Goal: Task Accomplishment & Management: Complete application form

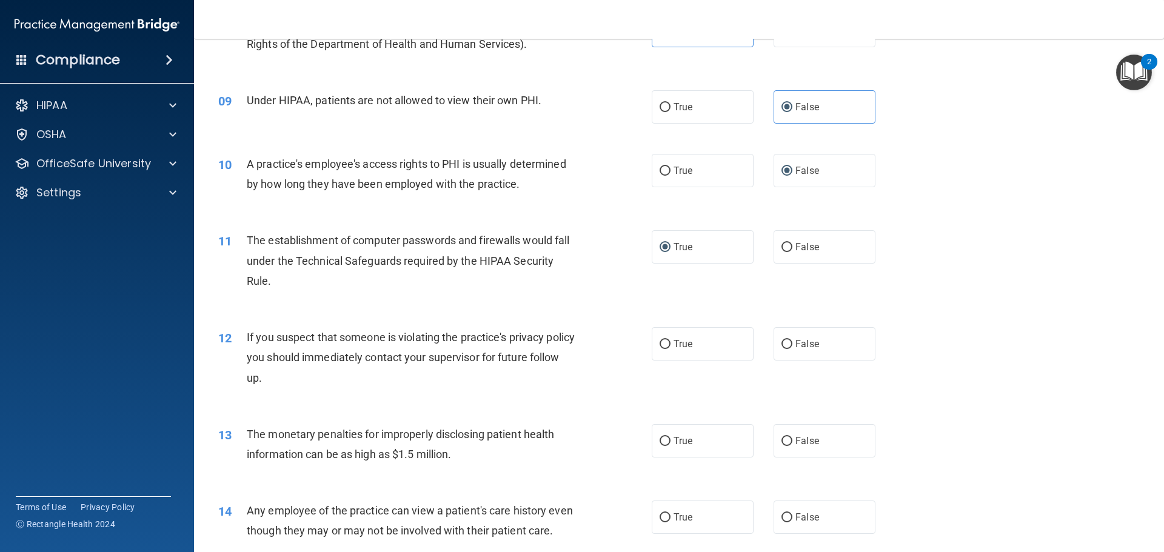
scroll to position [728, 0]
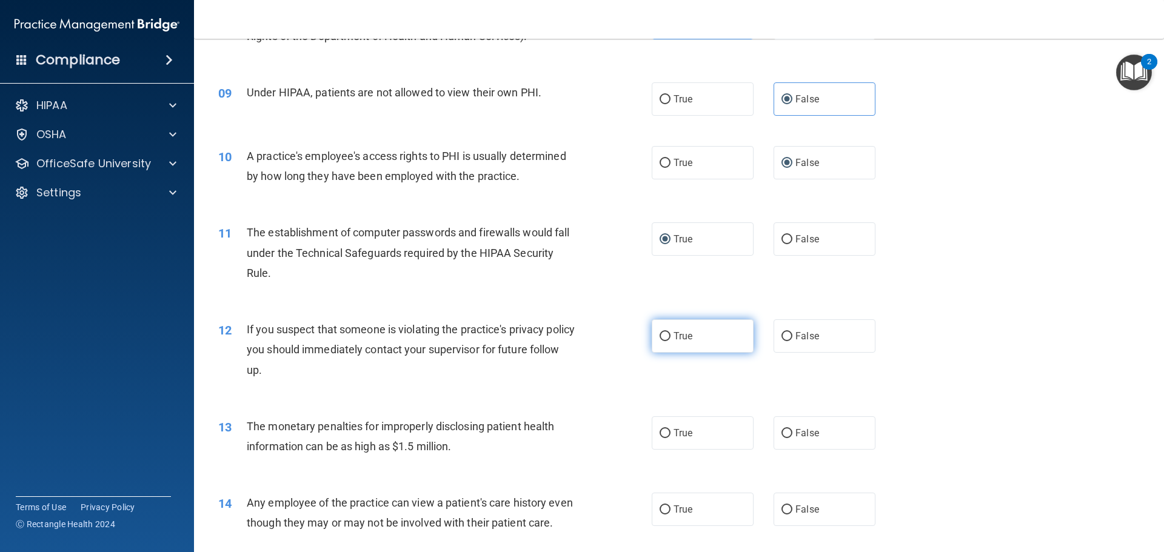
click at [660, 332] on input "True" at bounding box center [665, 336] width 11 height 9
radio input "true"
click at [660, 431] on input "True" at bounding box center [665, 433] width 11 height 9
radio input "true"
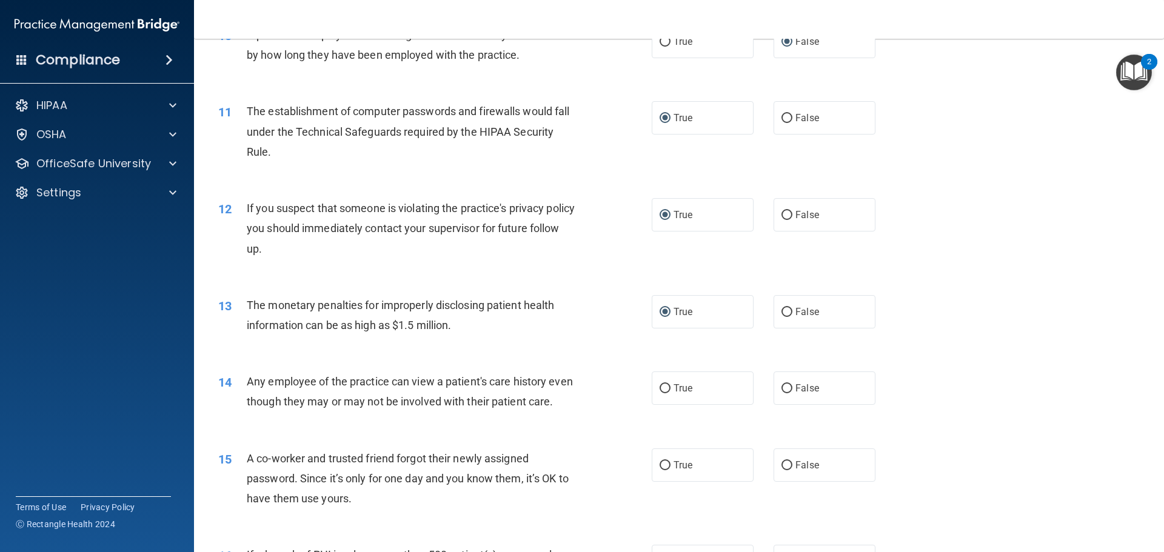
scroll to position [910, 0]
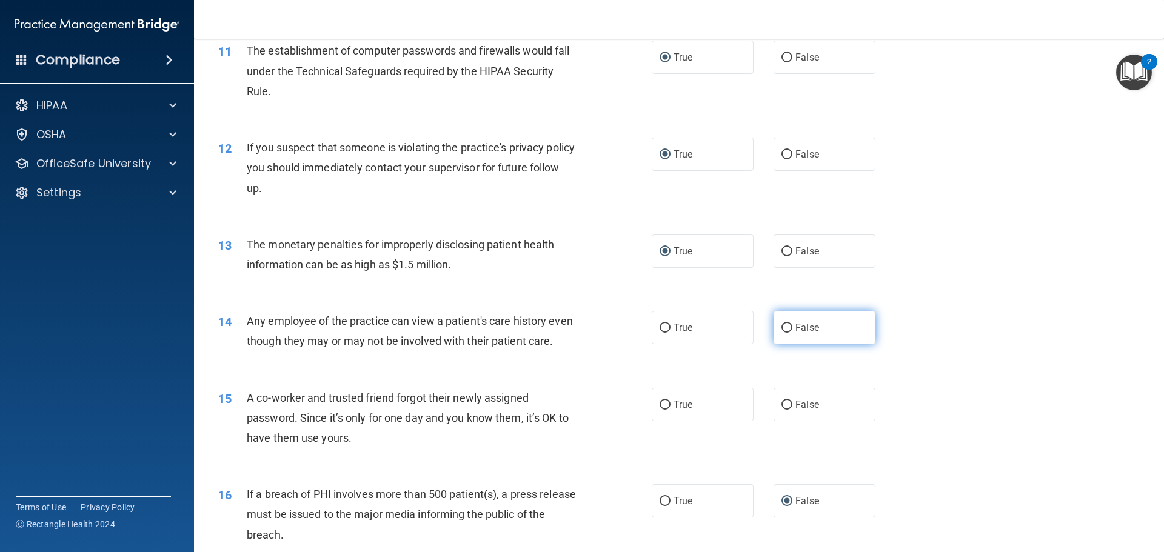
click at [784, 327] on input "False" at bounding box center [787, 328] width 11 height 9
radio input "true"
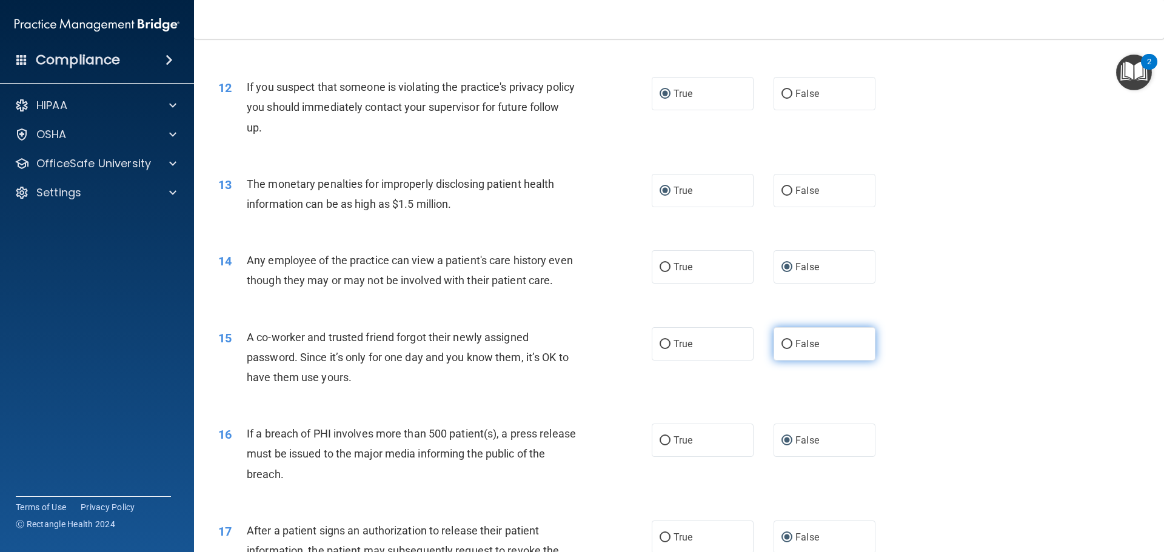
click at [782, 349] on input "False" at bounding box center [787, 344] width 11 height 9
radio input "true"
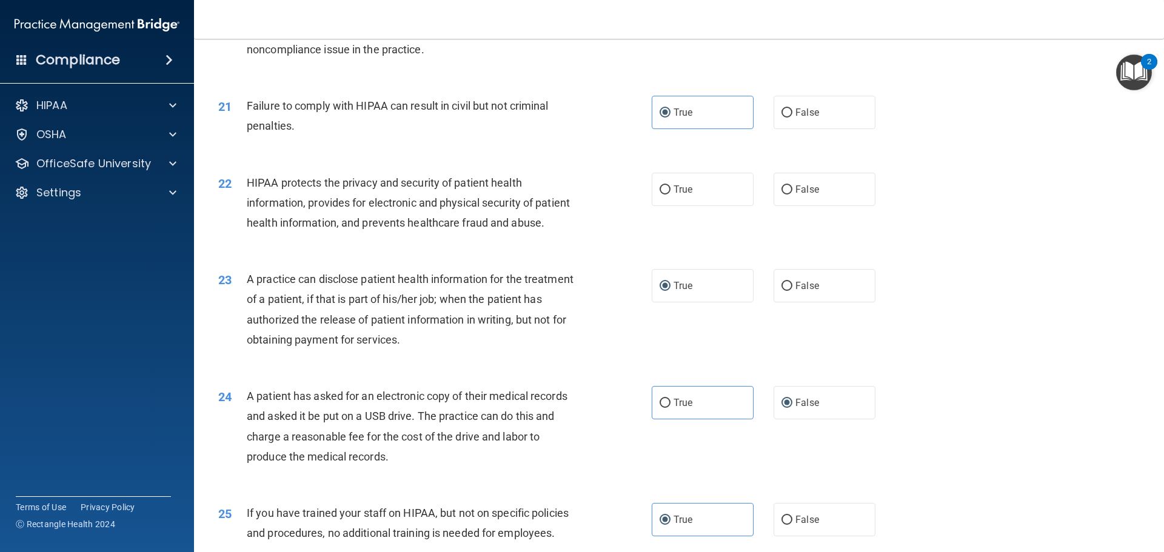
scroll to position [1758, 0]
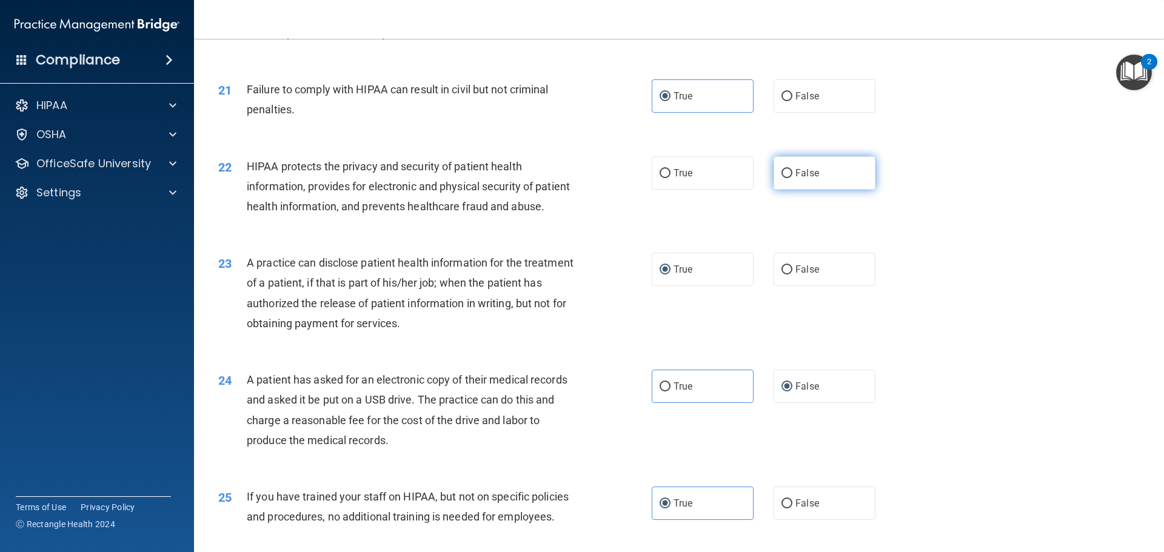
click at [782, 178] on input "False" at bounding box center [787, 173] width 11 height 9
radio input "true"
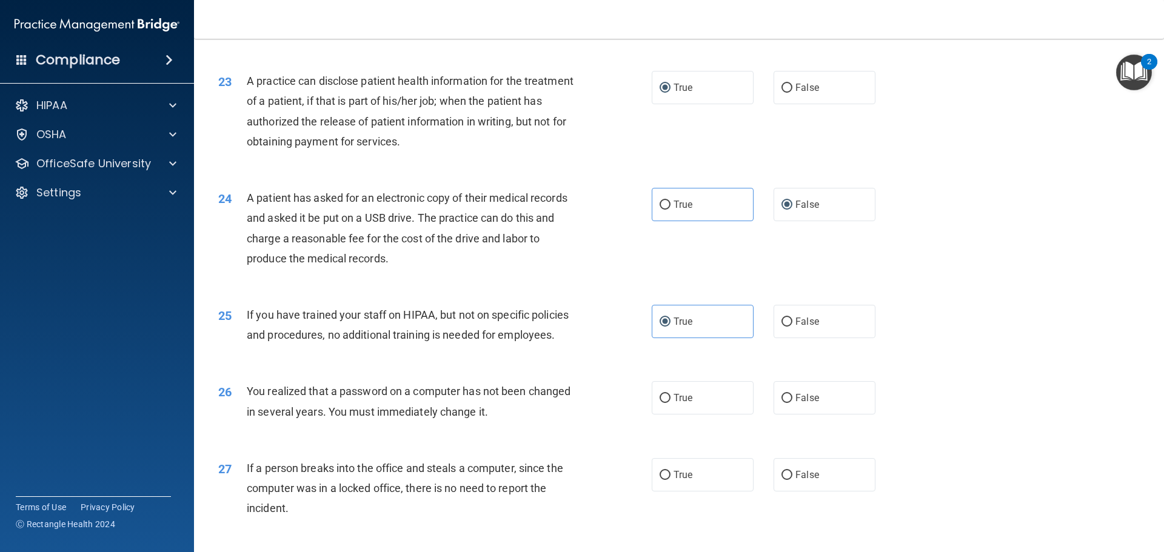
scroll to position [2183, 0]
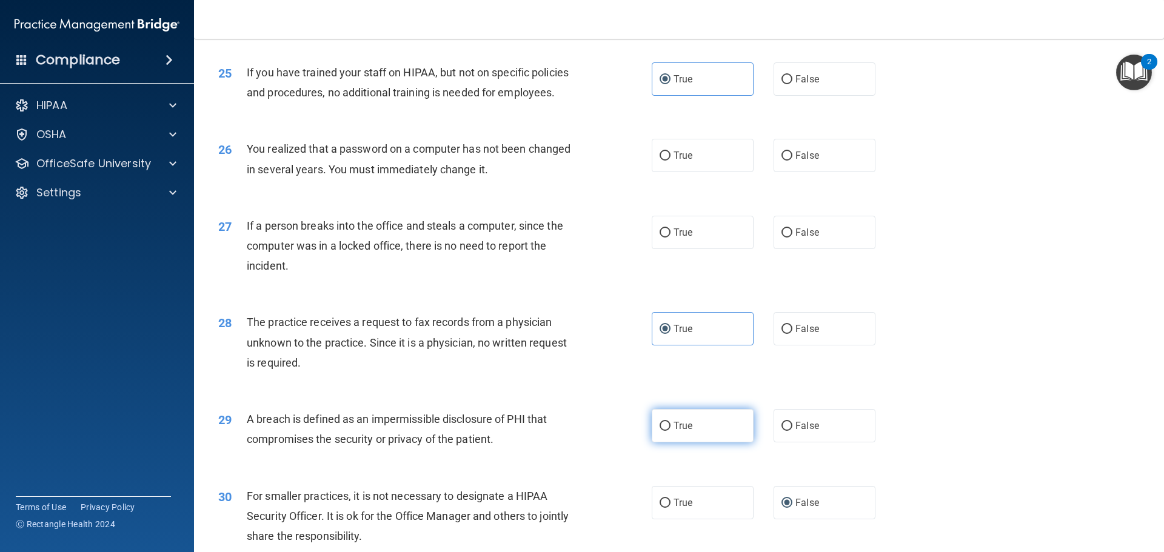
click at [667, 443] on label "True" at bounding box center [703, 425] width 102 height 33
click at [667, 431] on input "True" at bounding box center [665, 426] width 11 height 9
radio input "true"
click at [660, 431] on input "True" at bounding box center [665, 426] width 11 height 9
click at [669, 172] on label "True" at bounding box center [703, 155] width 102 height 33
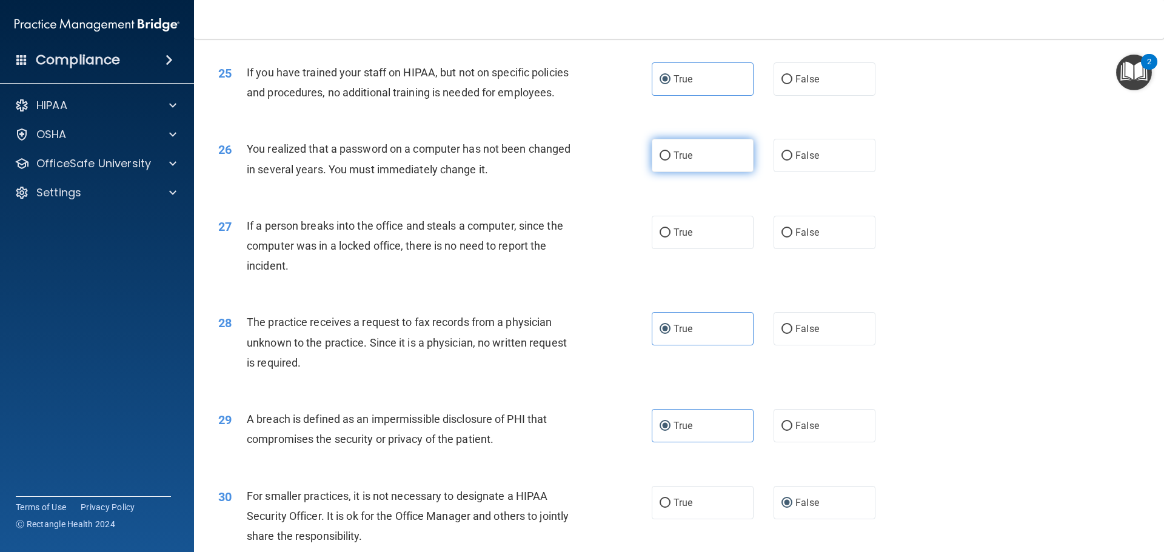
click at [669, 161] on input "True" at bounding box center [665, 156] width 11 height 9
radio input "true"
click at [796, 238] on span "False" at bounding box center [808, 233] width 24 height 12
click at [791, 238] on input "False" at bounding box center [787, 233] width 11 height 9
radio input "true"
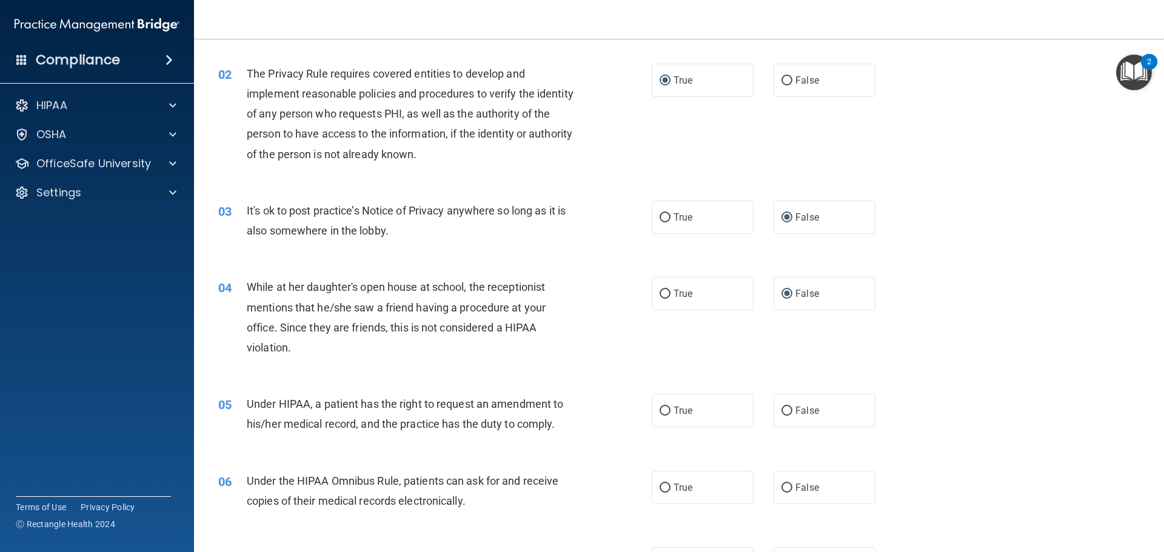
scroll to position [182, 0]
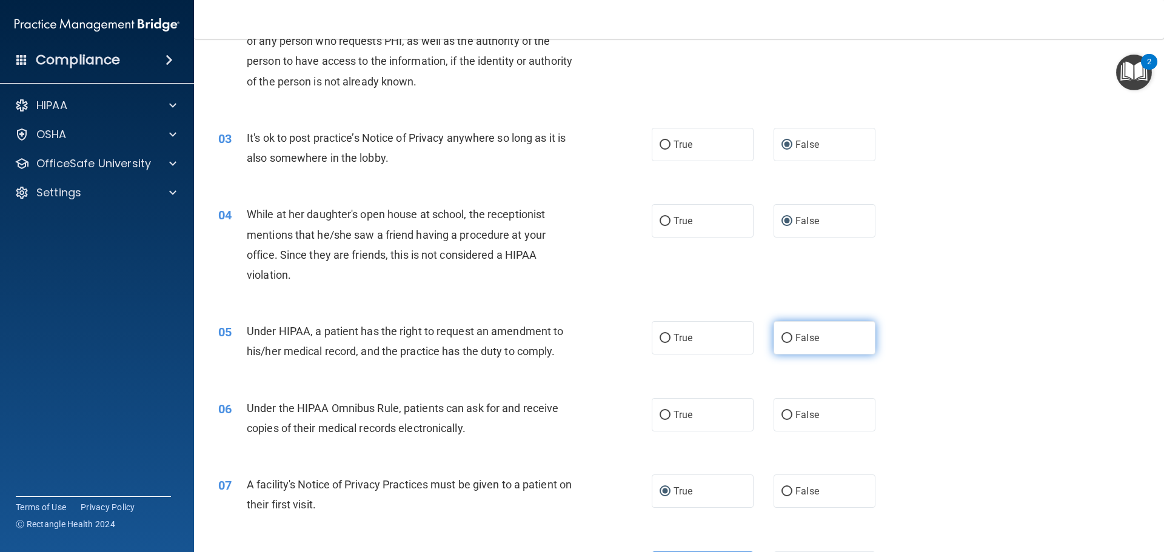
click at [781, 344] on label "False" at bounding box center [825, 337] width 102 height 33
click at [782, 343] on input "False" at bounding box center [787, 338] width 11 height 9
radio input "true"
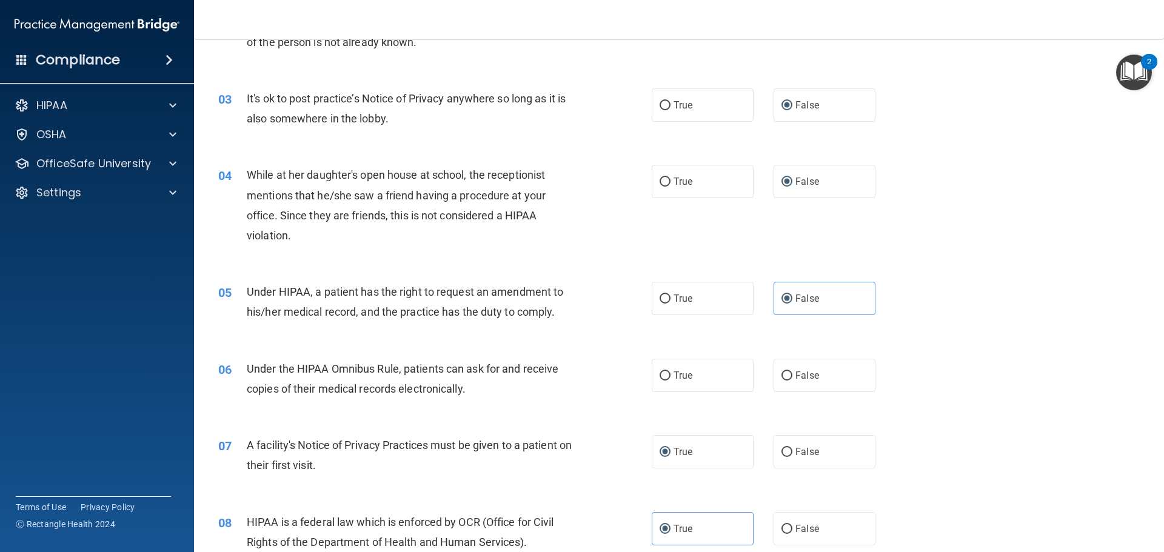
scroll to position [243, 0]
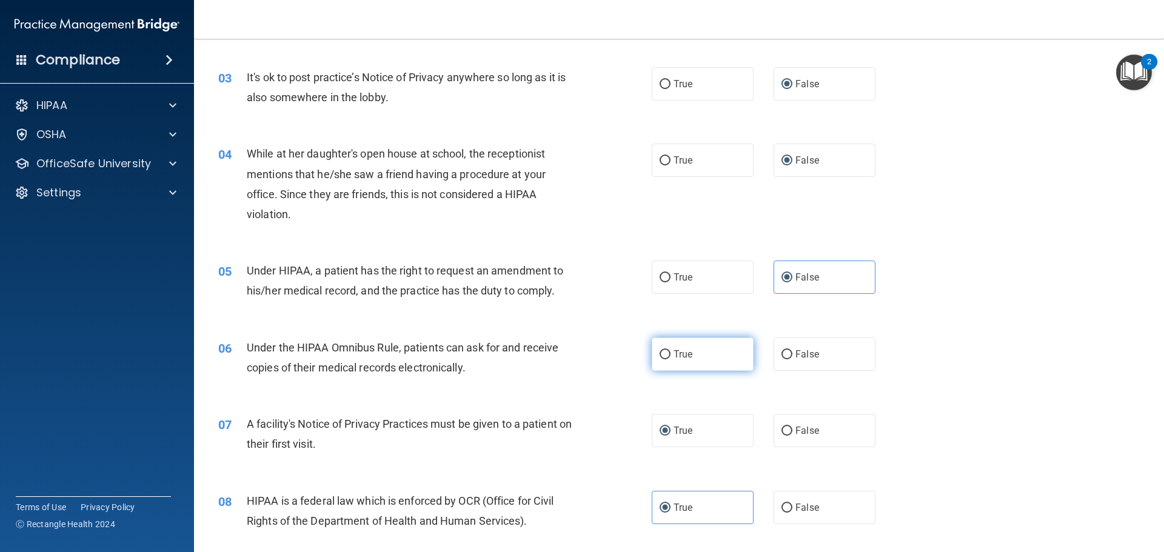
click at [660, 351] on input "True" at bounding box center [665, 354] width 11 height 9
radio input "true"
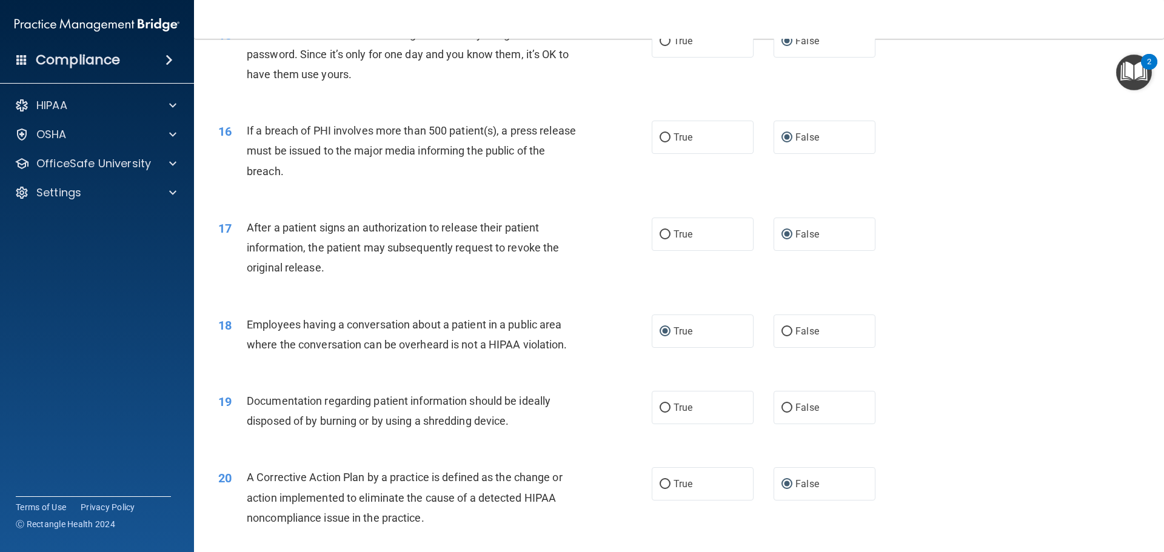
scroll to position [1334, 0]
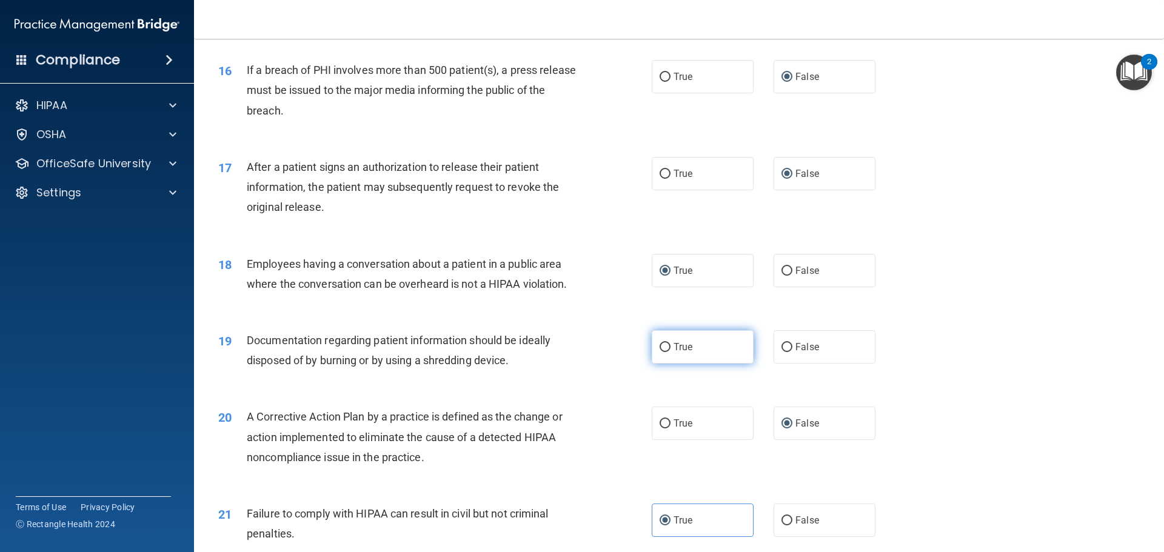
click at [666, 352] on input "True" at bounding box center [665, 347] width 11 height 9
radio input "true"
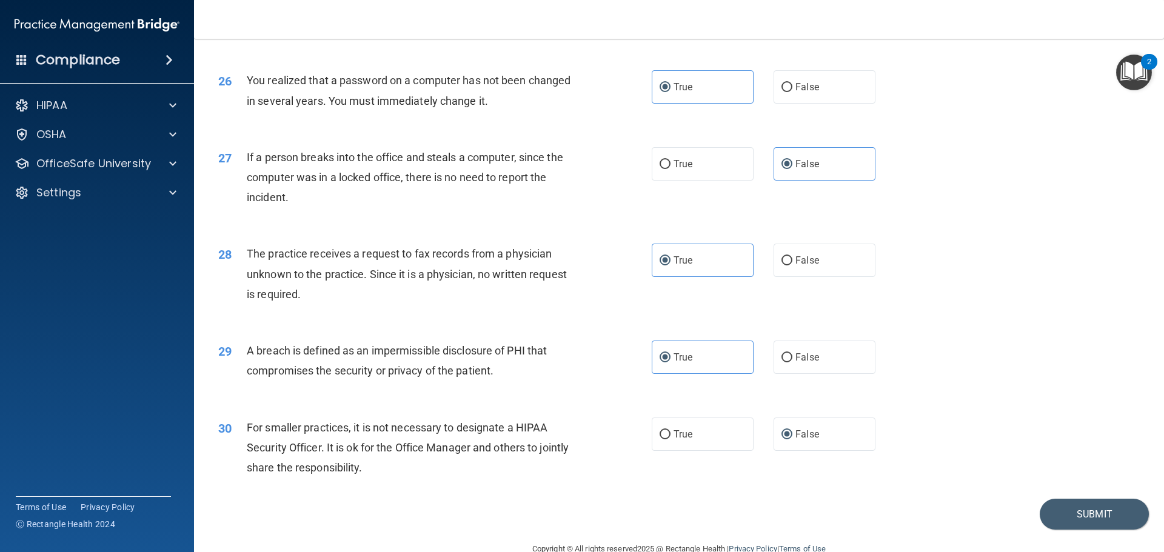
scroll to position [2317, 0]
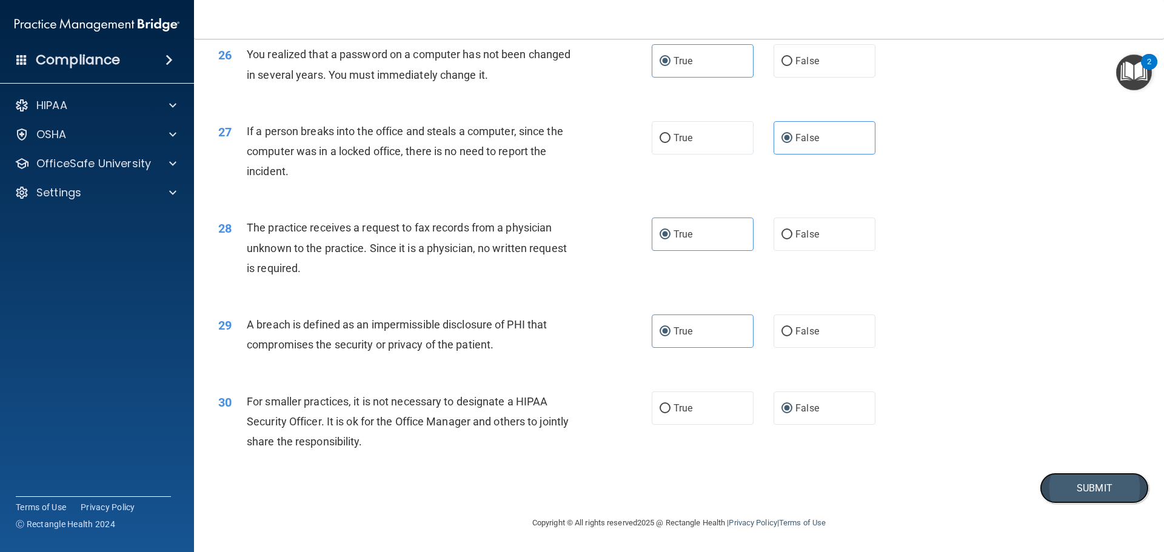
click at [1071, 494] on button "Submit" at bounding box center [1094, 488] width 109 height 31
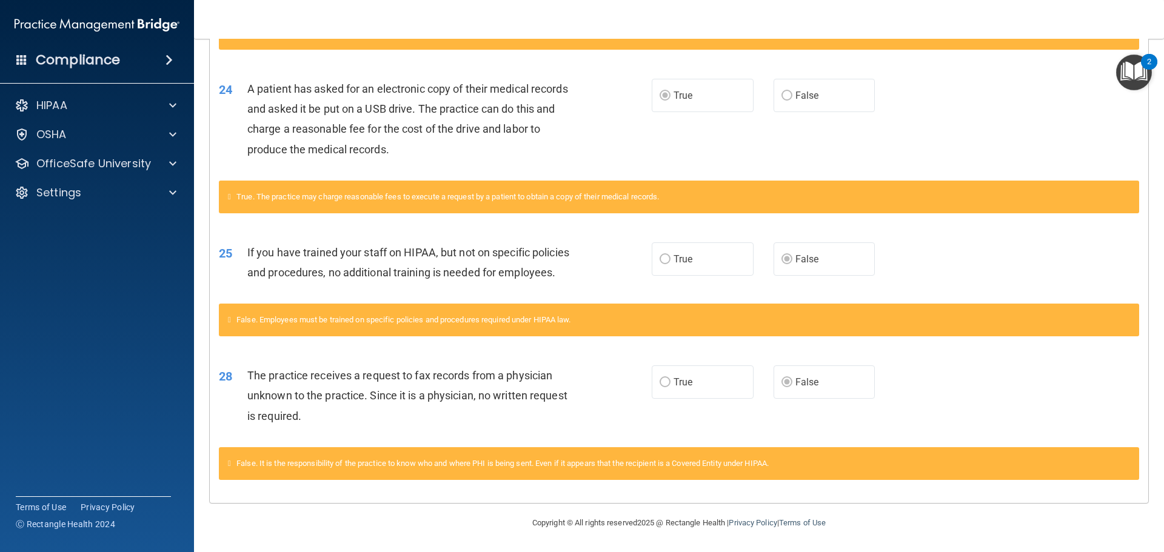
scroll to position [1301, 0]
drag, startPoint x: 678, startPoint y: 365, endPoint x: 678, endPoint y: 382, distance: 17.0
click at [678, 366] on div "28 The practice receives a request to fax records from a physician unknown to t…" at bounding box center [679, 398] width 939 height 97
click at [808, 400] on div "28 The practice receives a request to fax records from a physician unknown to t…" at bounding box center [679, 398] width 939 height 97
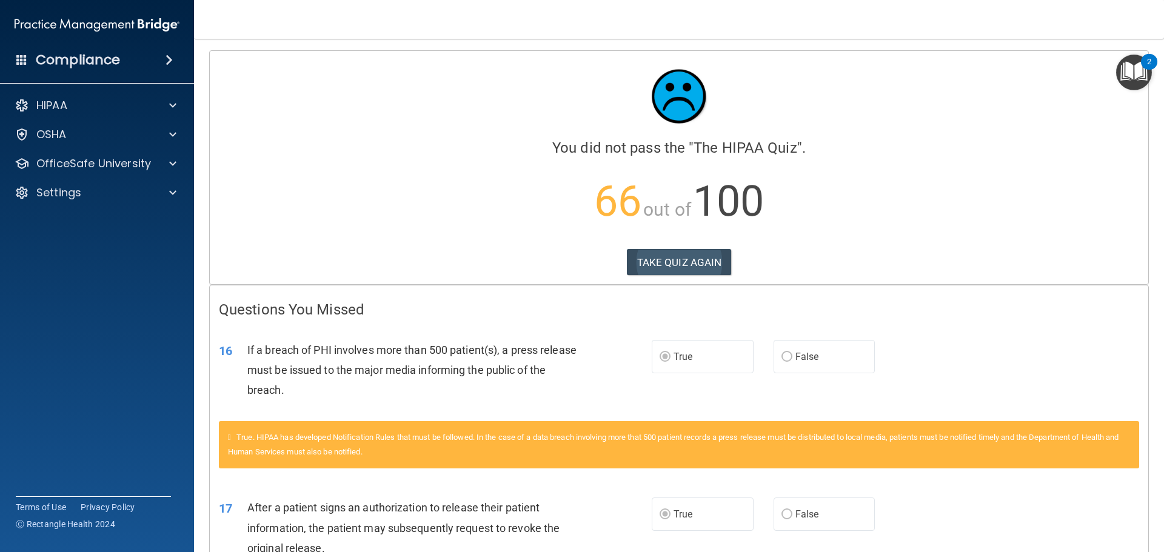
scroll to position [0, 0]
click at [685, 263] on button "TAKE QUIZ AGAIN" at bounding box center [679, 263] width 105 height 27
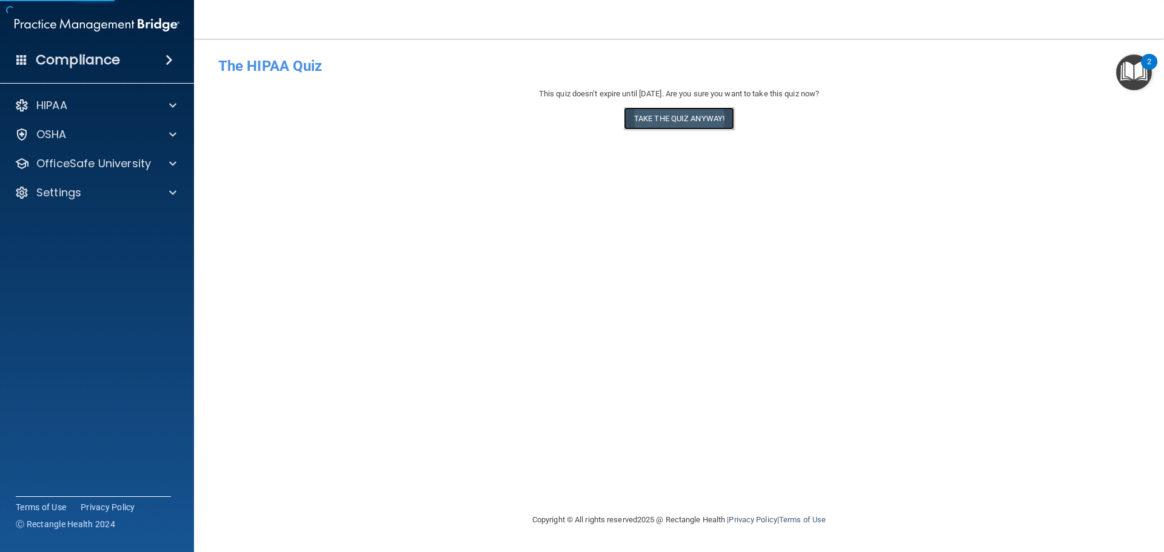
click at [686, 117] on button "Take the quiz anyway!" at bounding box center [679, 118] width 110 height 22
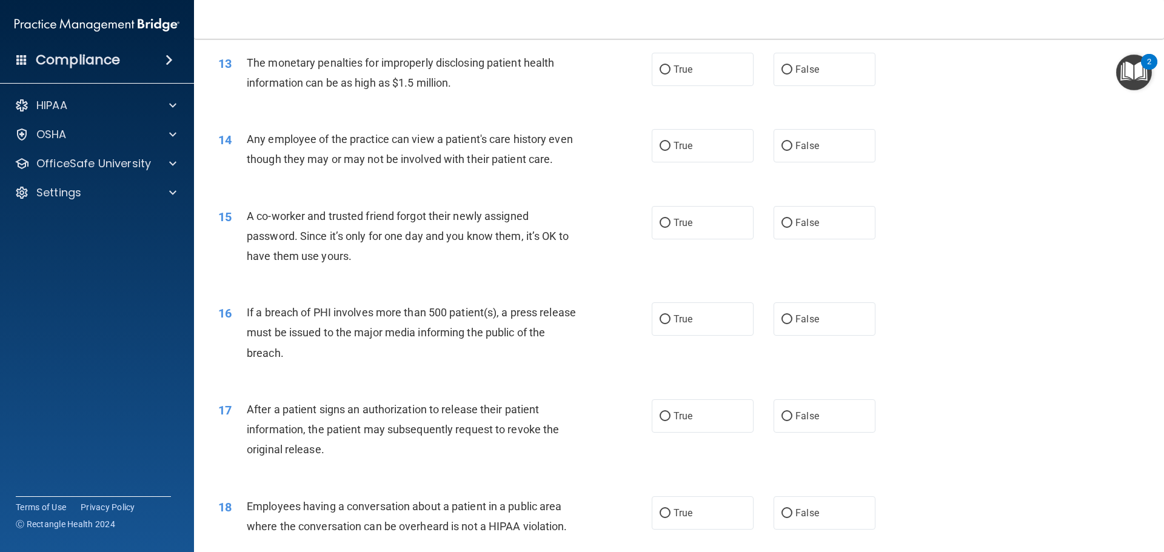
scroll to position [1152, 0]
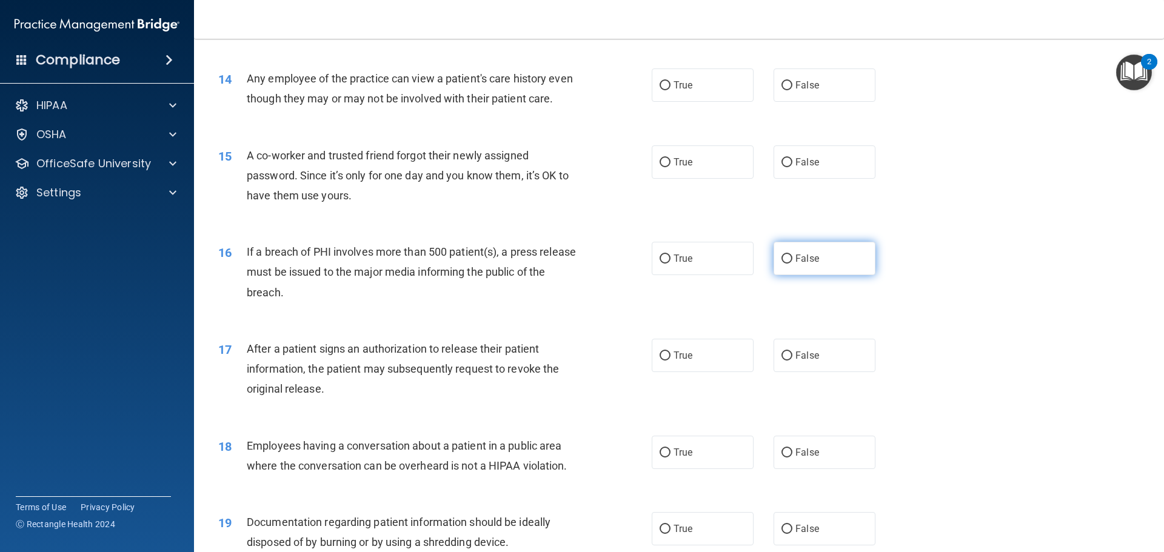
click at [782, 264] on input "False" at bounding box center [787, 259] width 11 height 9
radio input "true"
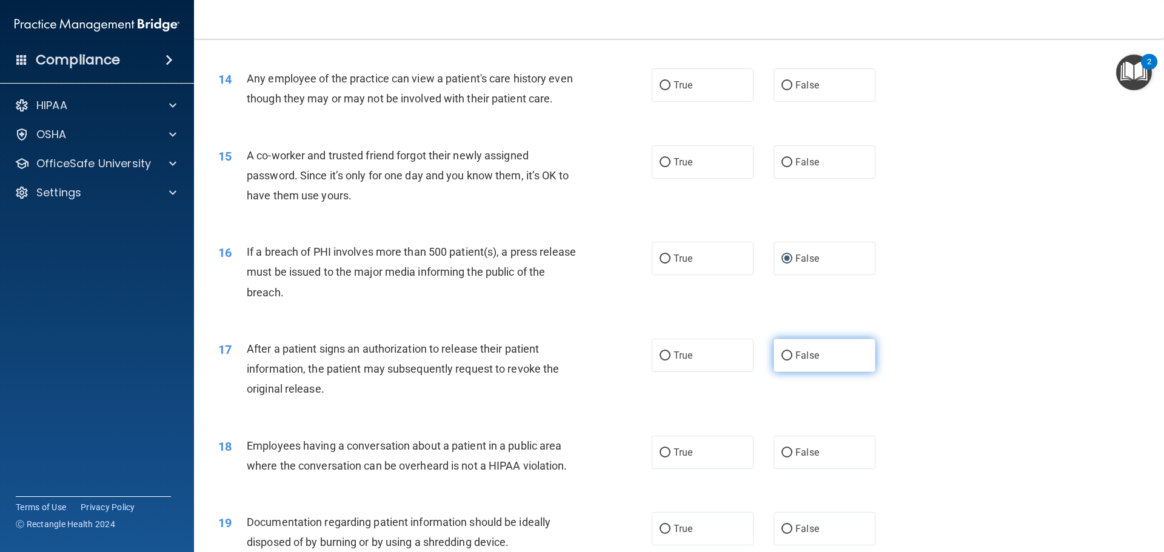
click at [782, 361] on input "False" at bounding box center [787, 356] width 11 height 9
radio input "true"
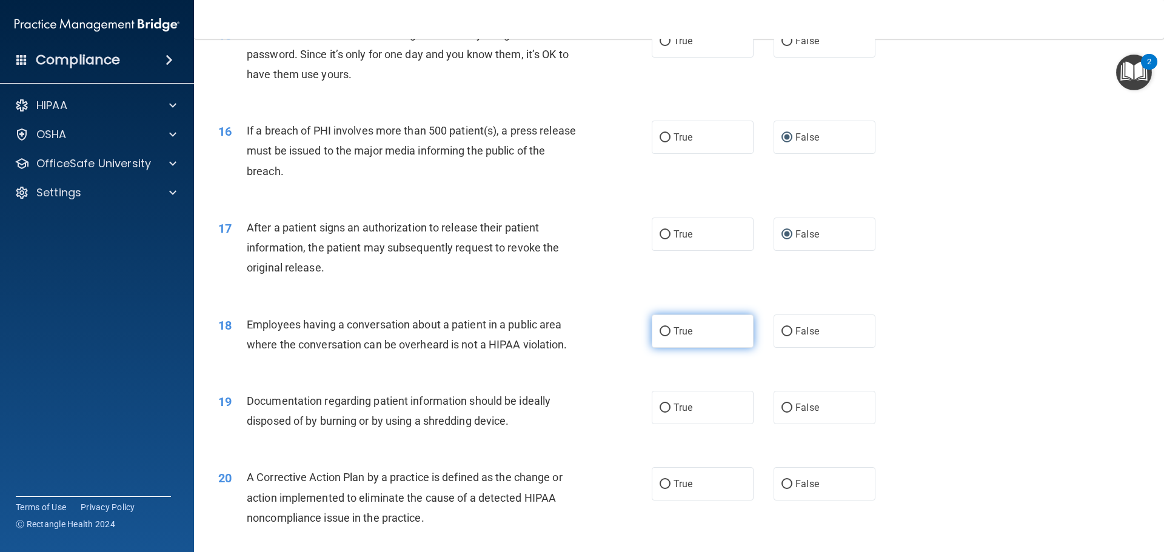
click at [653, 347] on label "True" at bounding box center [703, 331] width 102 height 33
click at [660, 337] on input "True" at bounding box center [665, 331] width 11 height 9
radio input "true"
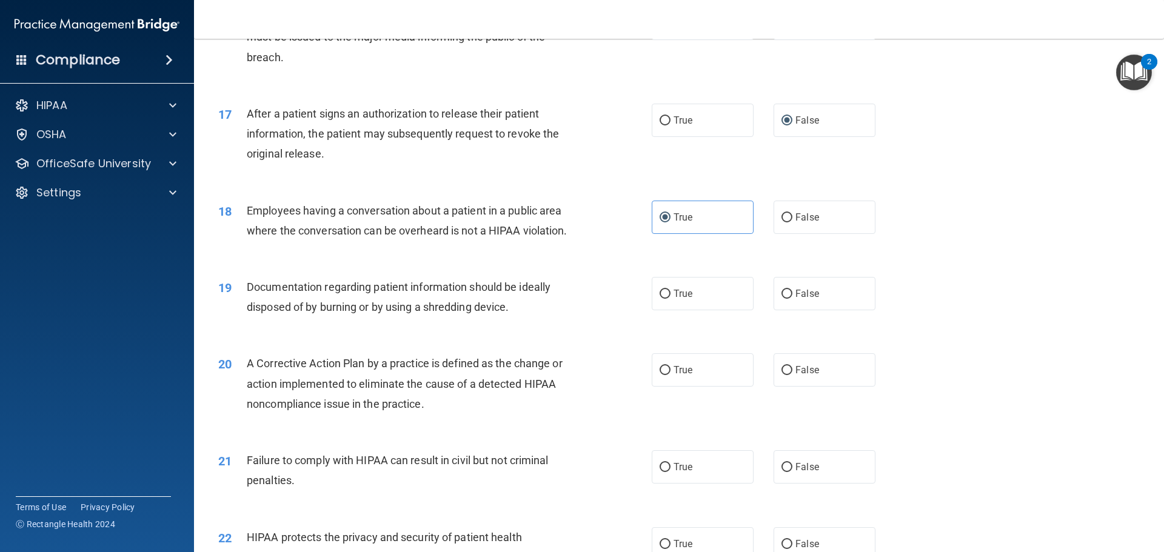
scroll to position [1455, 0]
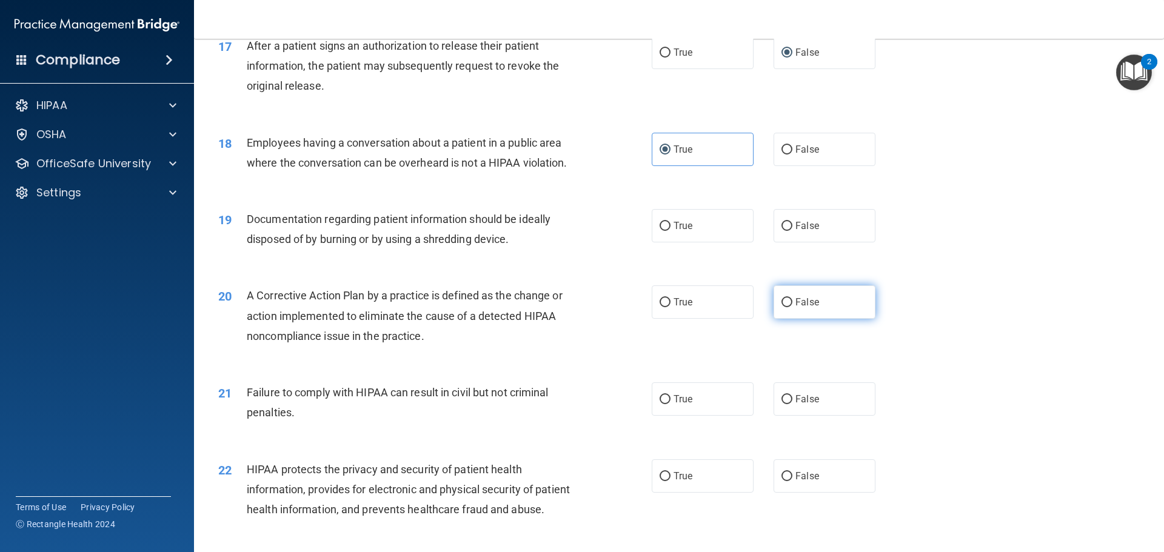
click at [782, 307] on input "False" at bounding box center [787, 302] width 11 height 9
radio input "true"
click at [663, 404] on input "True" at bounding box center [665, 399] width 11 height 9
radio input "true"
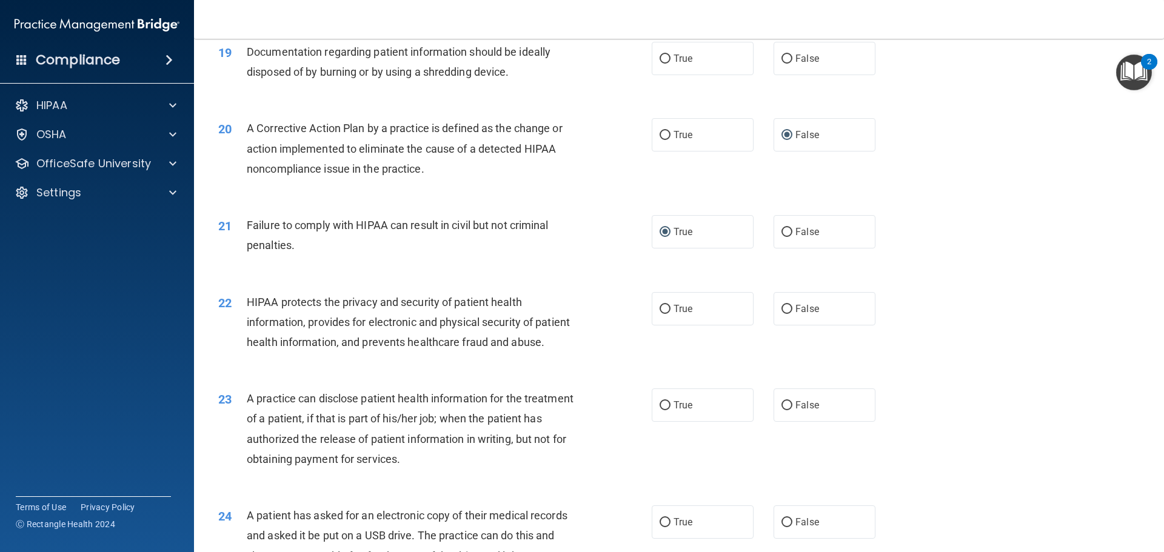
scroll to position [1637, 0]
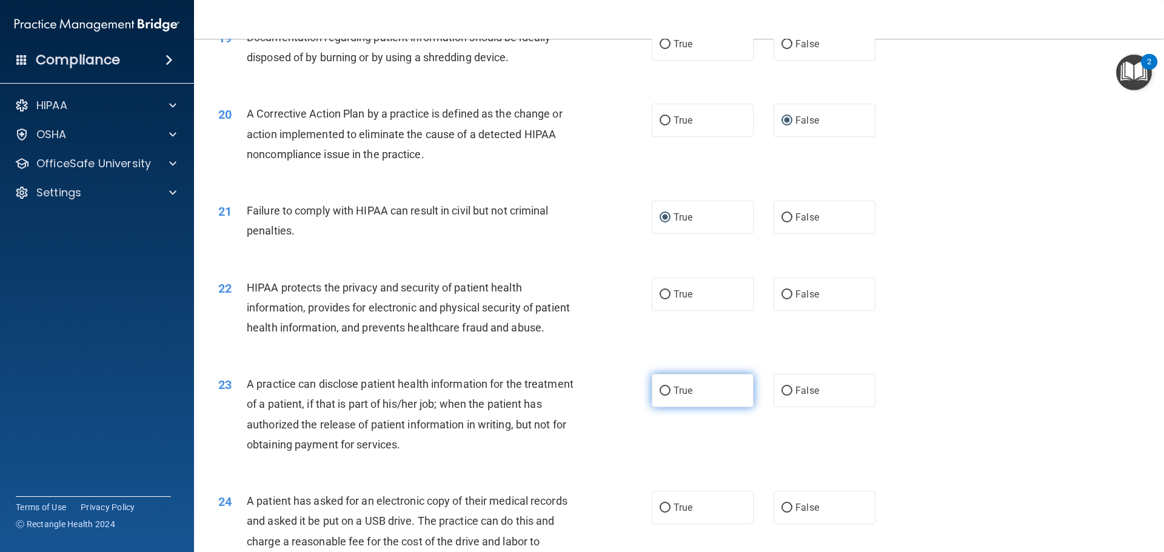
click at [663, 396] on input "True" at bounding box center [665, 391] width 11 height 9
radio input "true"
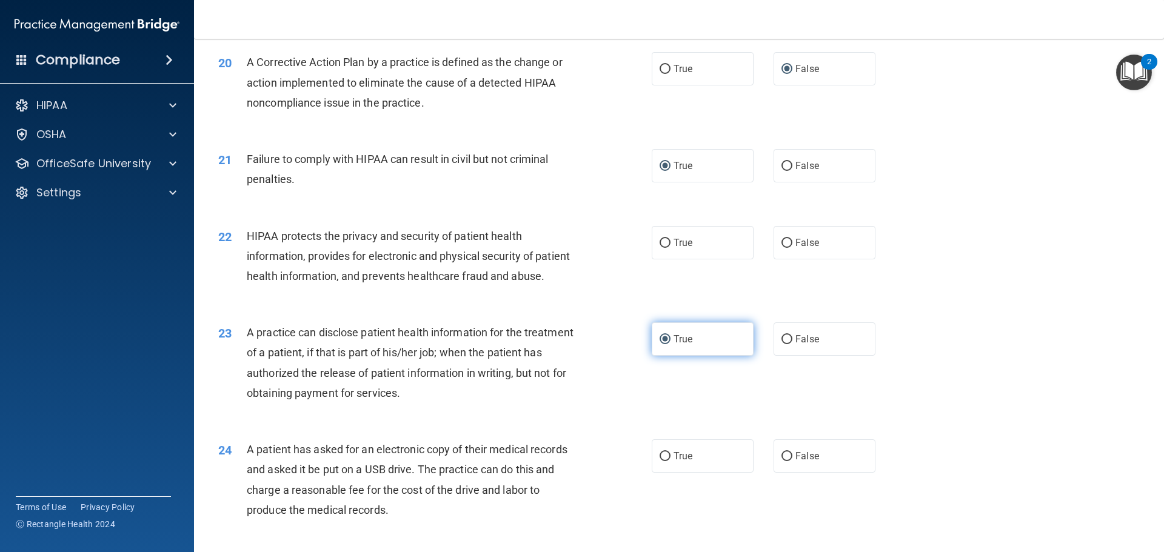
scroll to position [1758, 0]
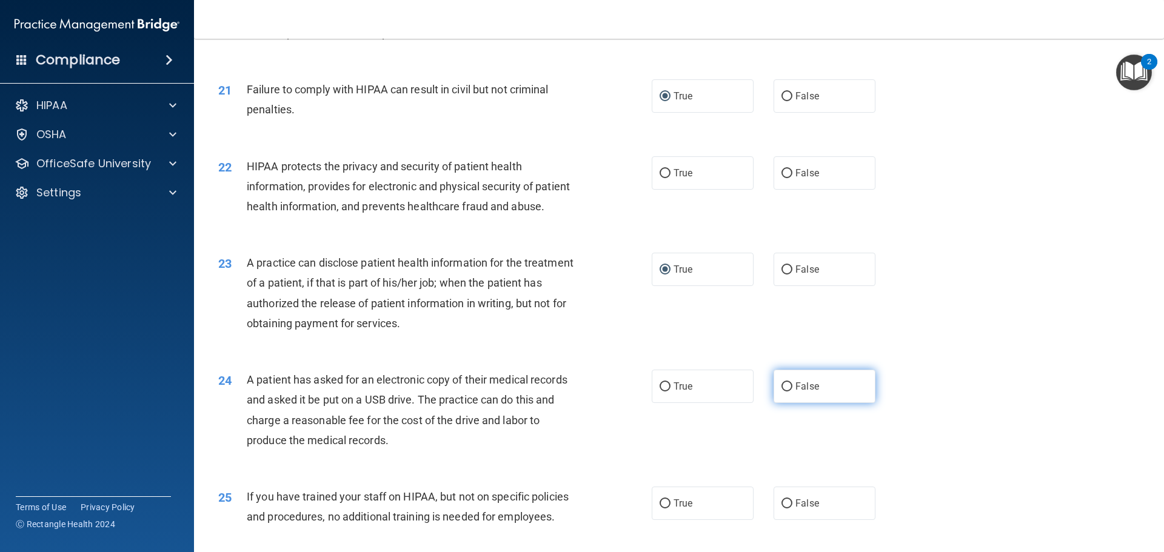
click at [782, 392] on input "False" at bounding box center [787, 387] width 11 height 9
radio input "true"
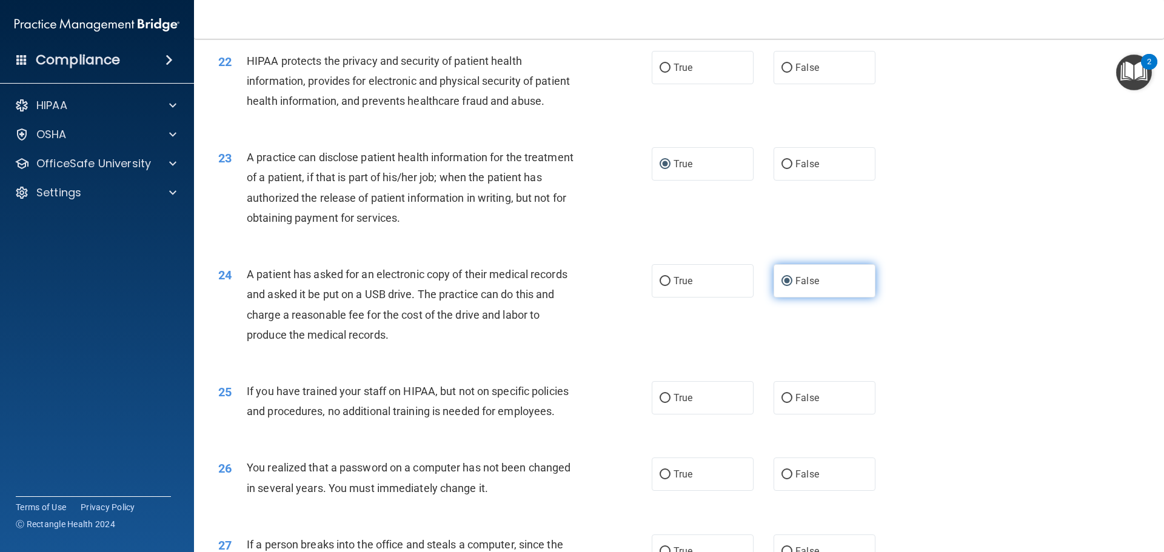
scroll to position [1880, 0]
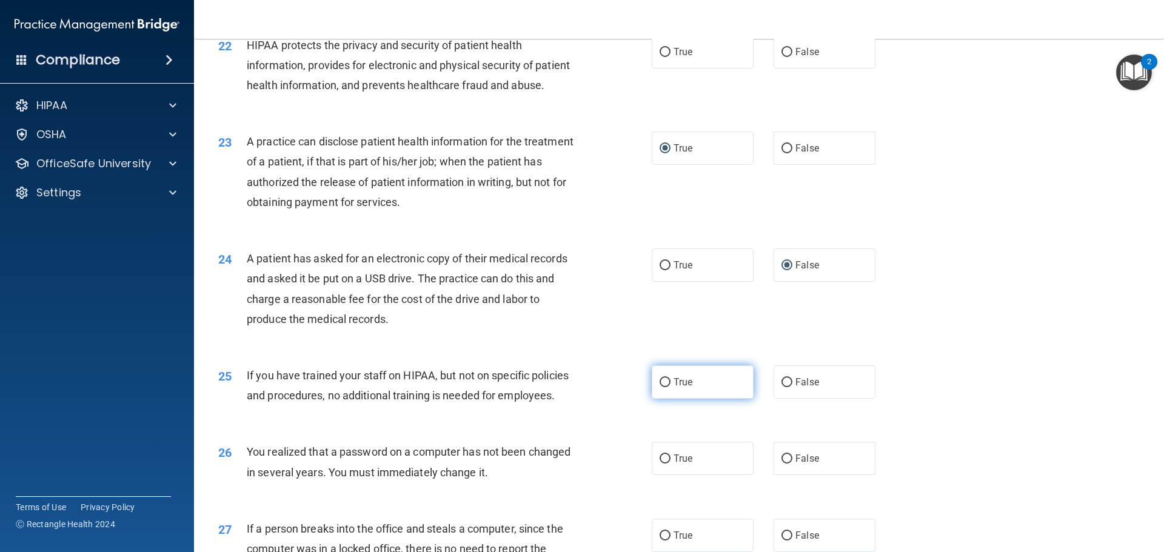
click at [669, 399] on label "True" at bounding box center [703, 382] width 102 height 33
click at [669, 387] on input "True" at bounding box center [665, 382] width 11 height 9
radio input "true"
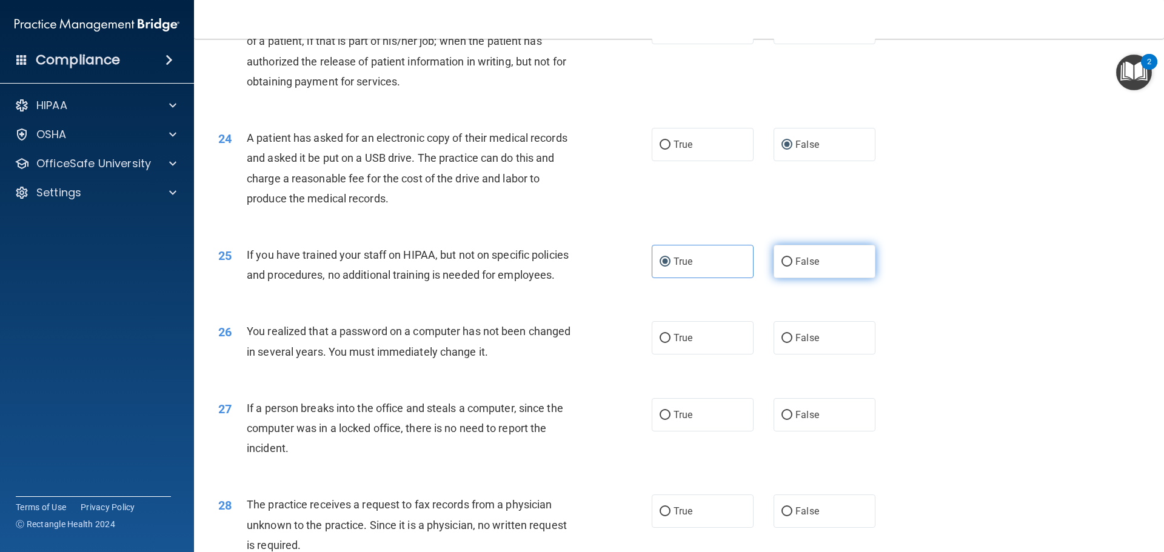
scroll to position [2062, 0]
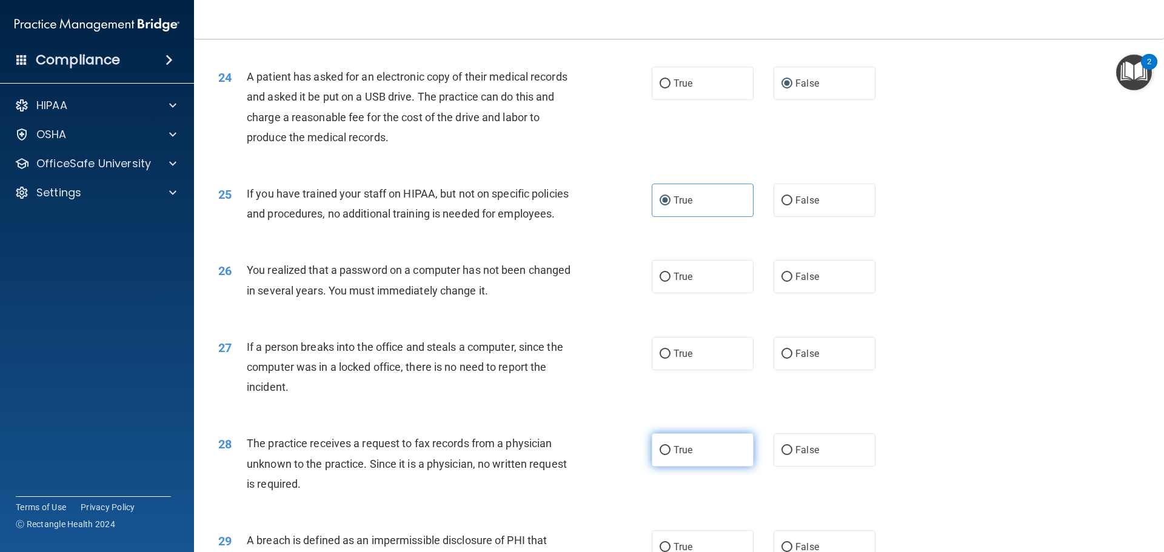
click at [660, 455] on input "True" at bounding box center [665, 450] width 11 height 9
radio input "true"
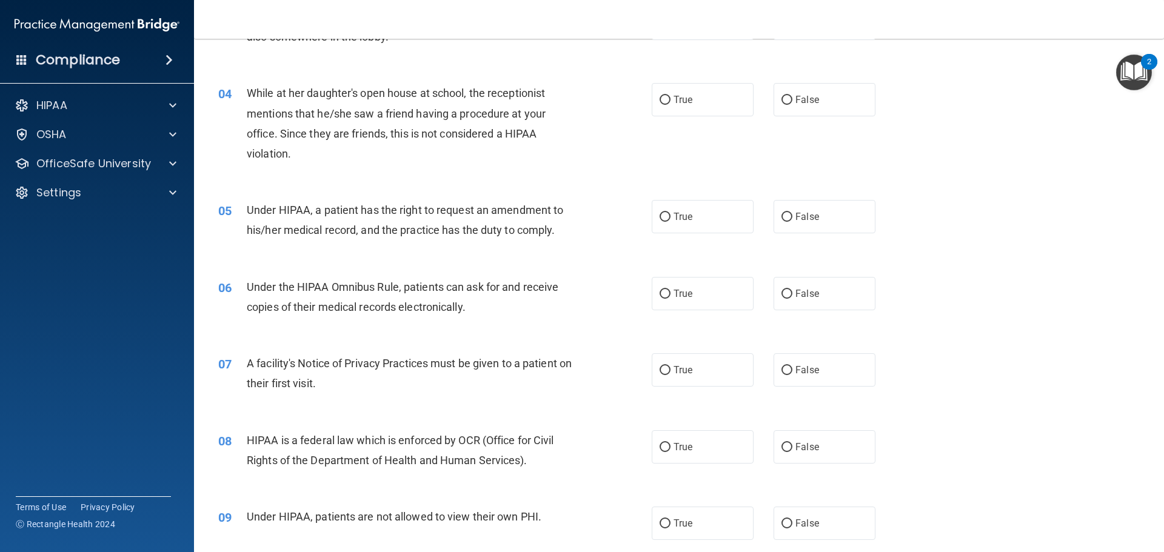
scroll to position [0, 0]
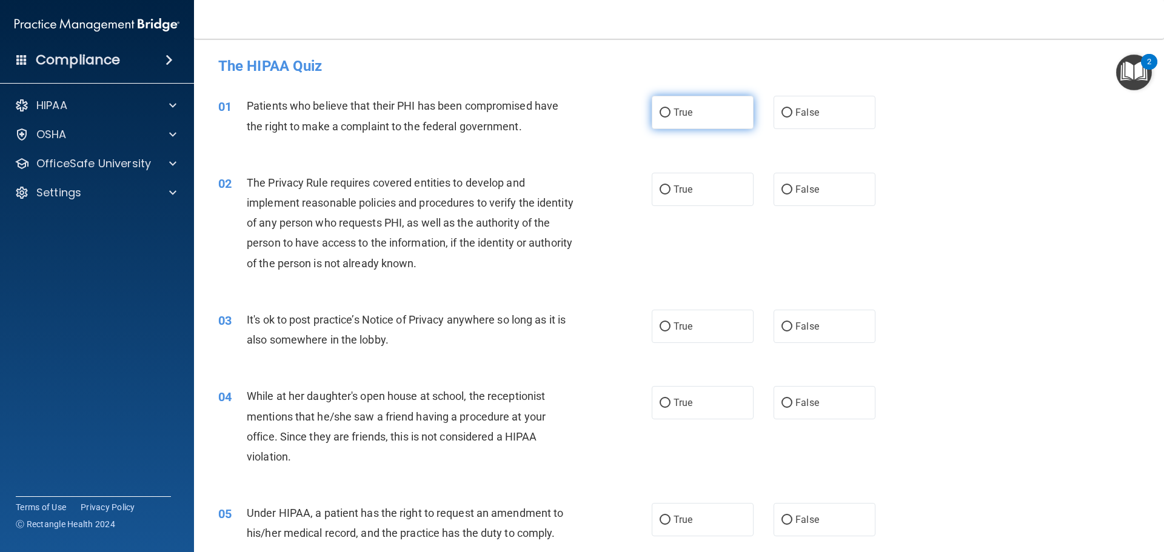
click at [660, 109] on input "True" at bounding box center [665, 113] width 11 height 9
radio input "true"
click at [663, 187] on input "True" at bounding box center [665, 190] width 11 height 9
radio input "true"
click at [780, 320] on label "False" at bounding box center [825, 326] width 102 height 33
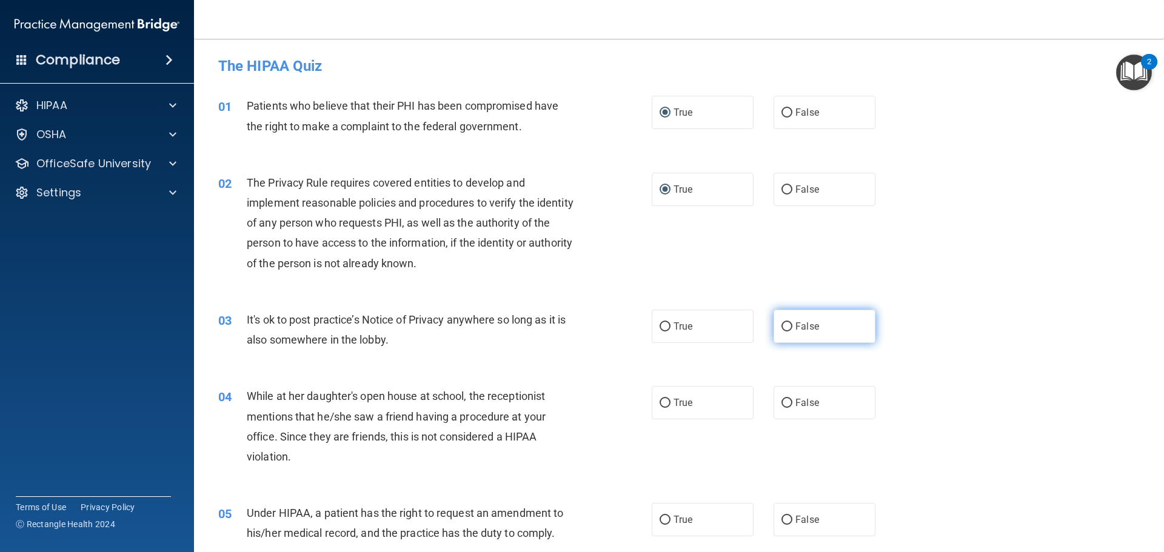
click at [782, 323] on input "False" at bounding box center [787, 327] width 11 height 9
radio input "true"
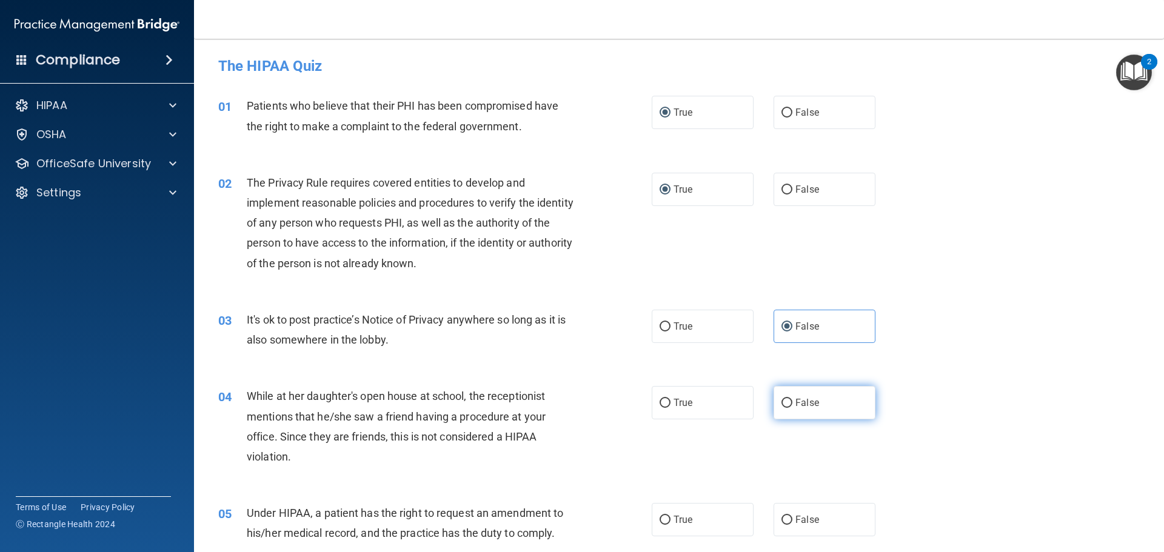
click at [782, 403] on input "False" at bounding box center [787, 403] width 11 height 9
radio input "true"
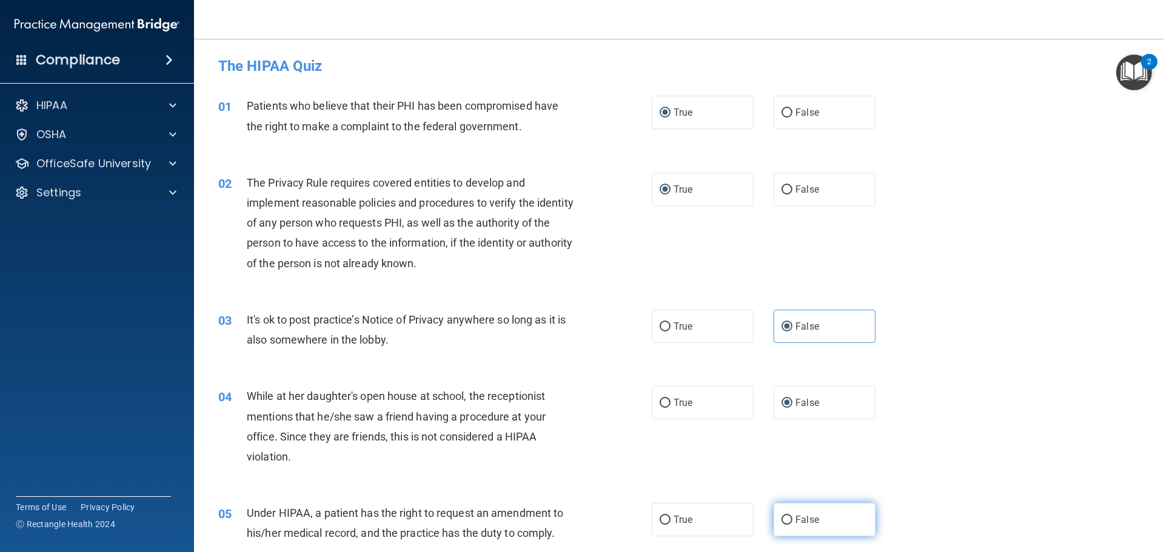
click at [782, 516] on input "False" at bounding box center [787, 520] width 11 height 9
radio input "true"
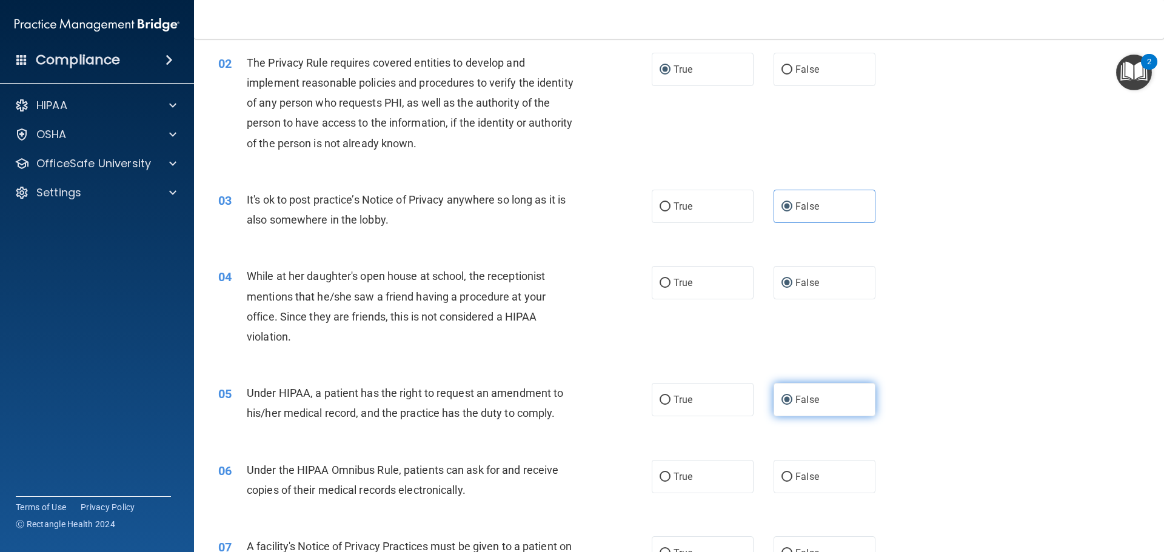
scroll to position [121, 0]
click at [668, 474] on label "True" at bounding box center [703, 475] width 102 height 33
click at [668, 474] on input "True" at bounding box center [665, 476] width 11 height 9
radio input "true"
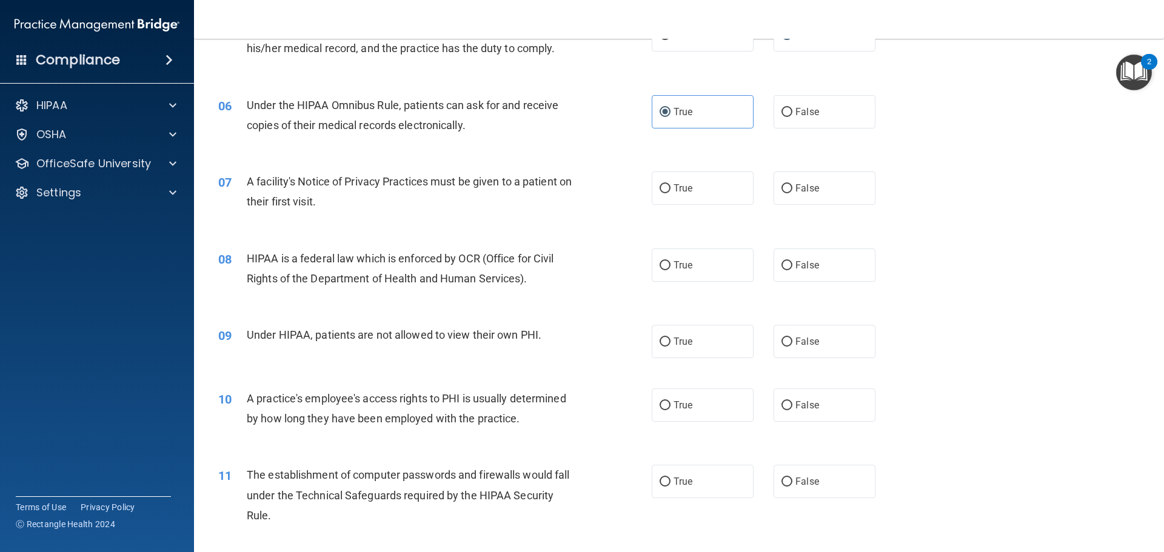
scroll to position [546, 0]
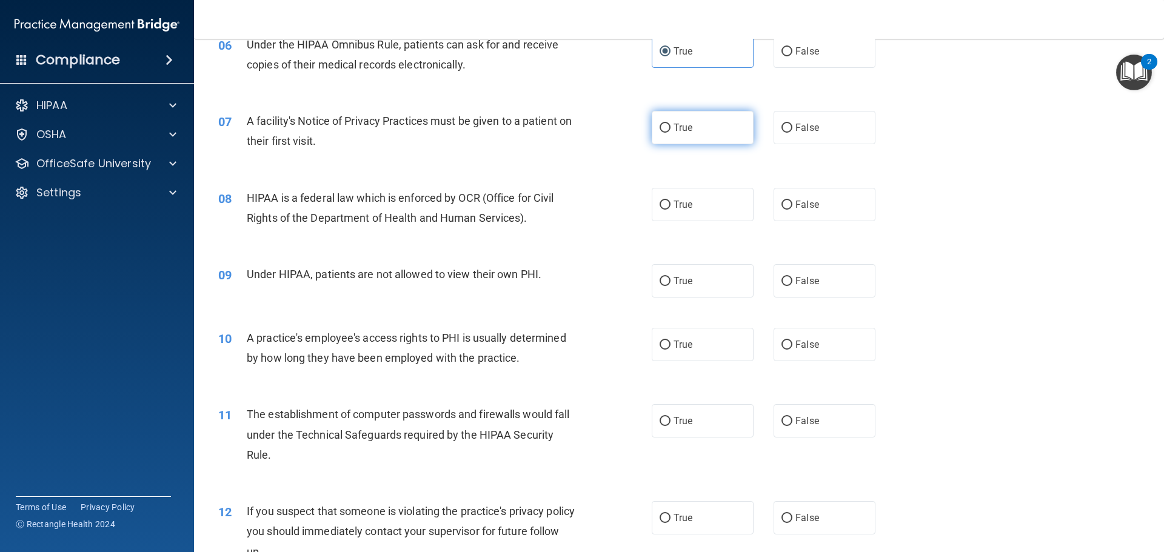
click at [662, 126] on input "True" at bounding box center [665, 128] width 11 height 9
radio input "true"
click at [660, 206] on input "True" at bounding box center [665, 205] width 11 height 9
radio input "true"
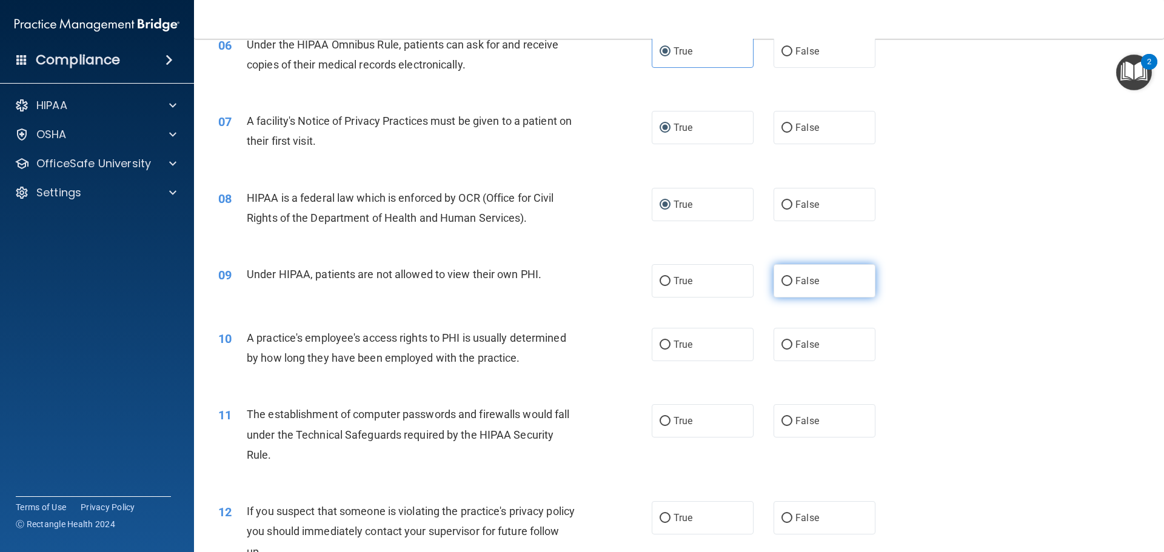
click at [782, 283] on input "False" at bounding box center [787, 281] width 11 height 9
radio input "true"
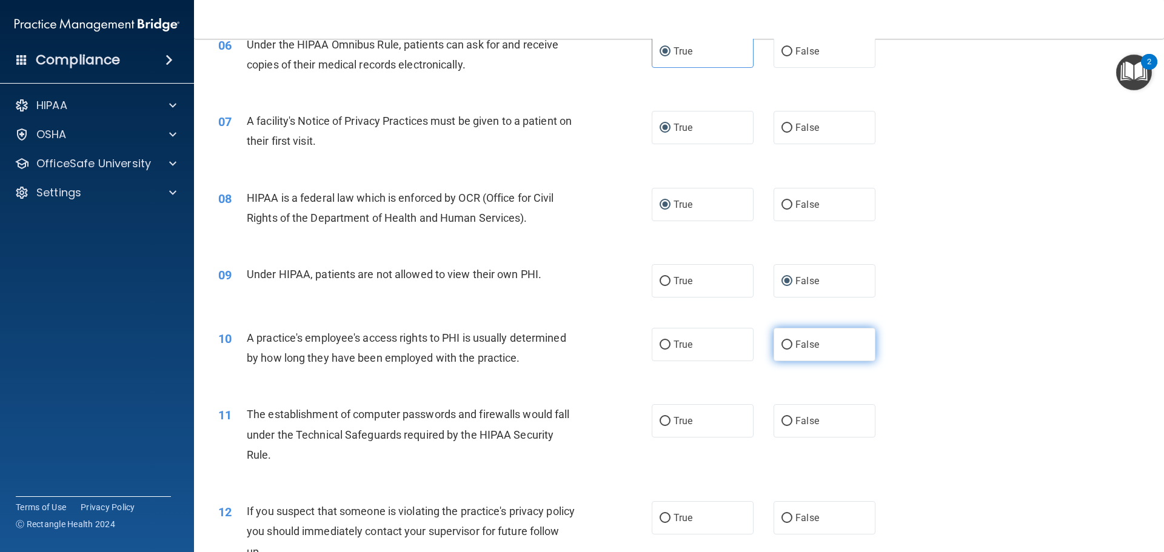
click at [782, 341] on input "False" at bounding box center [787, 345] width 11 height 9
radio input "true"
click at [665, 425] on input "True" at bounding box center [665, 421] width 11 height 9
radio input "true"
drag, startPoint x: 660, startPoint y: 511, endPoint x: 686, endPoint y: 503, distance: 27.2
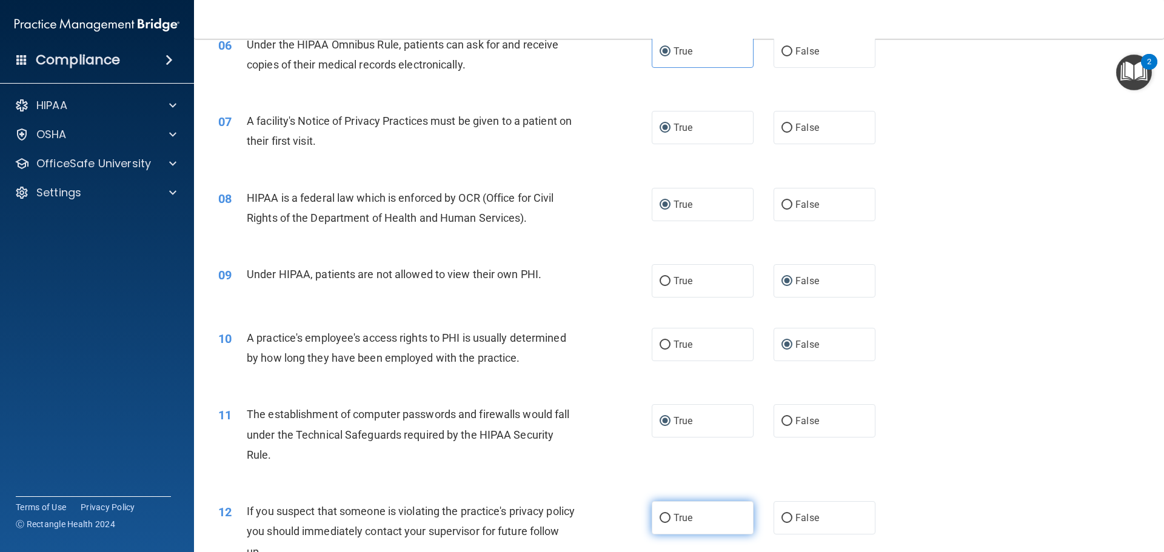
click at [660, 512] on label "True" at bounding box center [703, 517] width 102 height 33
click at [660, 514] on input "True" at bounding box center [665, 518] width 11 height 9
radio input "true"
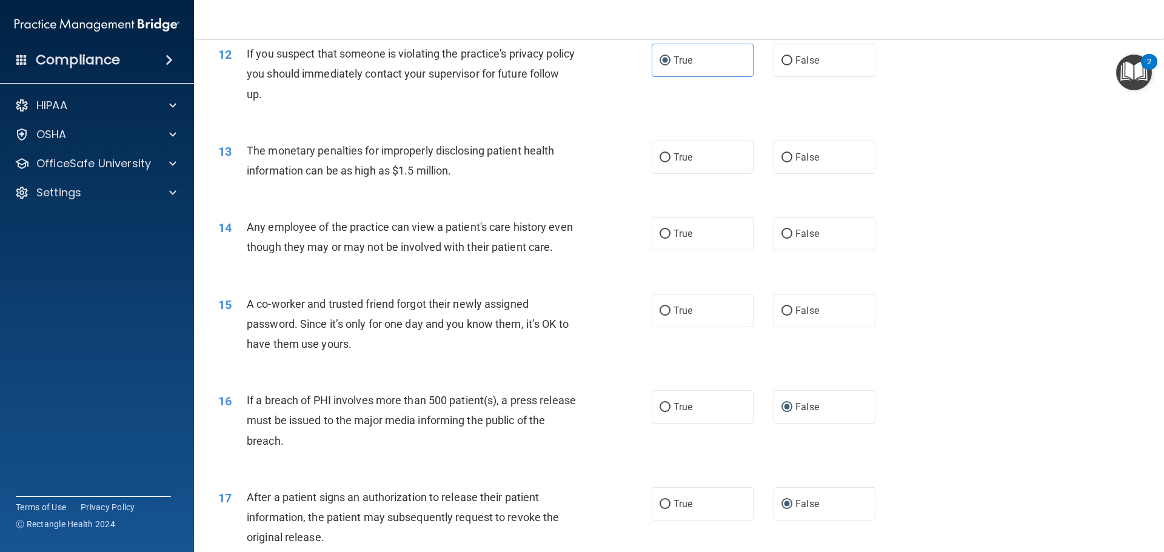
scroll to position [1031, 0]
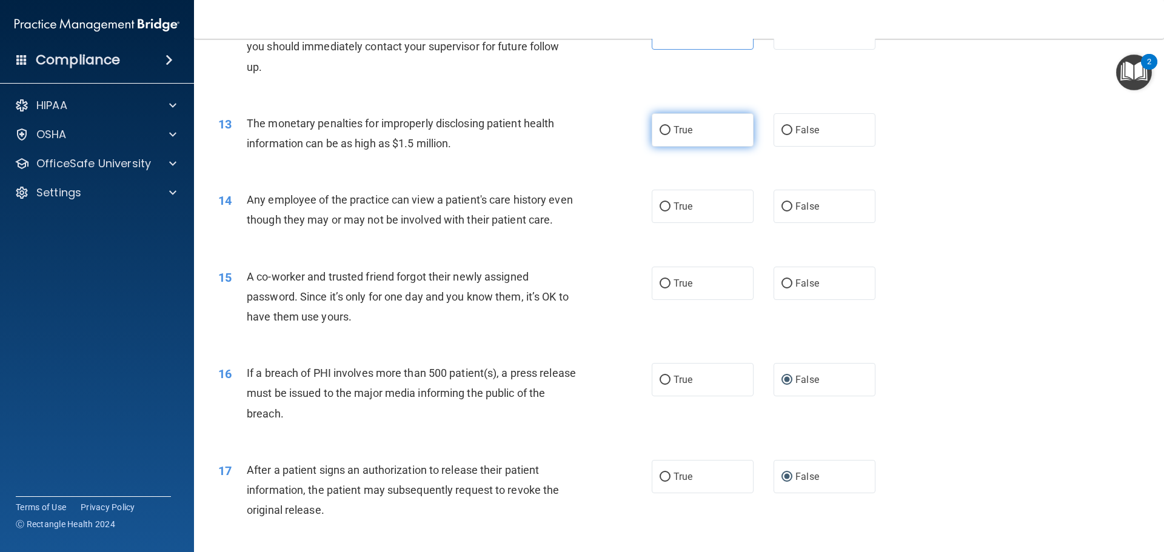
click at [663, 134] on input "True" at bounding box center [665, 130] width 11 height 9
radio input "true"
click at [782, 208] on input "False" at bounding box center [787, 207] width 11 height 9
radio input "true"
click at [782, 289] on input "False" at bounding box center [787, 284] width 11 height 9
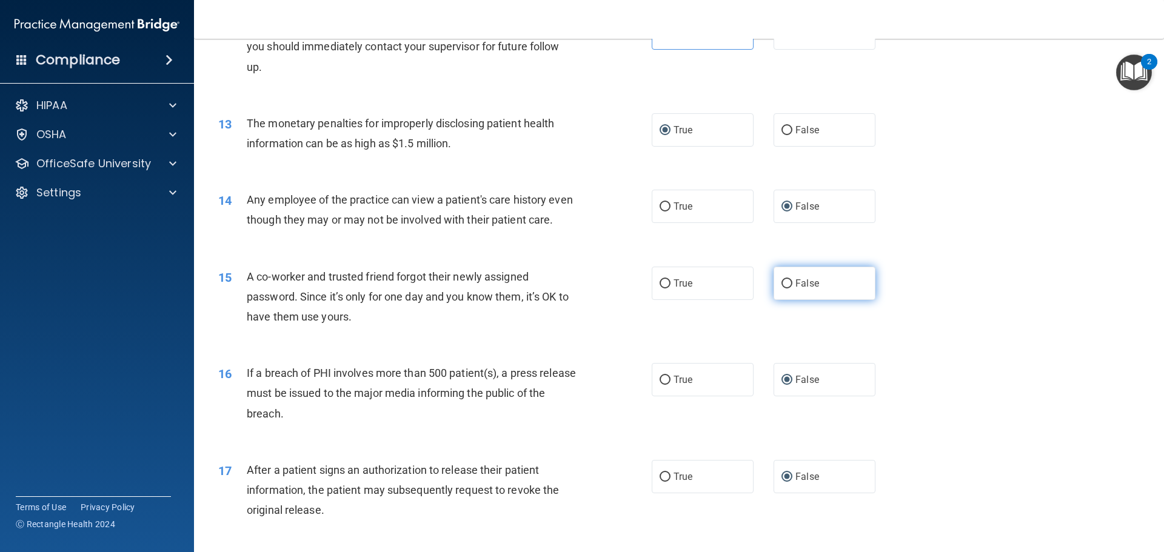
radio input "true"
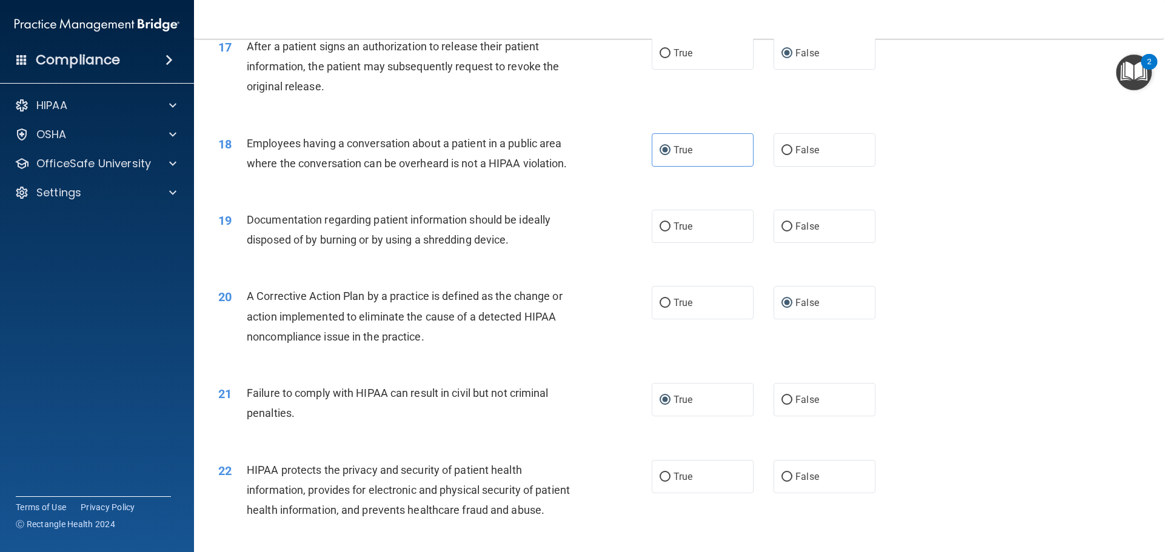
scroll to position [1455, 0]
click at [661, 231] on input "True" at bounding box center [665, 226] width 11 height 9
radio input "true"
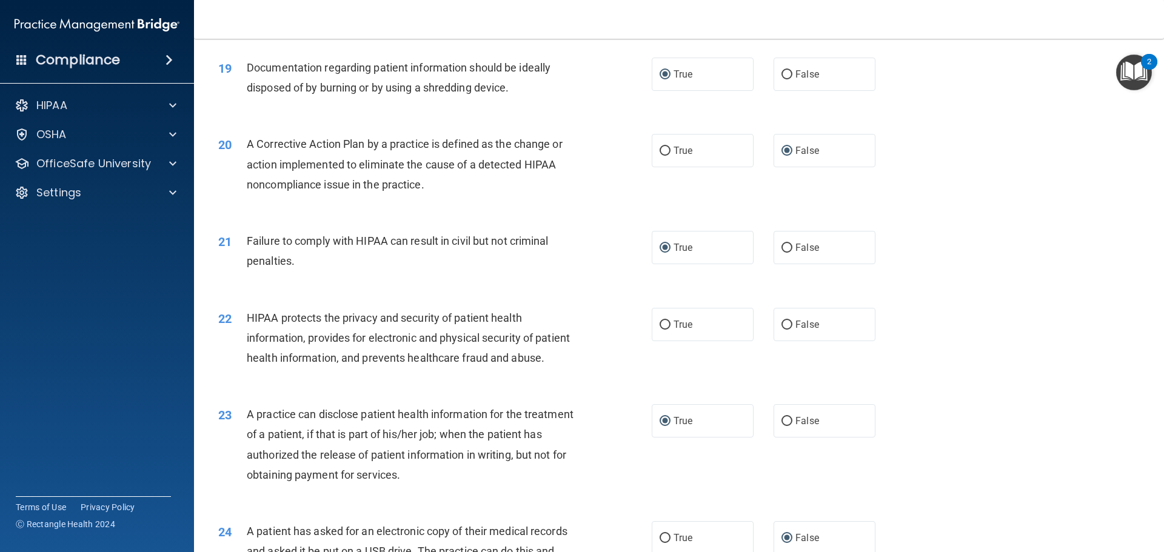
scroll to position [1637, 0]
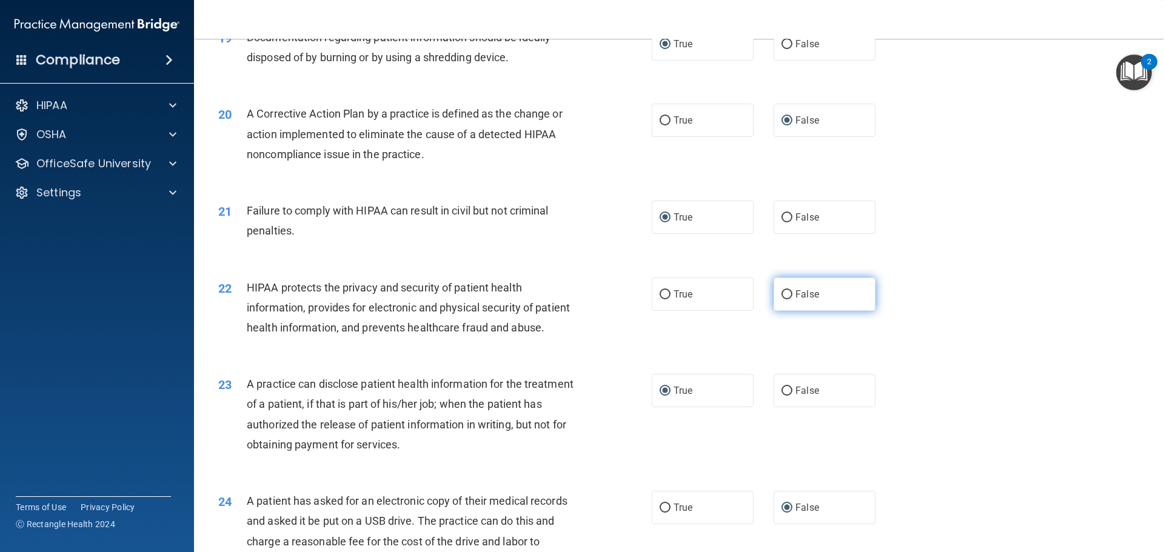
click at [782, 311] on label "False" at bounding box center [825, 294] width 102 height 33
click at [782, 300] on input "False" at bounding box center [787, 294] width 11 height 9
radio input "true"
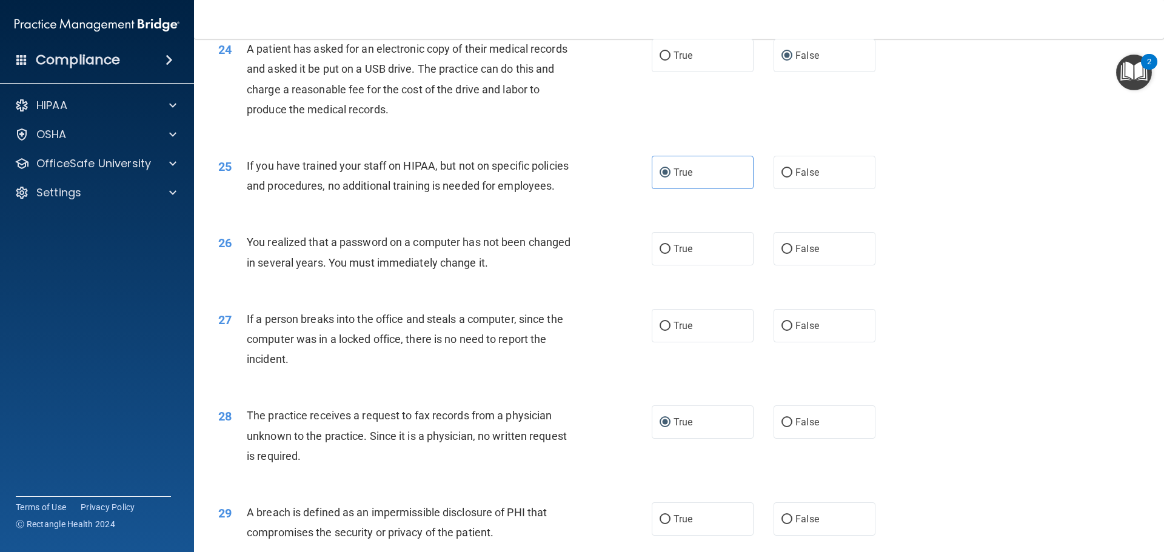
scroll to position [2122, 0]
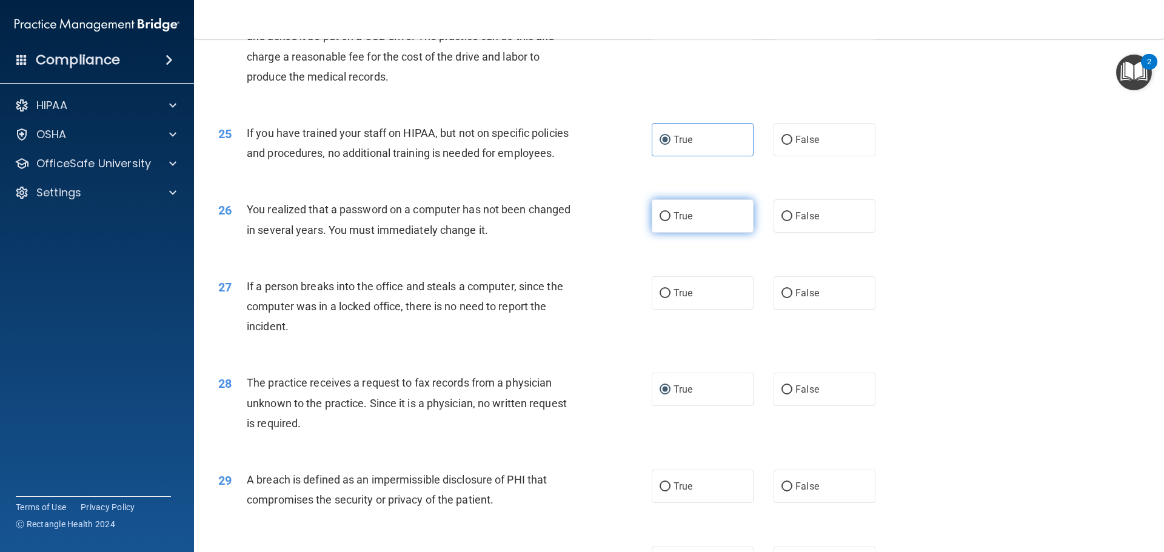
click at [658, 233] on label "True" at bounding box center [703, 215] width 102 height 33
click at [660, 221] on input "True" at bounding box center [665, 216] width 11 height 9
radio input "true"
click at [784, 298] on input "False" at bounding box center [787, 293] width 11 height 9
radio input "true"
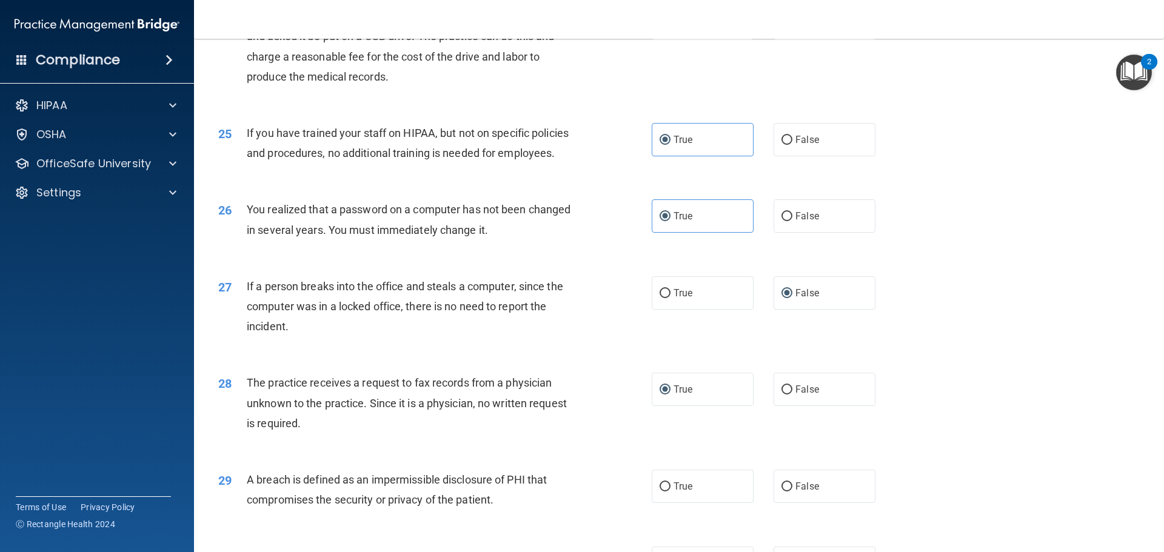
scroll to position [2304, 0]
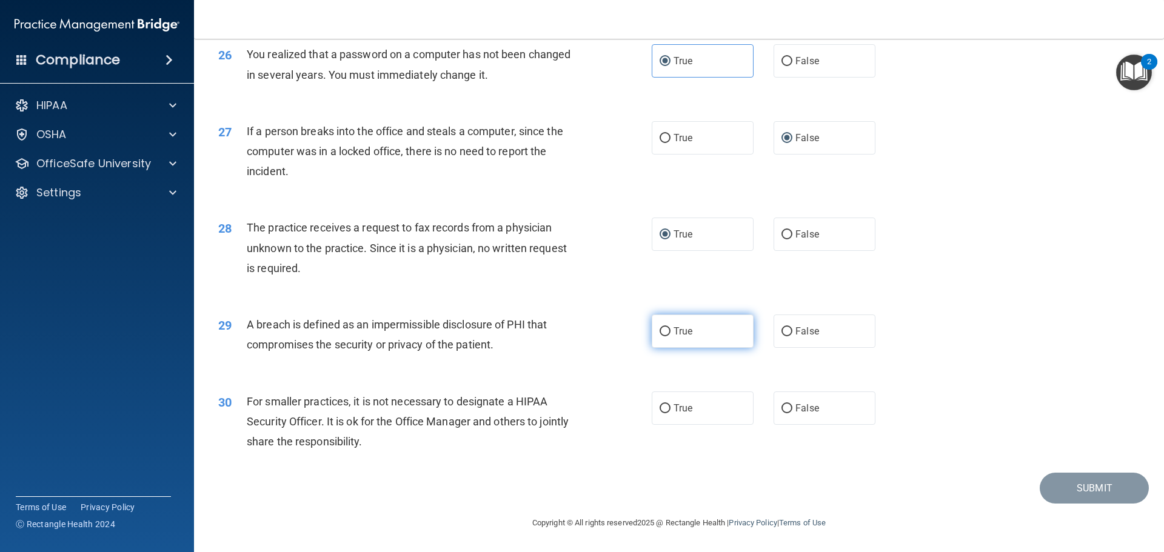
click at [660, 337] on input "True" at bounding box center [665, 331] width 11 height 9
radio input "true"
click at [796, 414] on span "False" at bounding box center [808, 409] width 24 height 12
click at [792, 414] on input "False" at bounding box center [787, 408] width 11 height 9
radio input "true"
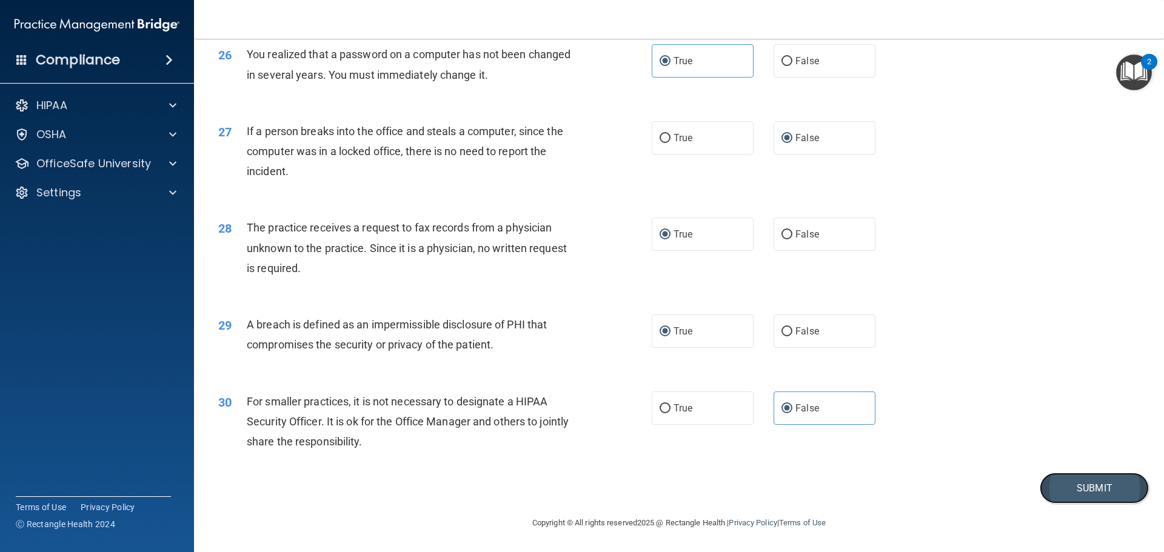
click at [1123, 504] on button "Submit" at bounding box center [1094, 488] width 109 height 31
click at [1105, 504] on button "Submit" at bounding box center [1094, 488] width 109 height 31
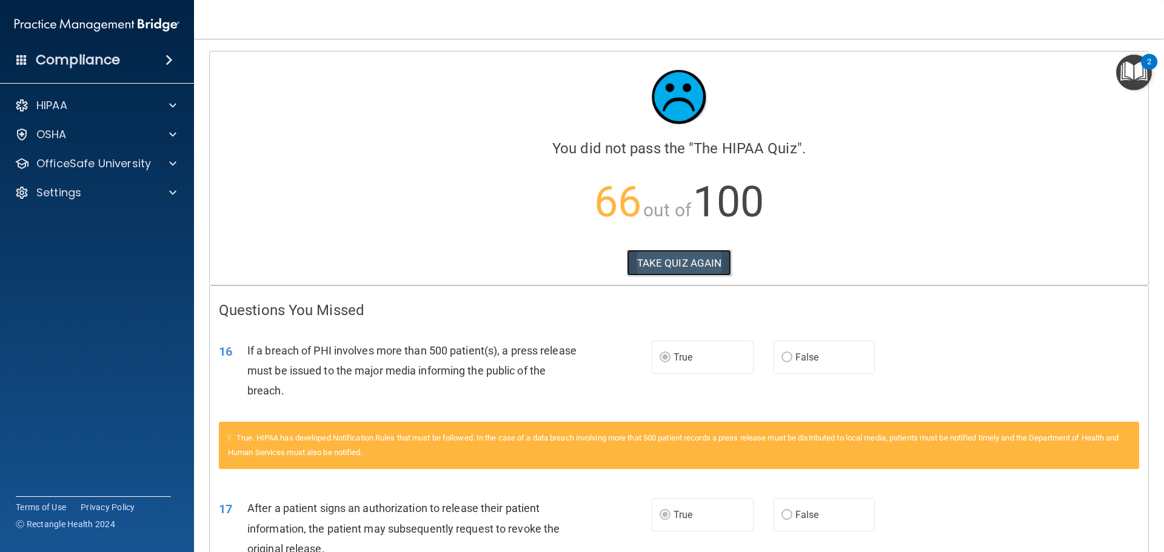
click at [698, 261] on button "TAKE QUIZ AGAIN" at bounding box center [679, 263] width 105 height 27
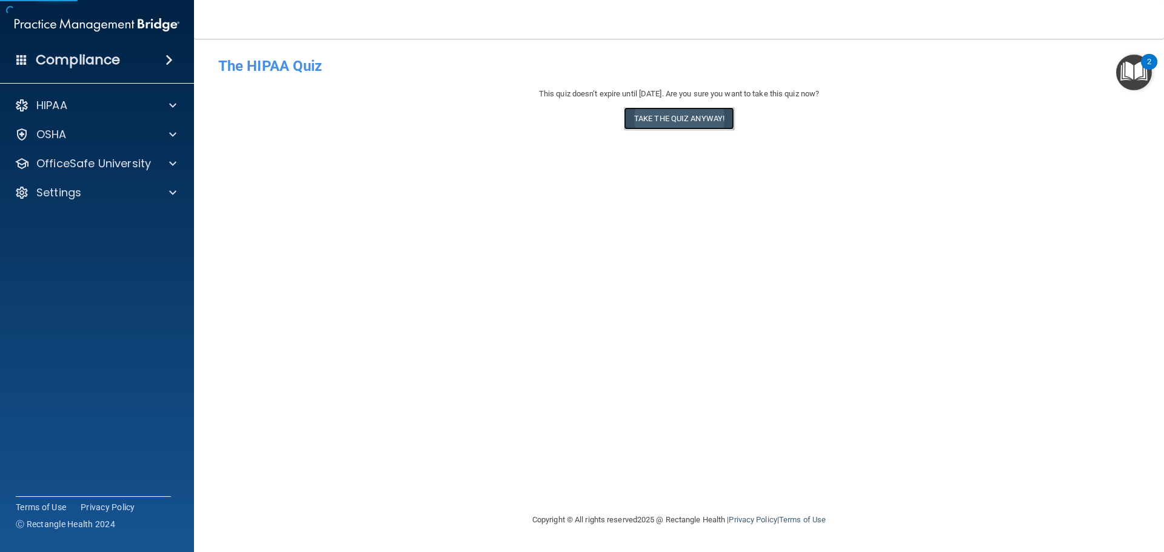
click at [666, 129] on button "Take the quiz anyway!" at bounding box center [679, 118] width 110 height 22
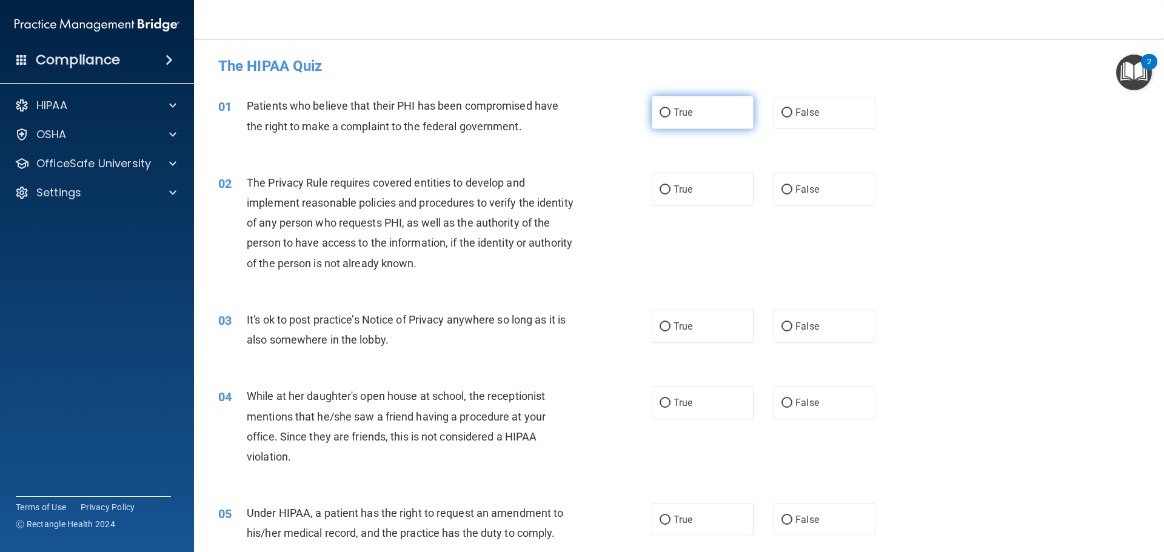
click at [660, 112] on input "True" at bounding box center [665, 113] width 11 height 9
radio input "true"
click at [660, 189] on input "True" at bounding box center [665, 190] width 11 height 9
radio input "true"
click at [774, 329] on label "False" at bounding box center [825, 326] width 102 height 33
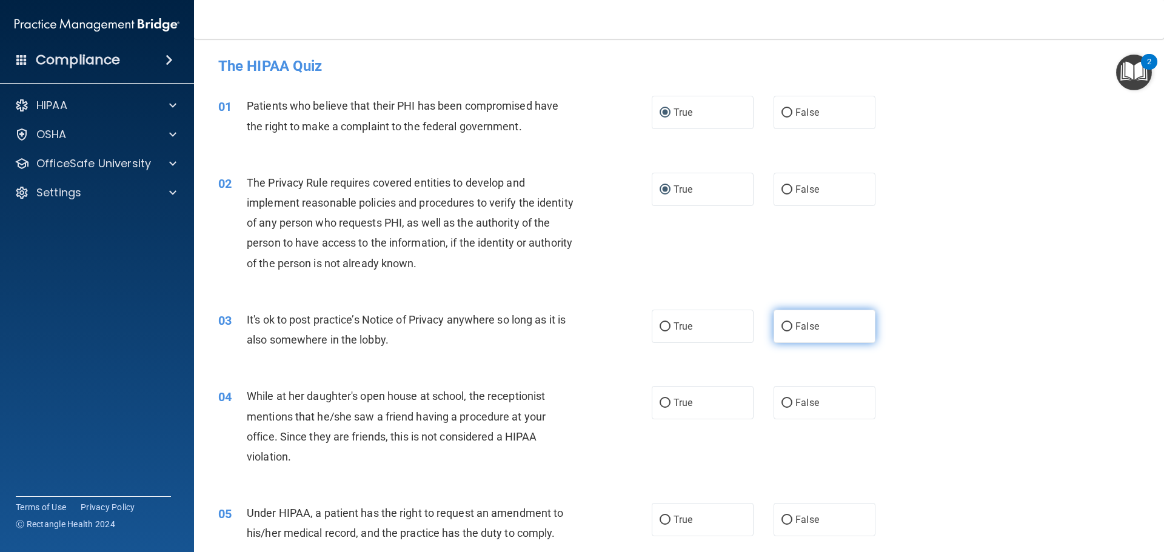
click at [782, 329] on input "False" at bounding box center [787, 327] width 11 height 9
radio input "true"
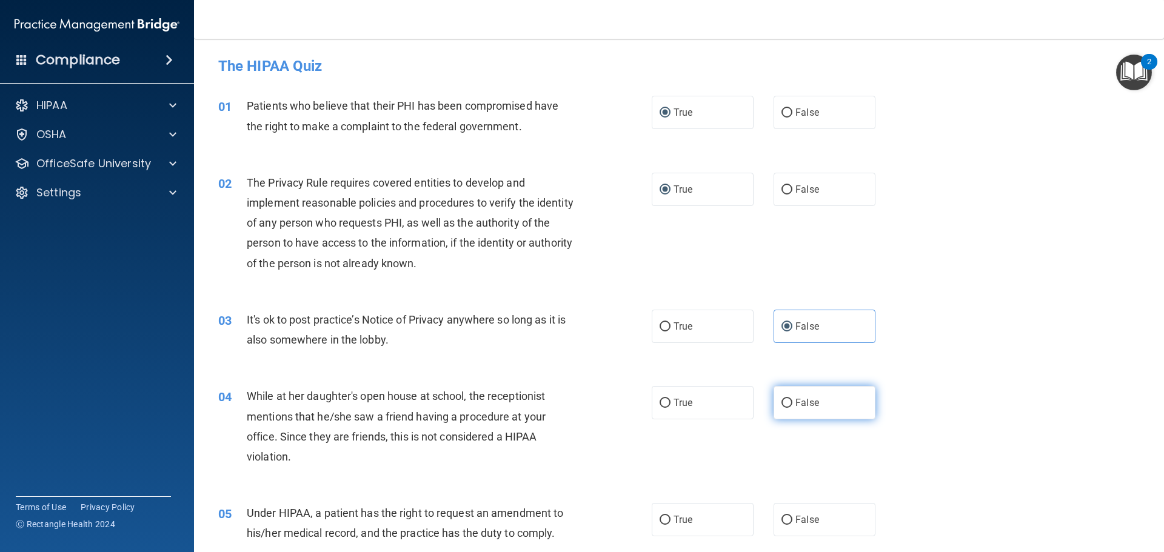
click at [786, 401] on input "False" at bounding box center [787, 403] width 11 height 9
radio input "true"
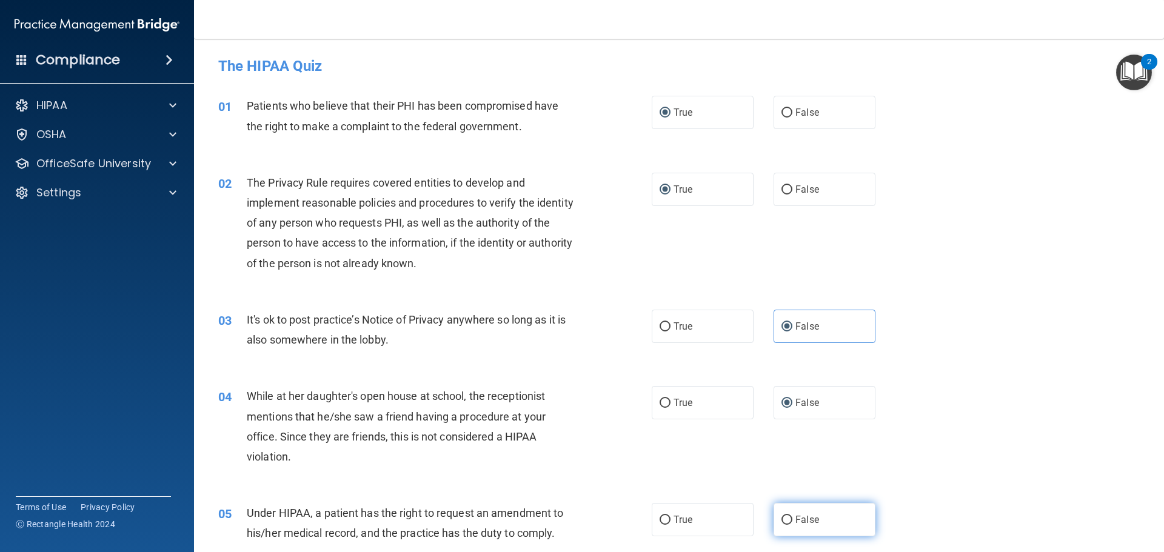
click at [784, 527] on label "False" at bounding box center [825, 519] width 102 height 33
click at [784, 525] on input "False" at bounding box center [787, 520] width 11 height 9
radio input "true"
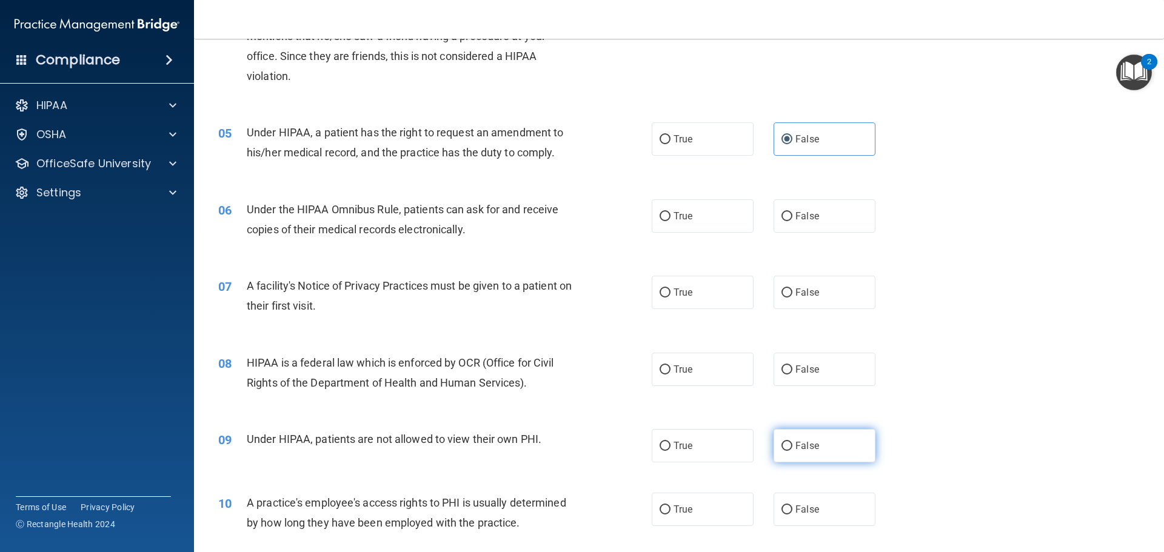
scroll to position [485, 0]
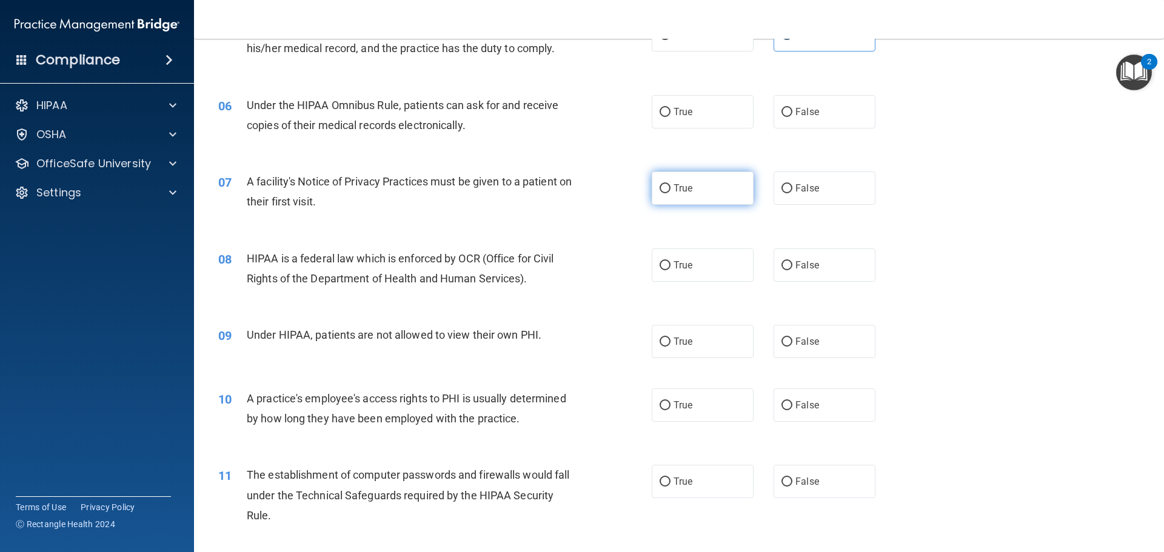
click at [677, 187] on span "True" at bounding box center [683, 189] width 19 height 12
click at [671, 187] on input "True" at bounding box center [665, 188] width 11 height 9
radio input "true"
click at [668, 108] on label "True" at bounding box center [703, 111] width 102 height 33
click at [668, 108] on input "True" at bounding box center [665, 112] width 11 height 9
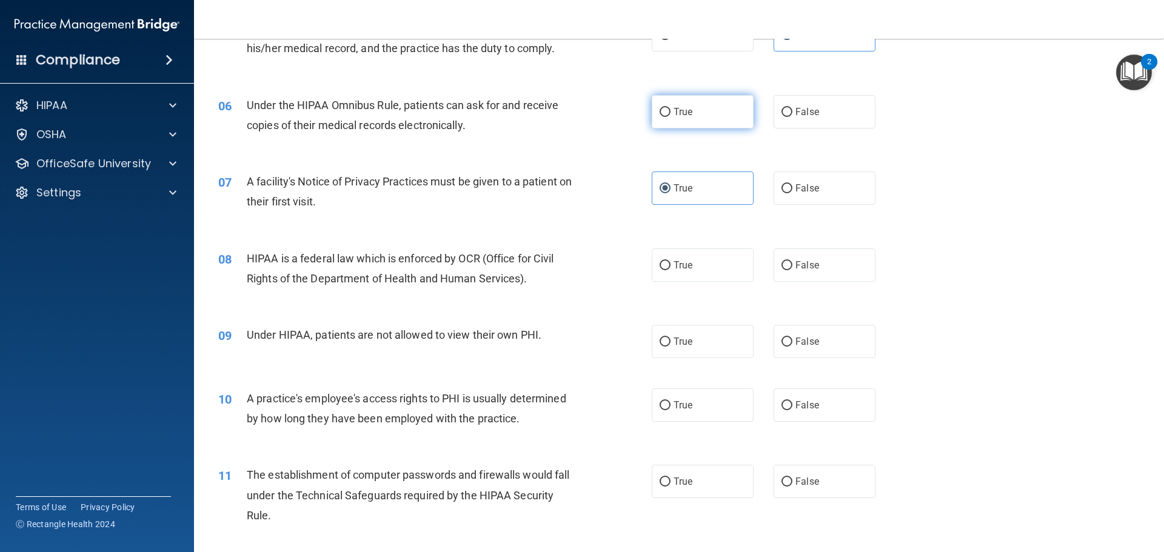
radio input "true"
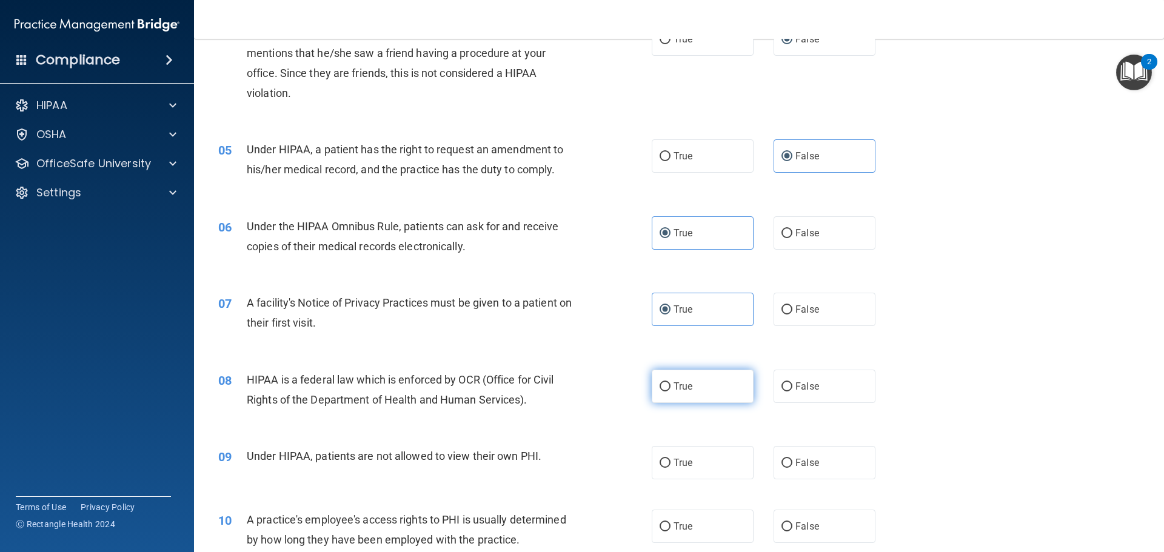
click at [654, 388] on label "True" at bounding box center [703, 386] width 102 height 33
click at [660, 388] on input "True" at bounding box center [665, 387] width 11 height 9
radio input "true"
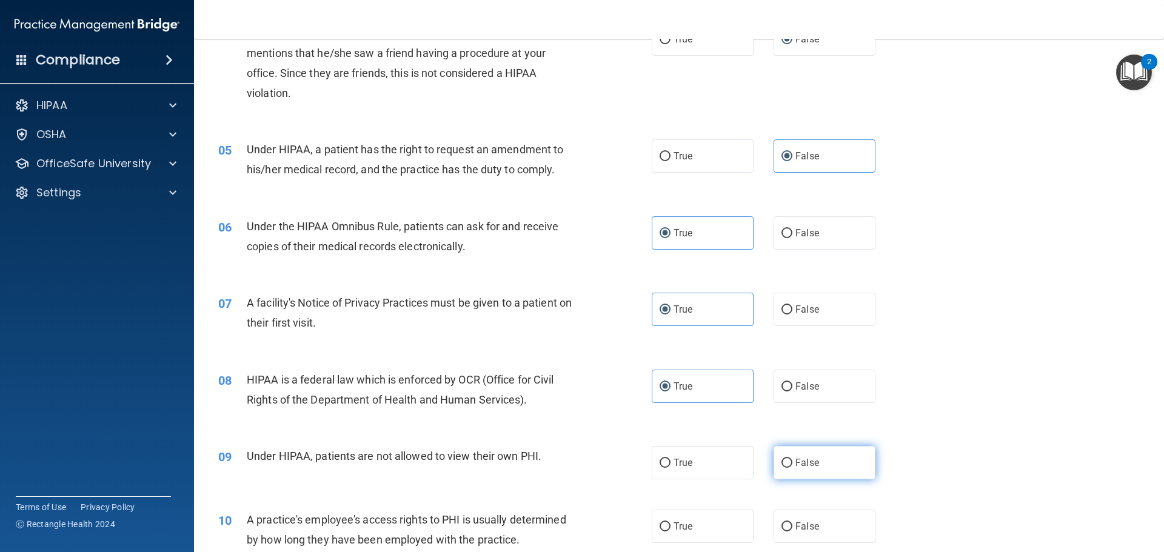
click at [779, 455] on label "False" at bounding box center [825, 462] width 102 height 33
click at [782, 459] on input "False" at bounding box center [787, 463] width 11 height 9
radio input "true"
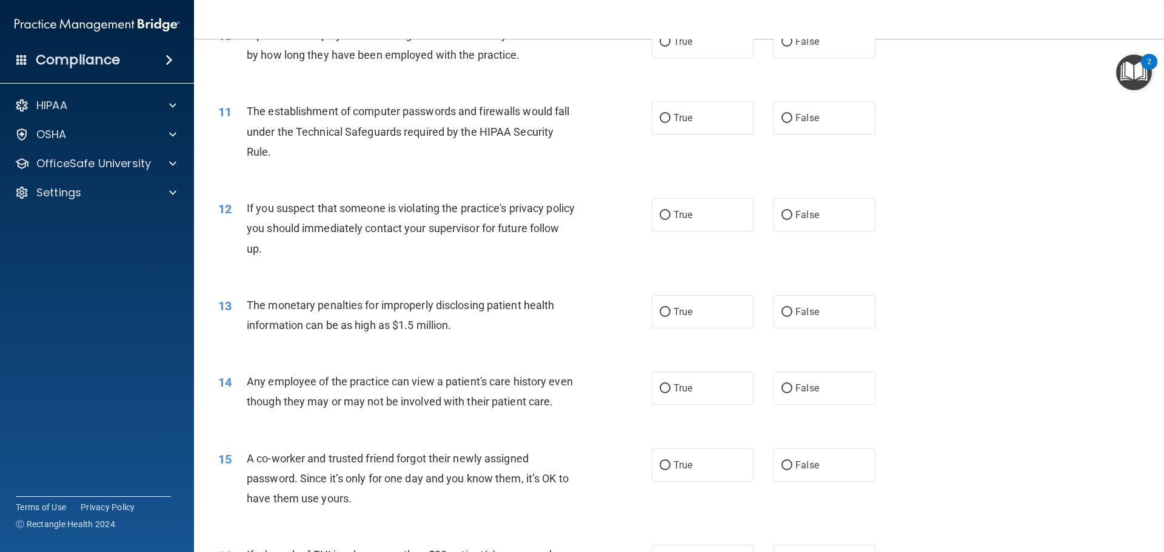
scroll to position [788, 0]
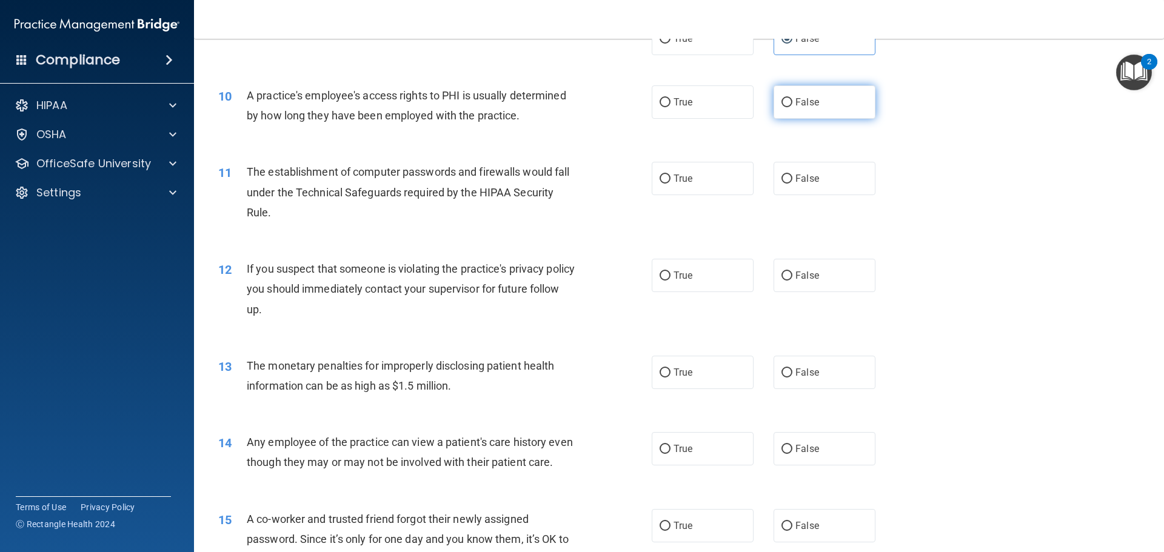
click at [785, 106] on input "False" at bounding box center [787, 102] width 11 height 9
radio input "true"
click at [660, 182] on input "True" at bounding box center [665, 179] width 11 height 9
radio input "true"
click at [660, 278] on input "True" at bounding box center [665, 276] width 11 height 9
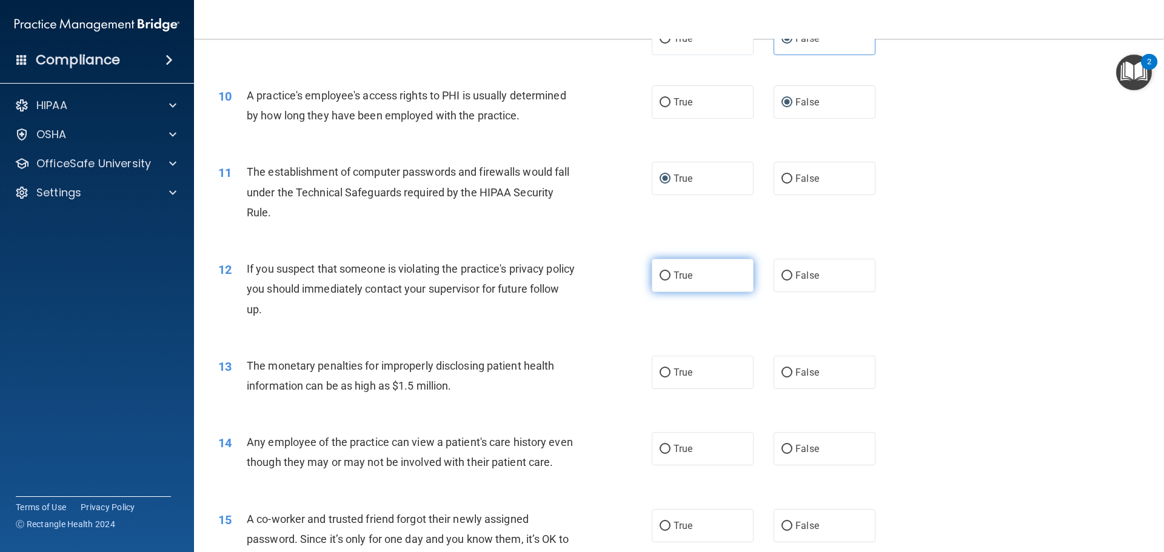
radio input "true"
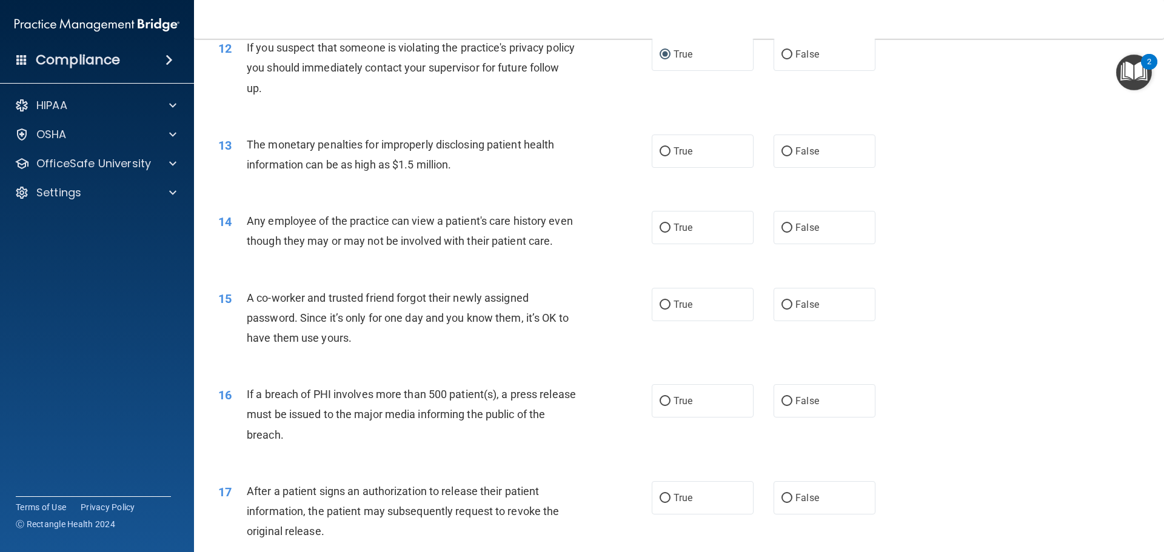
scroll to position [1031, 0]
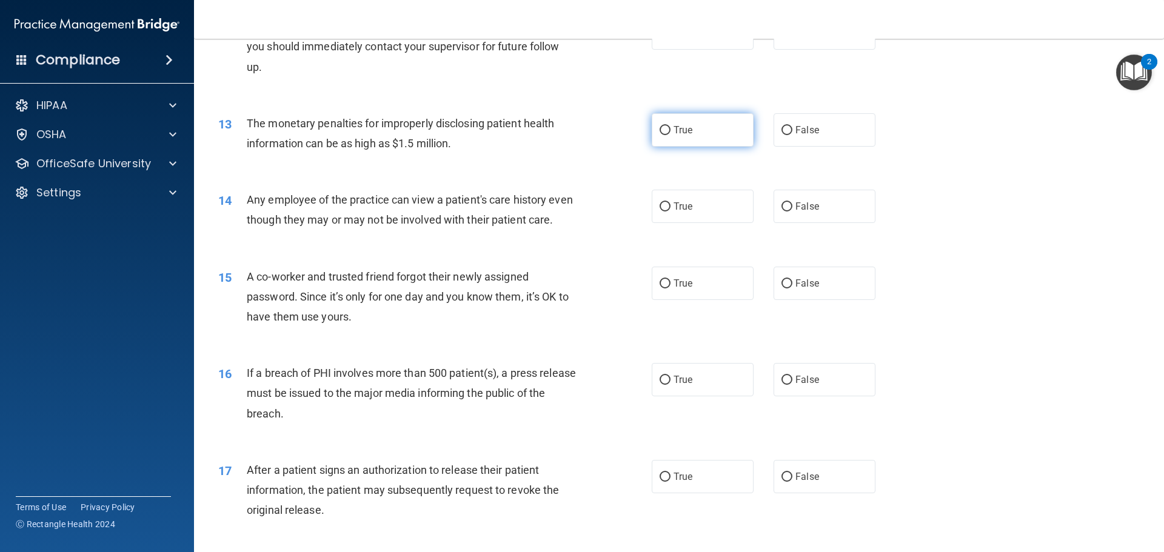
click at [663, 129] on input "True" at bounding box center [665, 130] width 11 height 9
radio input "true"
click at [782, 205] on input "False" at bounding box center [787, 207] width 11 height 9
radio input "true"
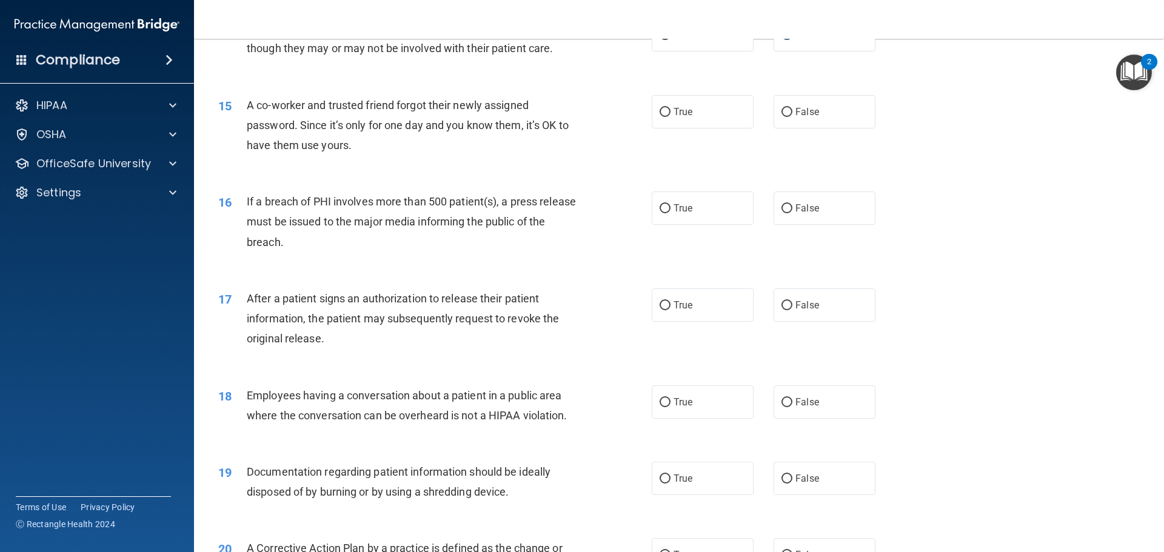
scroll to position [1213, 0]
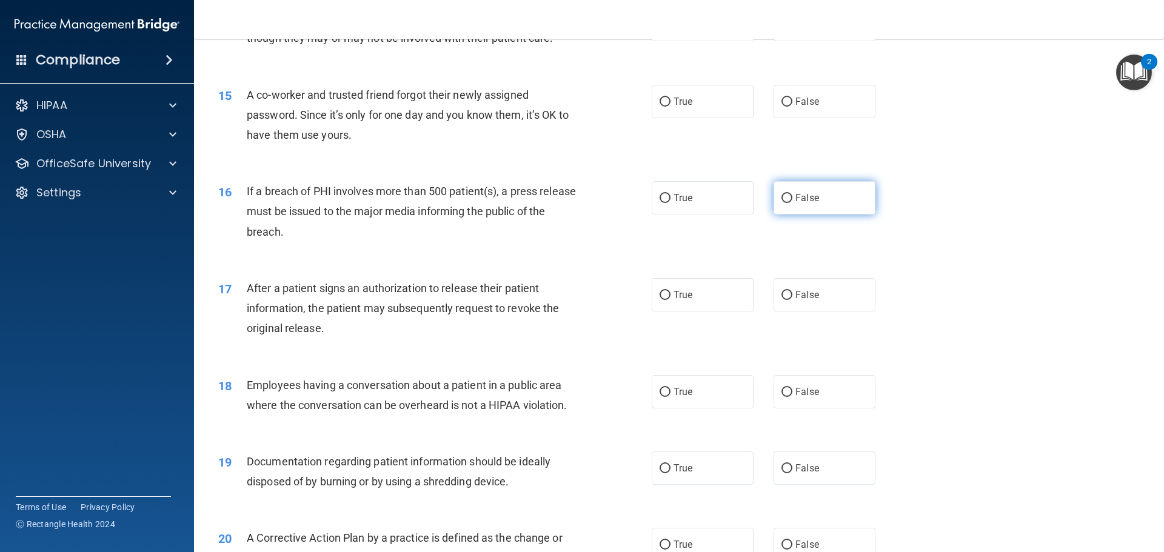
click at [782, 203] on input "False" at bounding box center [787, 198] width 11 height 9
radio input "true"
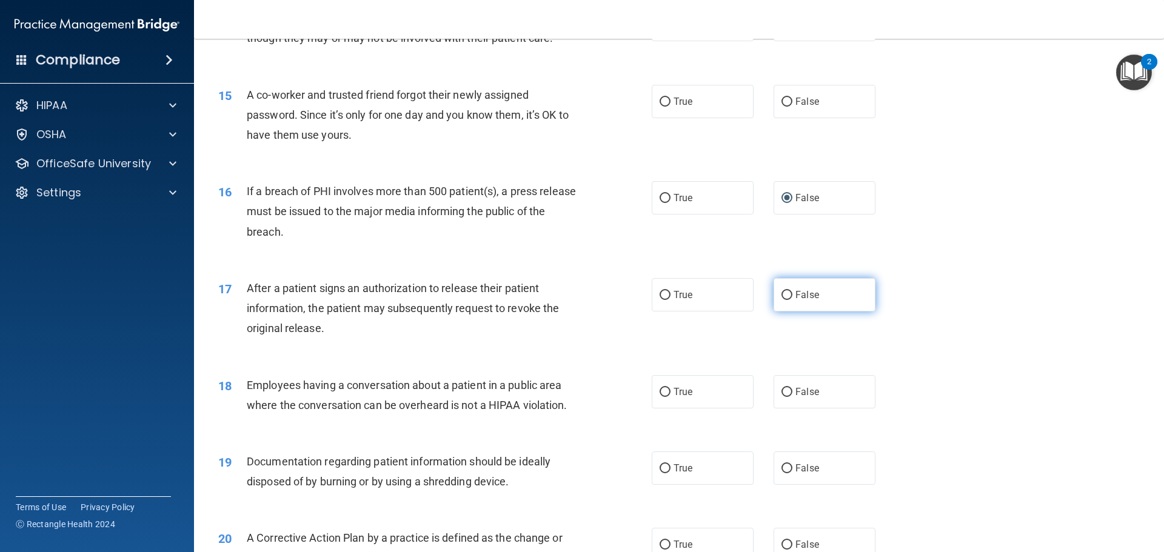
click at [774, 308] on label "False" at bounding box center [825, 294] width 102 height 33
click at [782, 300] on input "False" at bounding box center [787, 295] width 11 height 9
radio input "true"
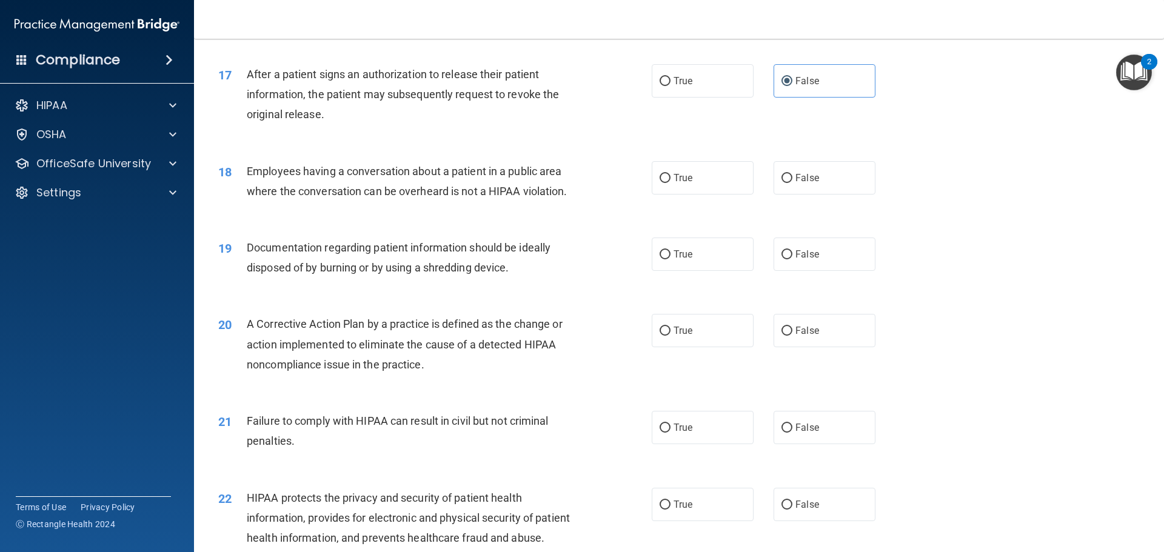
scroll to position [1455, 0]
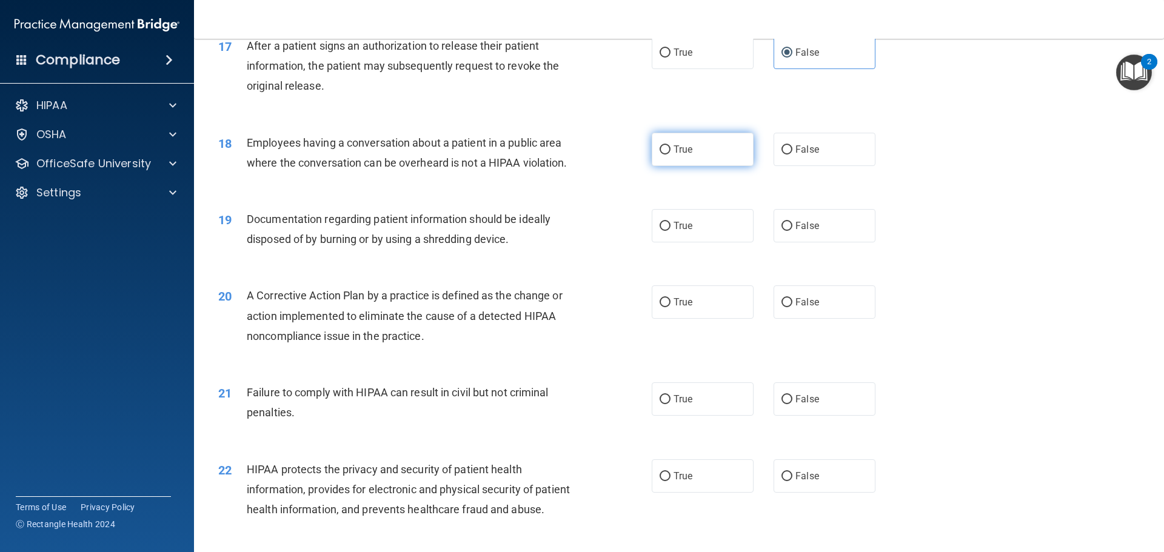
click at [660, 155] on input "True" at bounding box center [665, 150] width 11 height 9
radio input "true"
click at [662, 231] on input "True" at bounding box center [665, 226] width 11 height 9
radio input "true"
click at [782, 307] on input "False" at bounding box center [787, 302] width 11 height 9
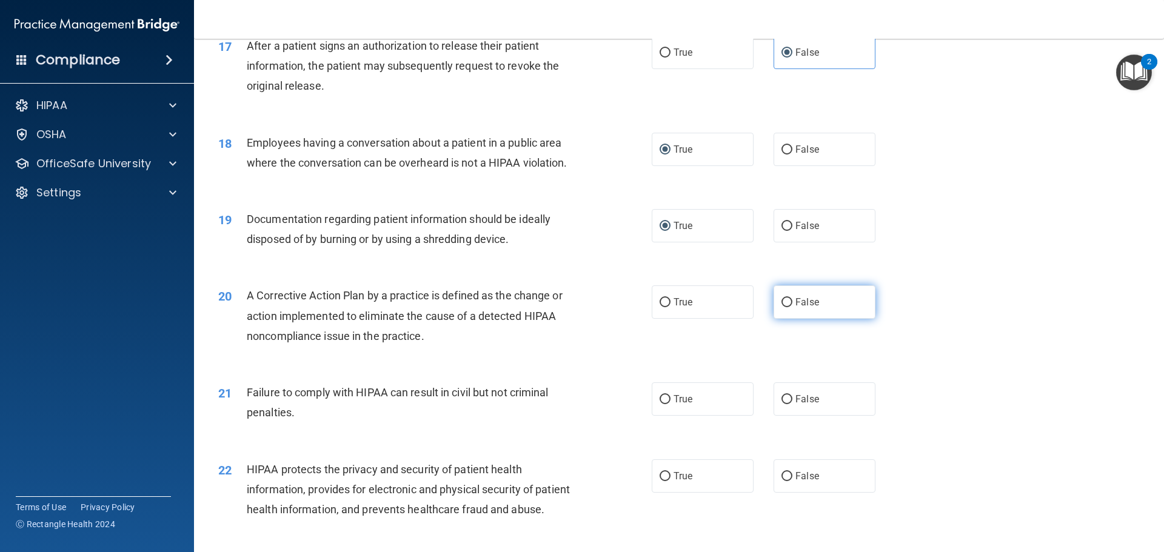
radio input "true"
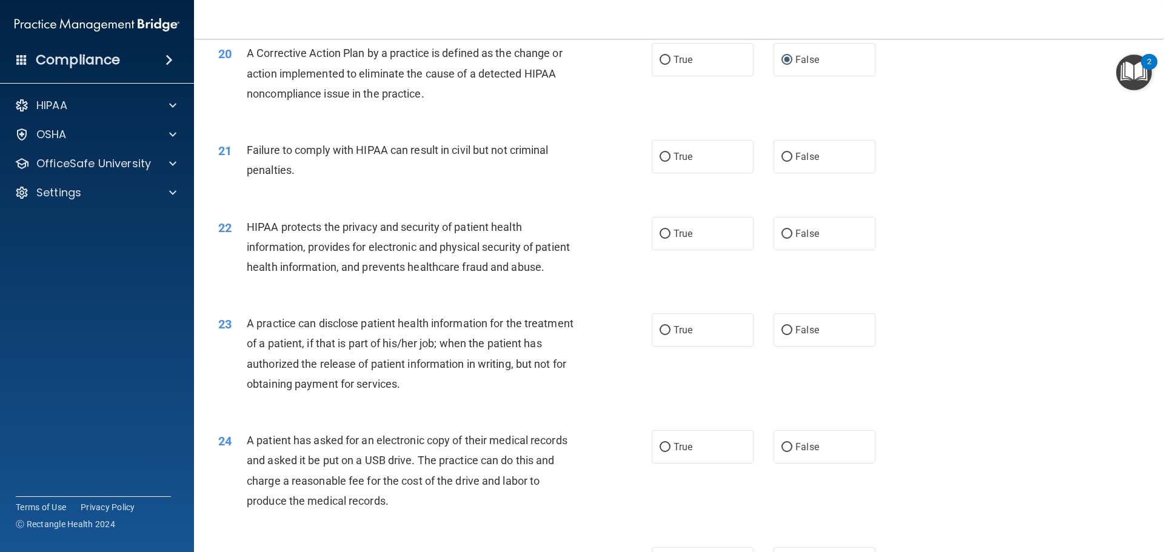
scroll to position [1758, 0]
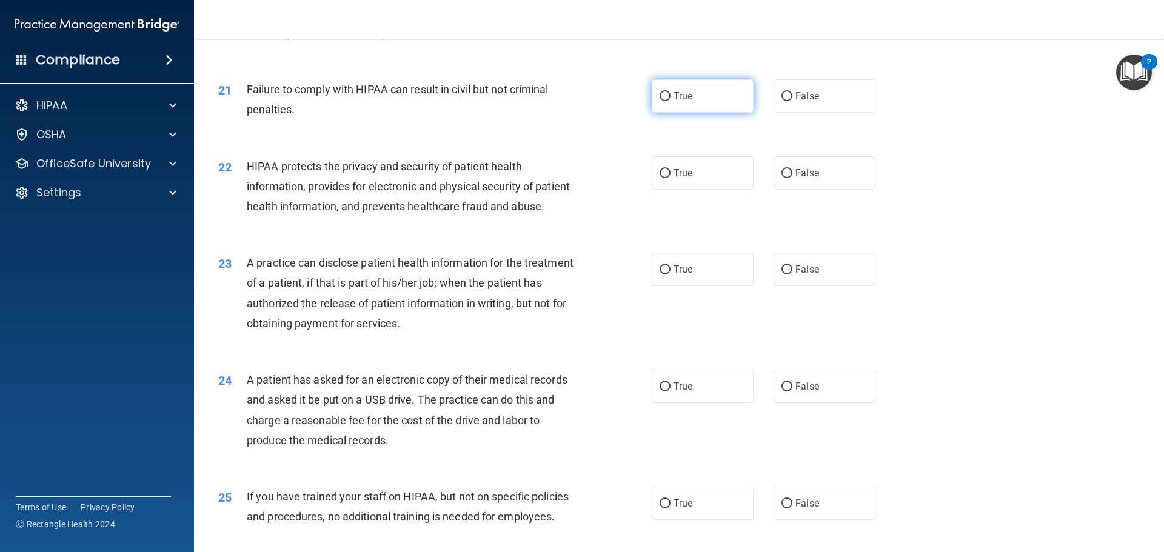
click at [663, 101] on input "True" at bounding box center [665, 96] width 11 height 9
radio input "true"
click at [665, 178] on input "True" at bounding box center [665, 173] width 11 height 9
radio input "true"
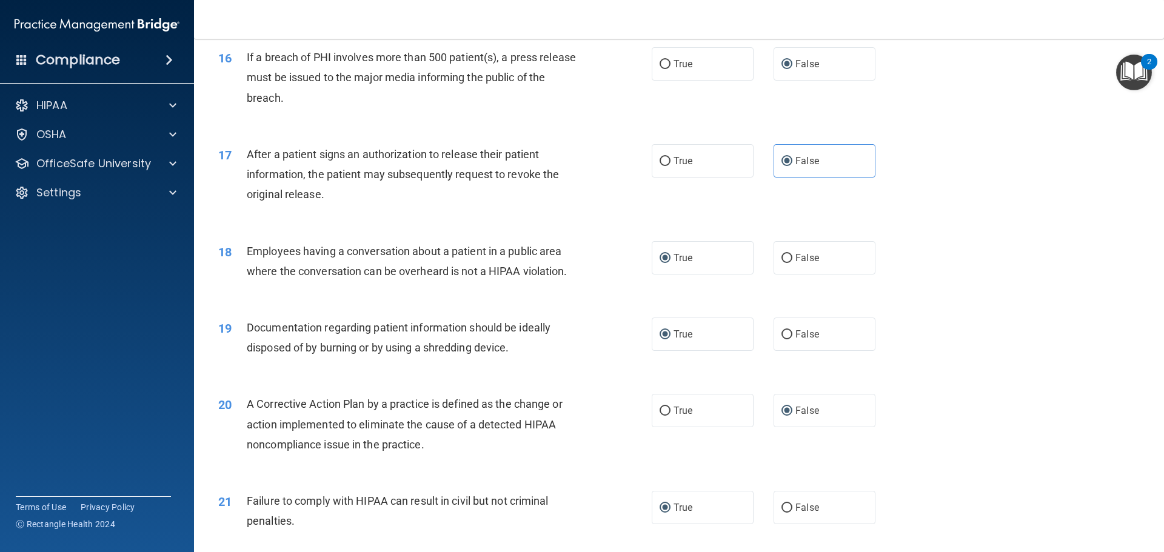
scroll to position [1334, 0]
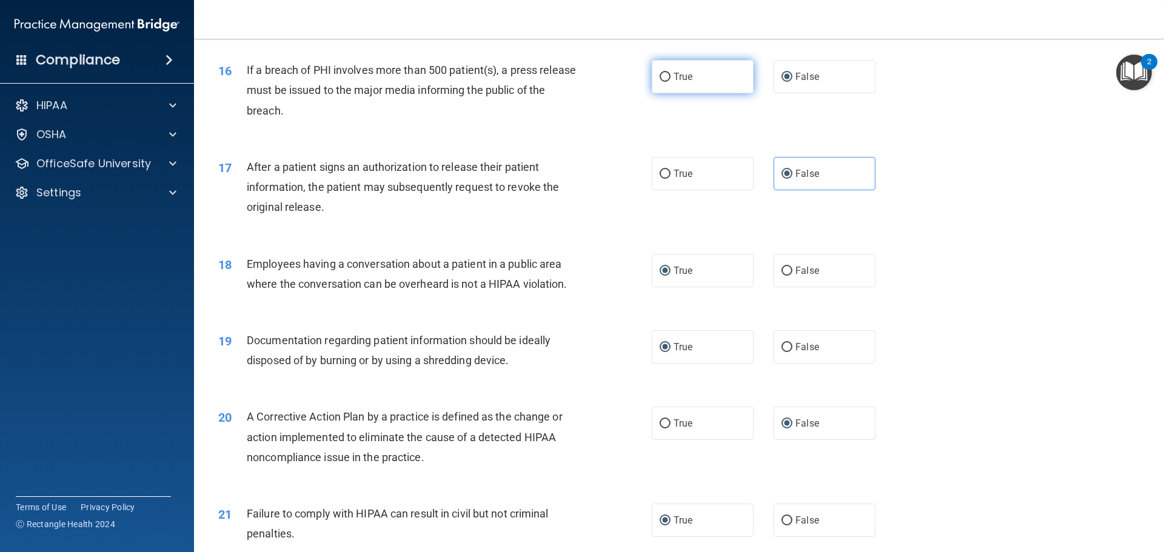
click at [660, 82] on input "True" at bounding box center [665, 77] width 11 height 9
radio input "true"
radio input "false"
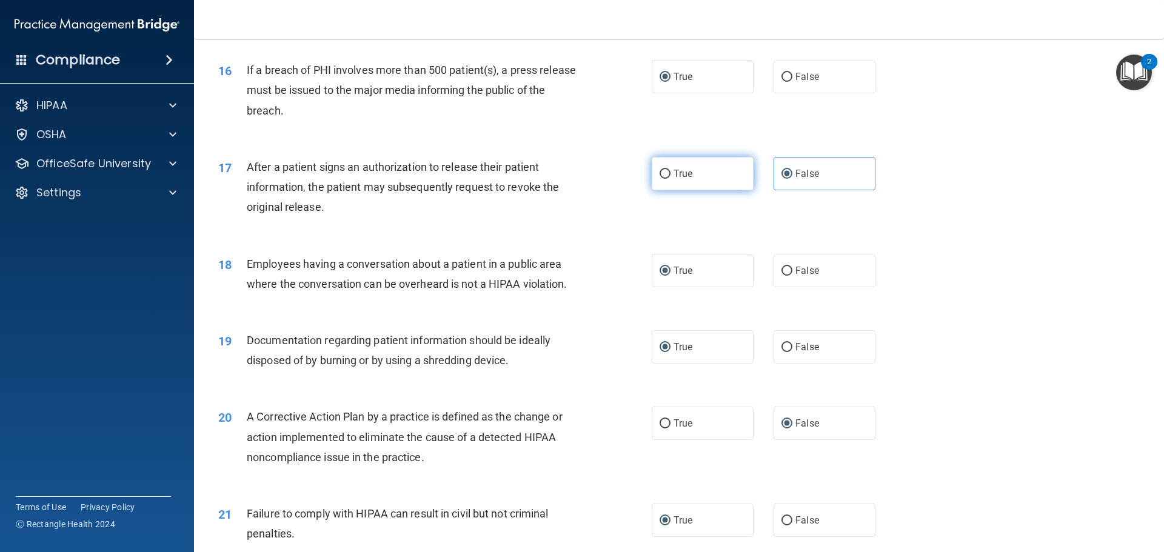
click at [666, 190] on label "True" at bounding box center [703, 173] width 102 height 33
click at [666, 179] on input "True" at bounding box center [665, 174] width 11 height 9
radio input "true"
radio input "false"
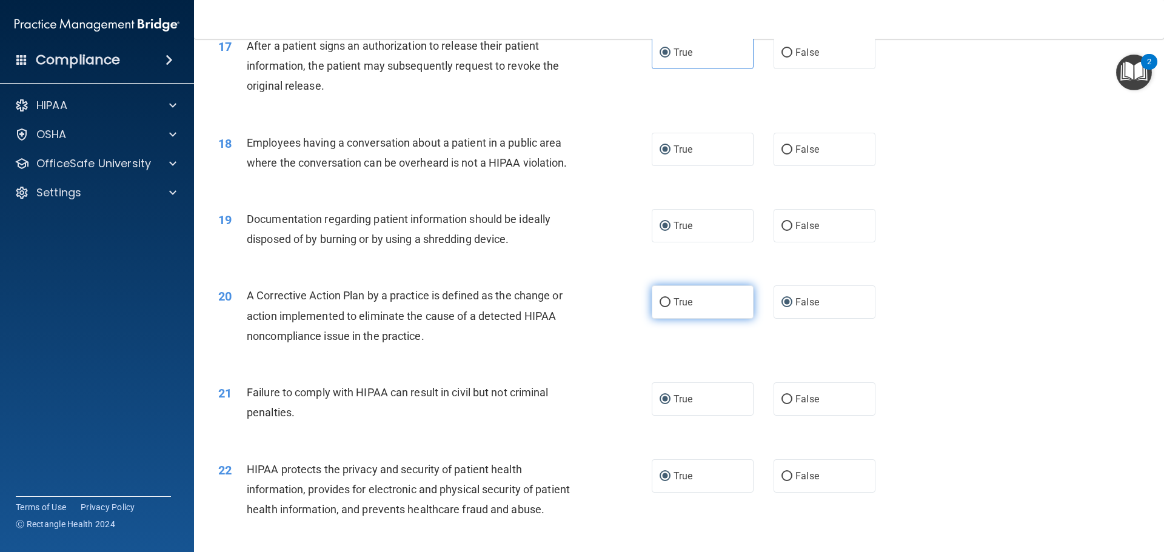
click at [660, 307] on input "True" at bounding box center [665, 302] width 11 height 9
radio input "true"
radio input "false"
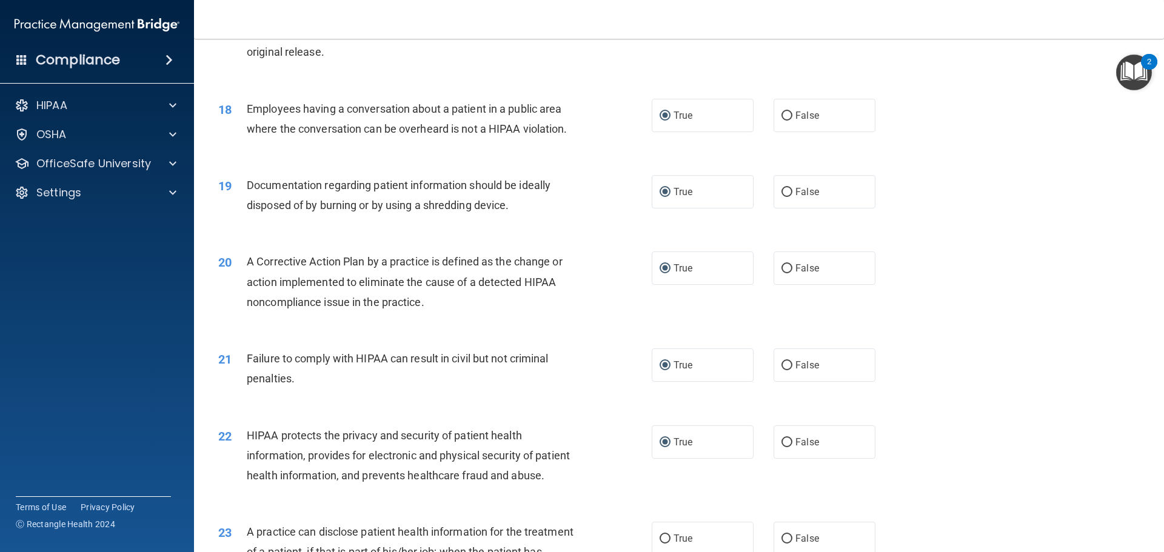
scroll to position [1516, 0]
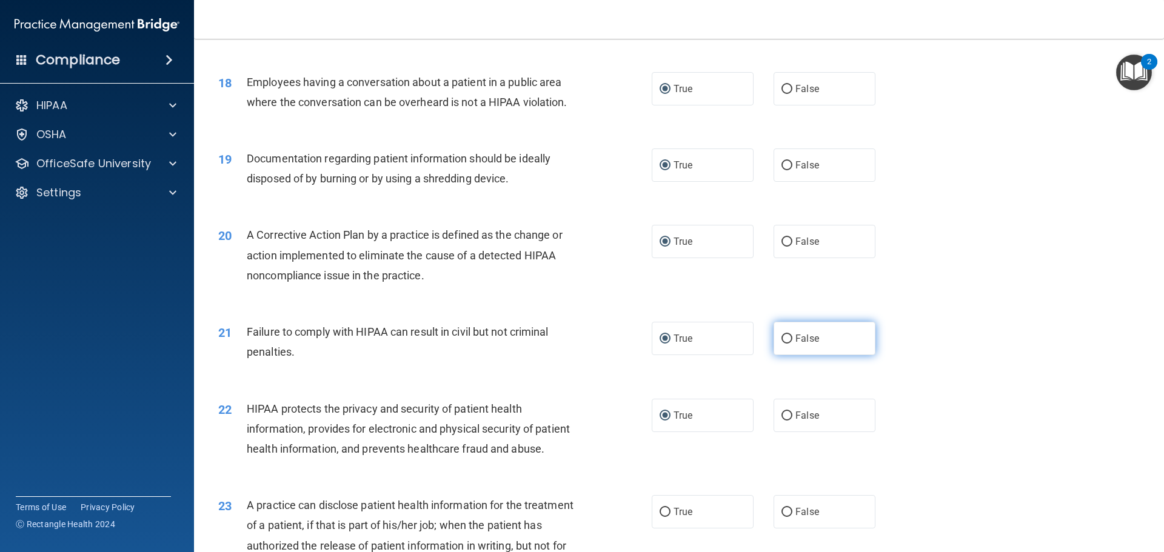
click at [787, 354] on label "False" at bounding box center [825, 338] width 102 height 33
click at [787, 344] on input "False" at bounding box center [787, 339] width 11 height 9
radio input "true"
radio input "false"
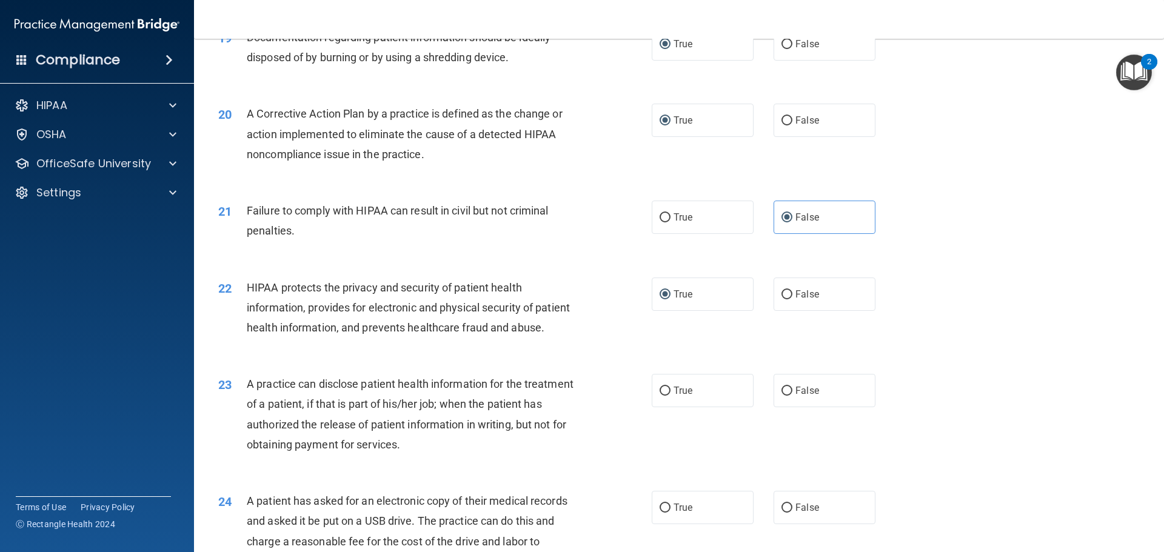
scroll to position [1698, 0]
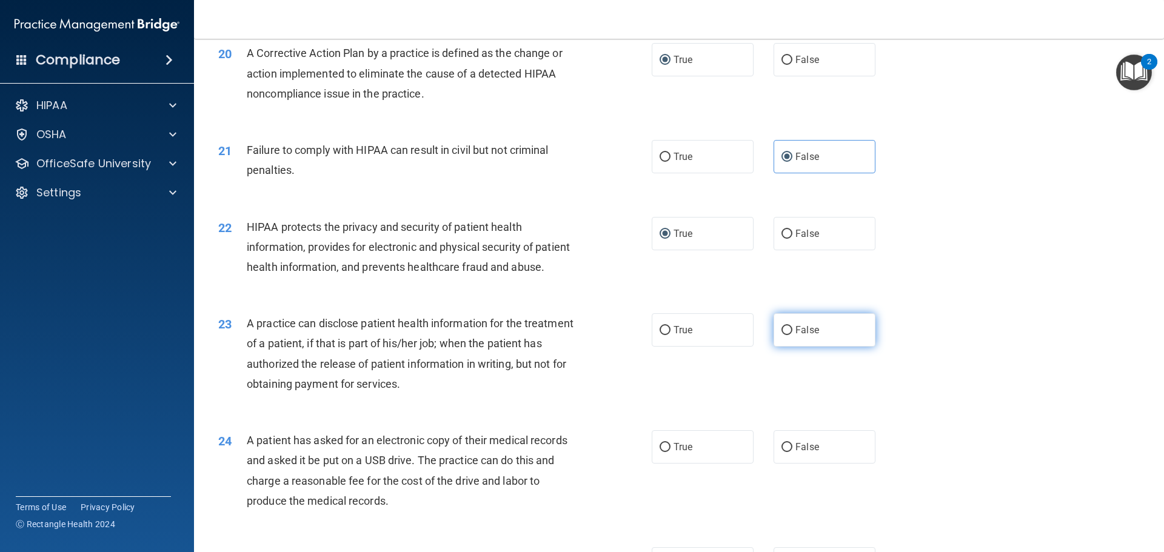
click at [782, 335] on input "False" at bounding box center [787, 330] width 11 height 9
radio input "true"
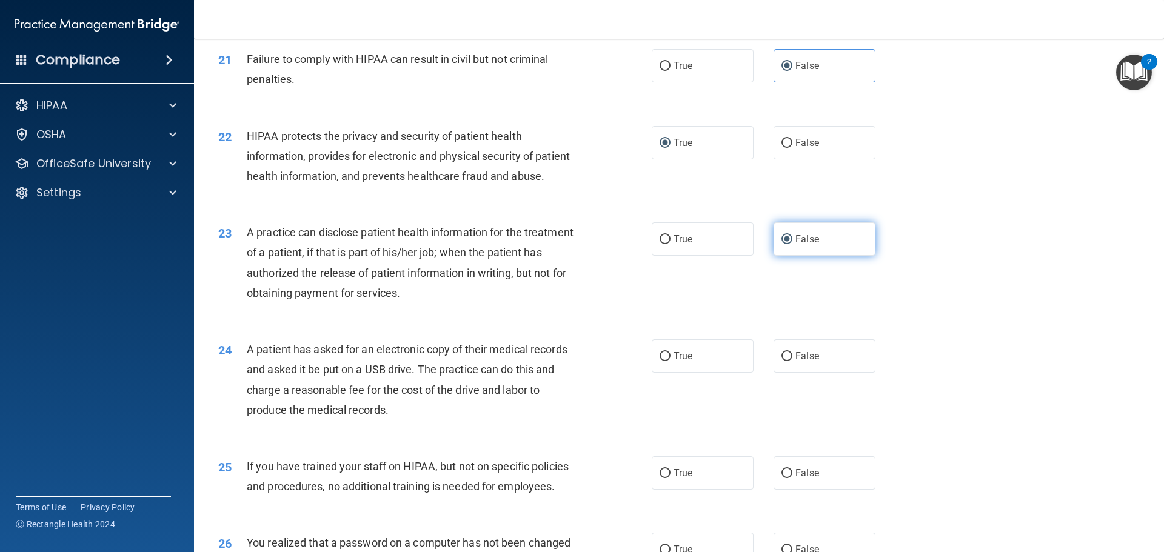
scroll to position [1819, 0]
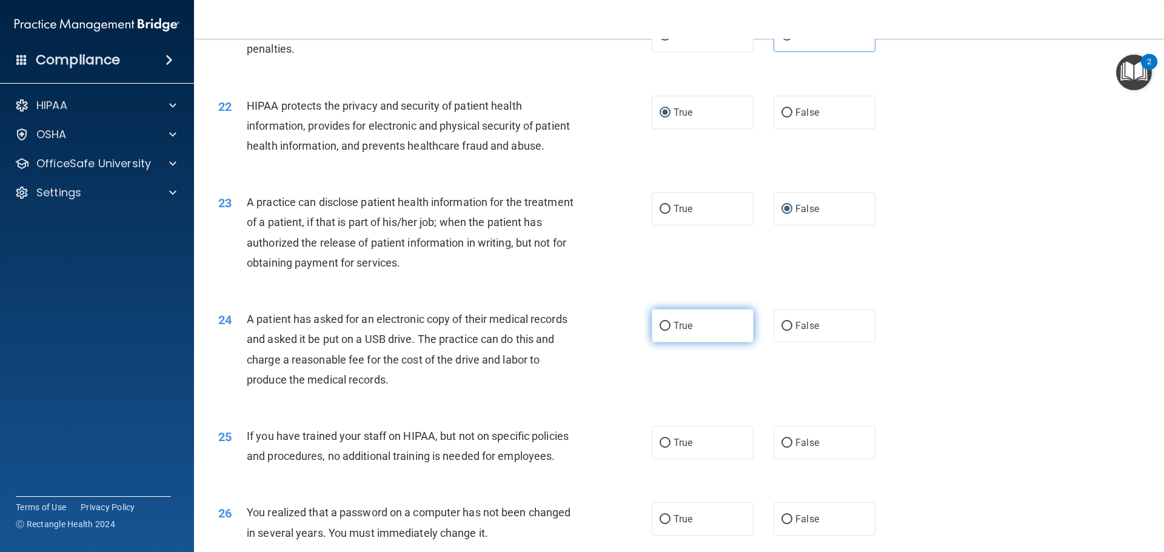
click at [660, 331] on input "True" at bounding box center [665, 326] width 11 height 9
radio input "true"
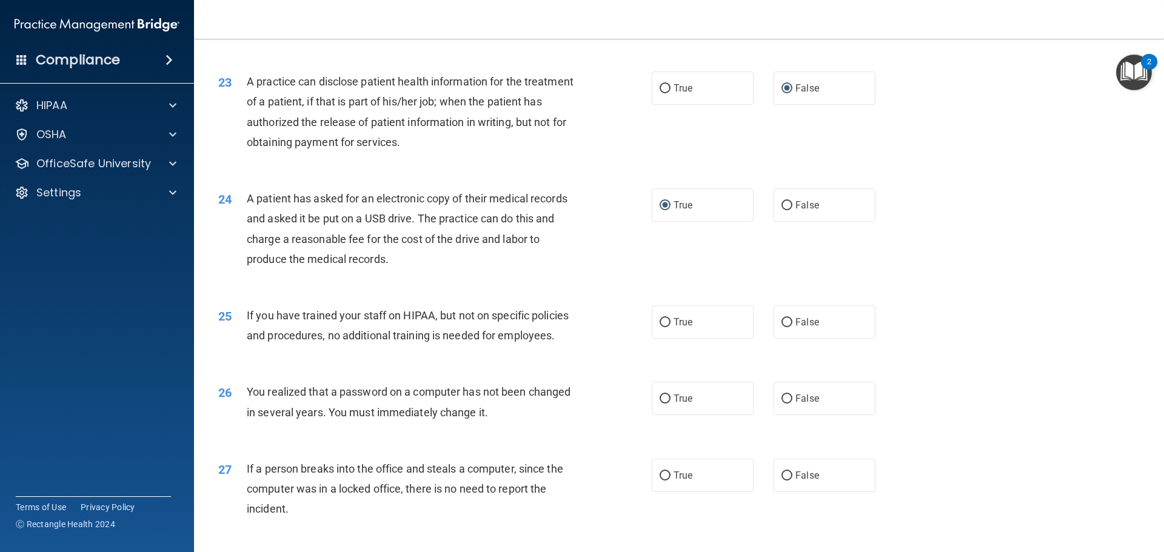
scroll to position [1940, 0]
click at [782, 327] on input "False" at bounding box center [787, 322] width 11 height 9
radio input "true"
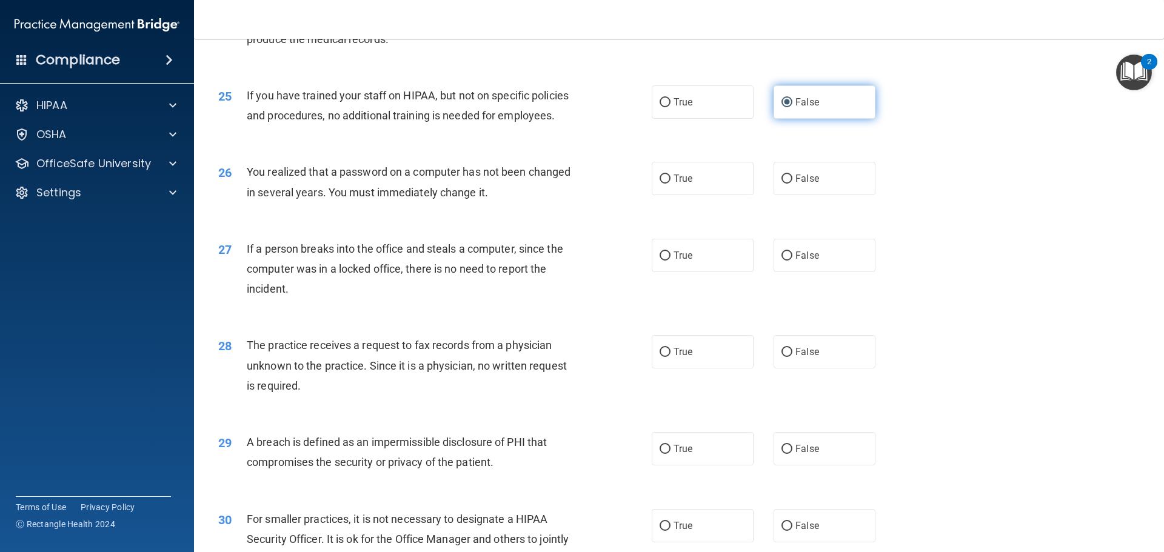
scroll to position [2183, 0]
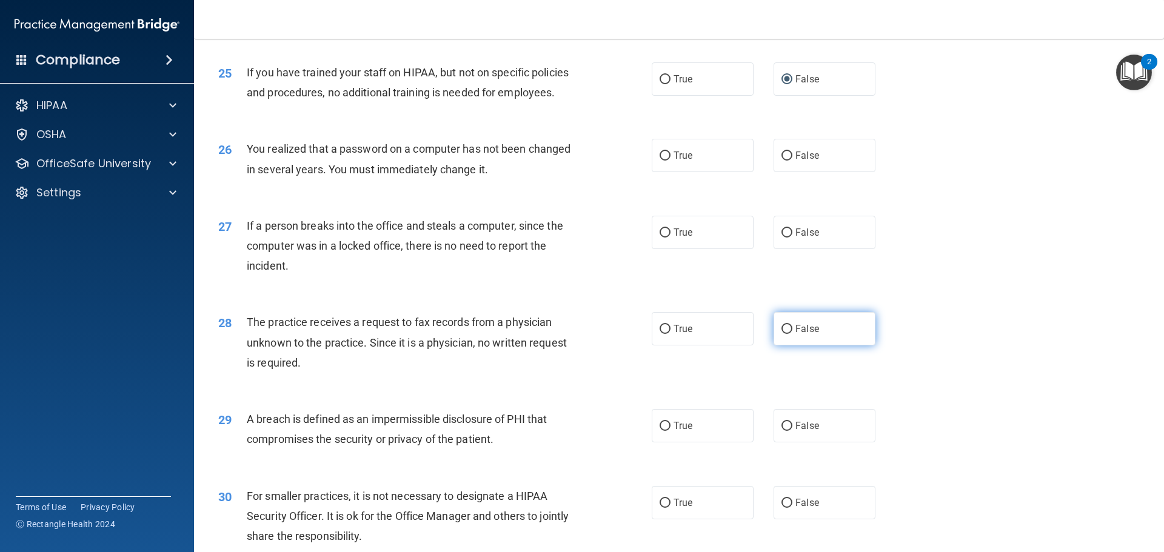
click at [782, 334] on input "False" at bounding box center [787, 329] width 11 height 9
radio input "true"
click at [662, 161] on input "True" at bounding box center [665, 156] width 11 height 9
radio input "true"
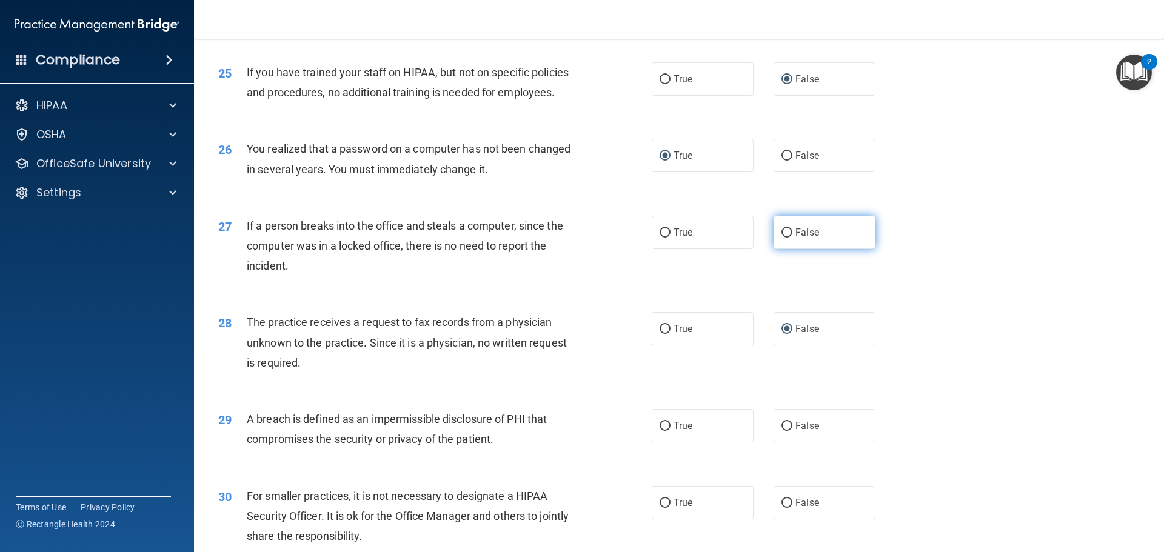
click at [782, 238] on input "False" at bounding box center [787, 233] width 11 height 9
radio input "true"
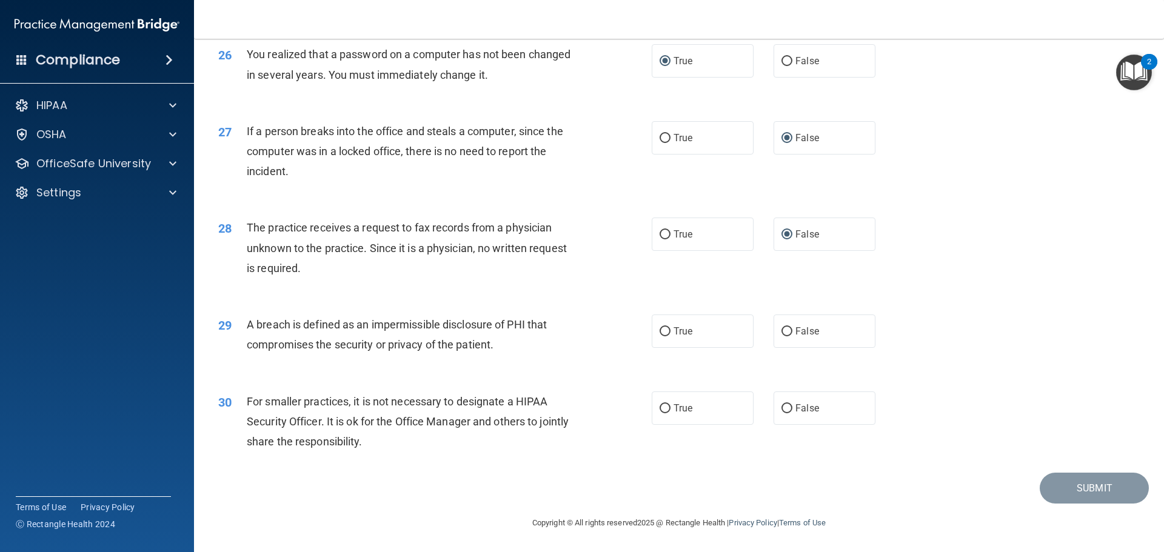
scroll to position [2317, 0]
click at [660, 327] on input "True" at bounding box center [665, 331] width 11 height 9
radio input "true"
click at [782, 410] on input "False" at bounding box center [787, 408] width 11 height 9
radio input "true"
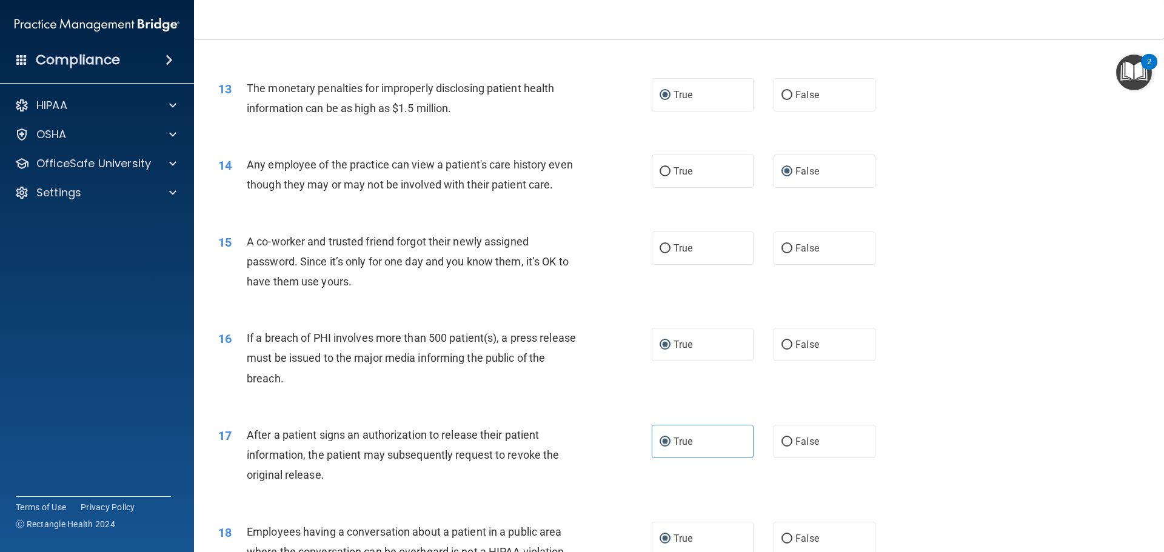
scroll to position [1044, 0]
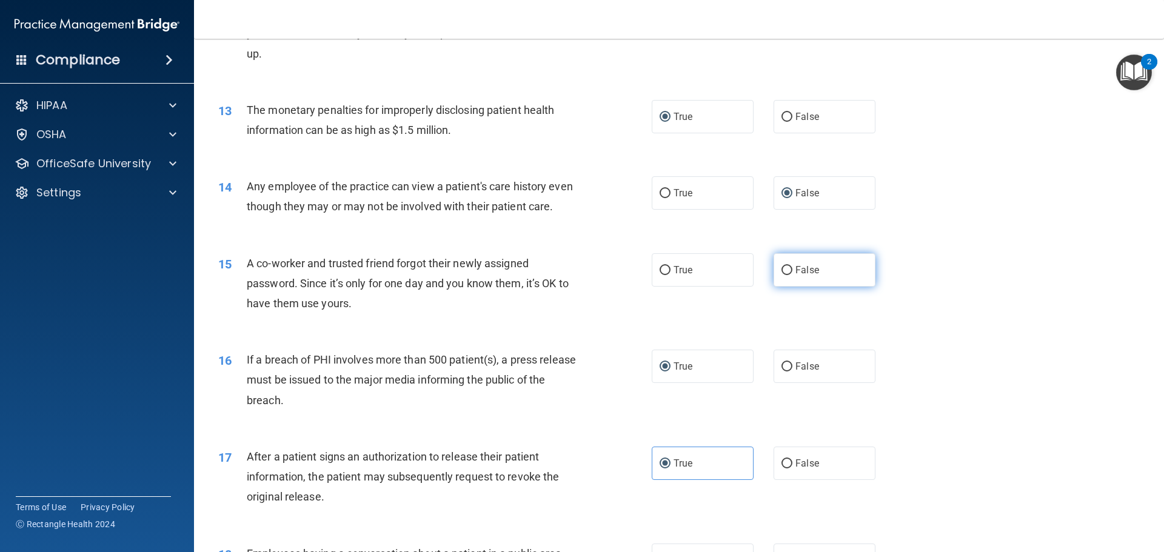
click at [785, 275] on input "False" at bounding box center [787, 270] width 11 height 9
radio input "true"
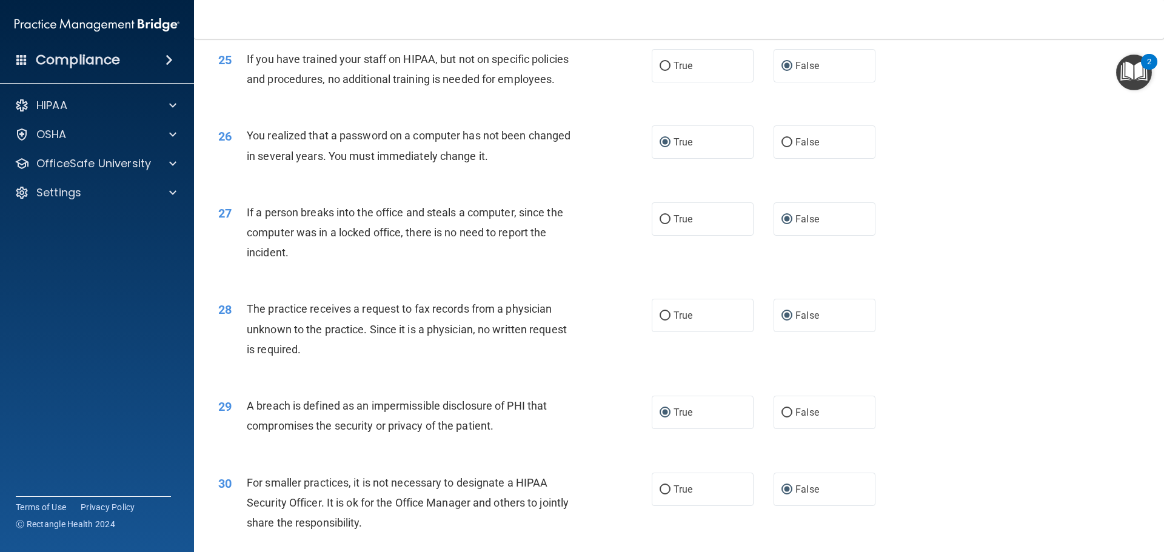
scroll to position [2317, 0]
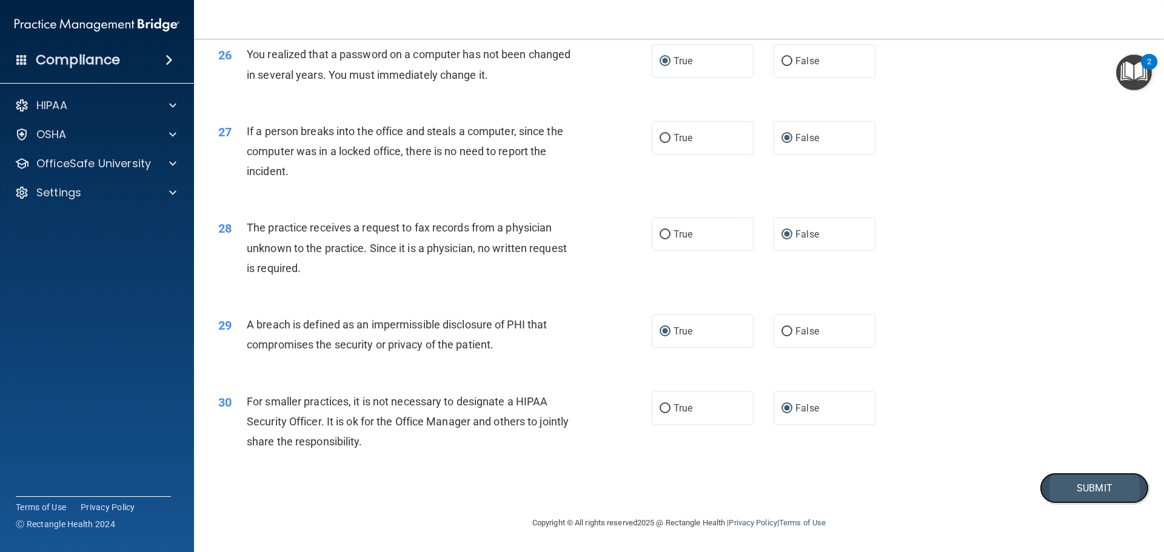
click at [1088, 499] on button "Submit" at bounding box center [1094, 488] width 109 height 31
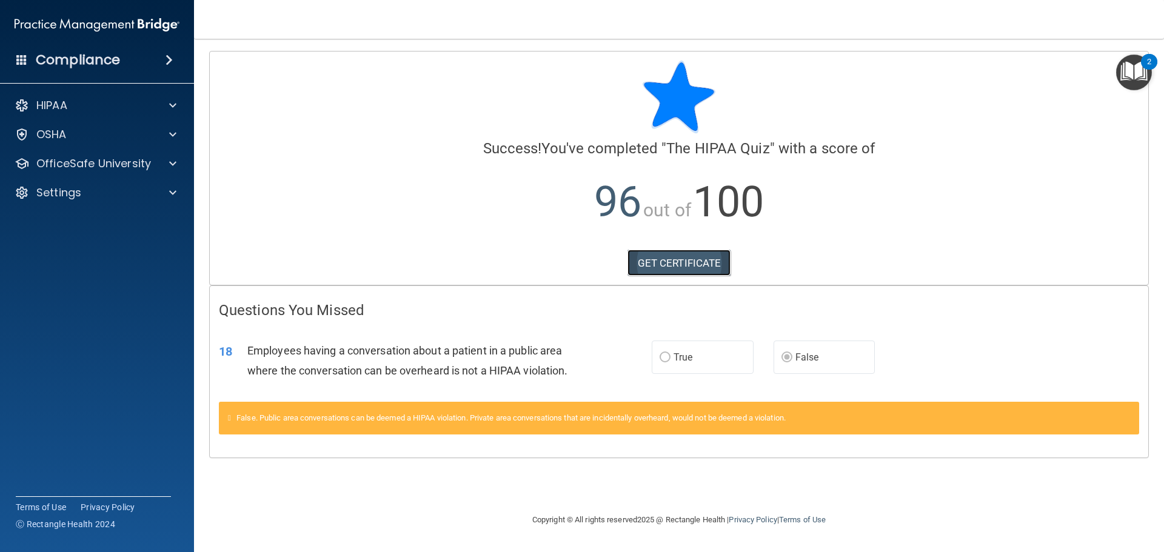
click at [714, 257] on link "GET CERTIFICATE" at bounding box center [680, 263] width 104 height 27
click at [173, 105] on span at bounding box center [172, 105] width 7 height 15
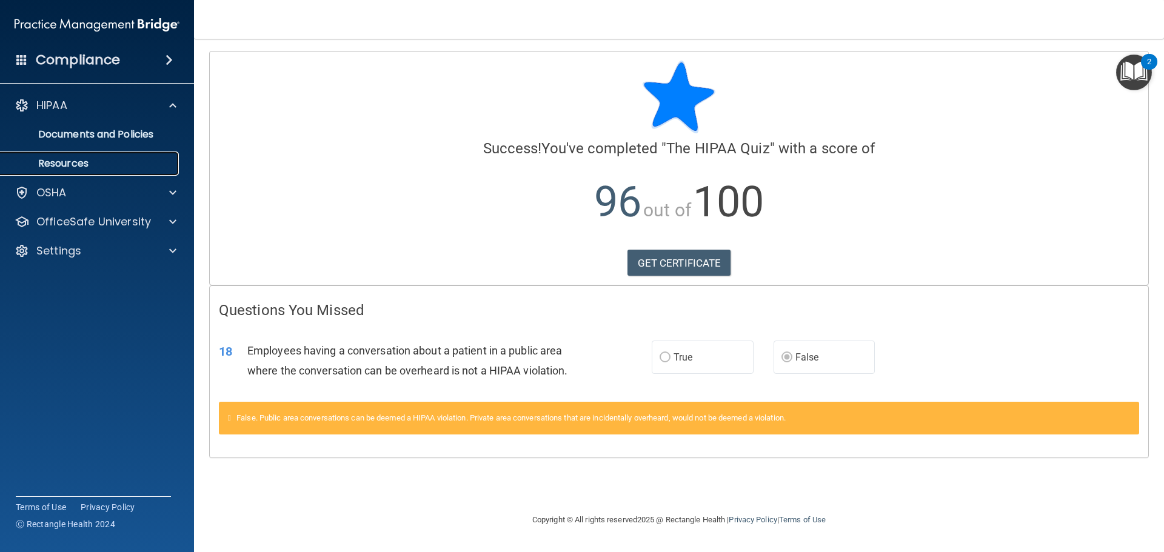
click at [129, 164] on p "Resources" at bounding box center [91, 164] width 166 height 12
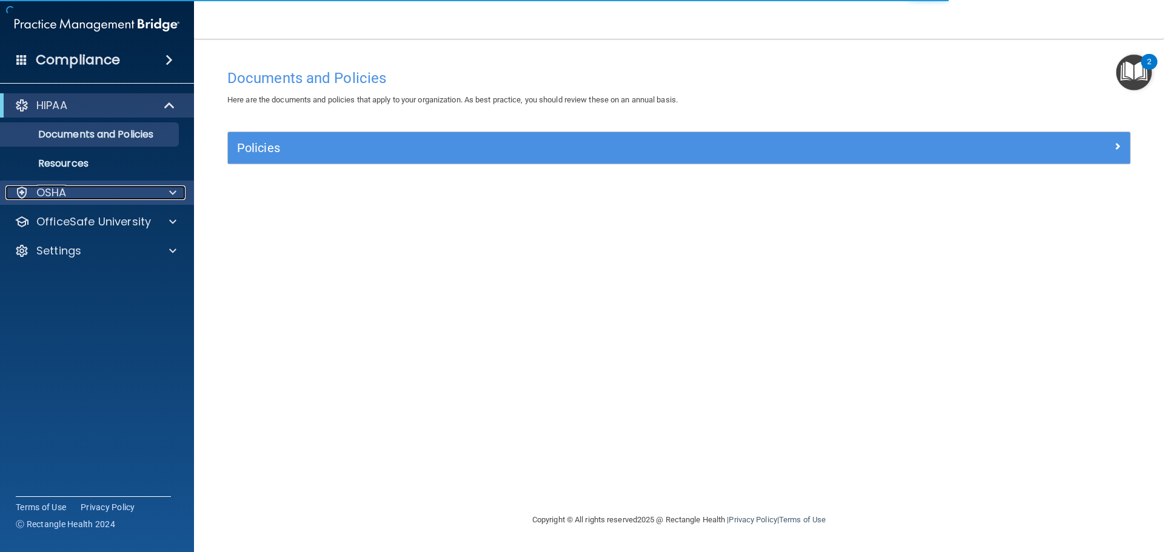
click at [88, 194] on div "OSHA" at bounding box center [80, 193] width 150 height 15
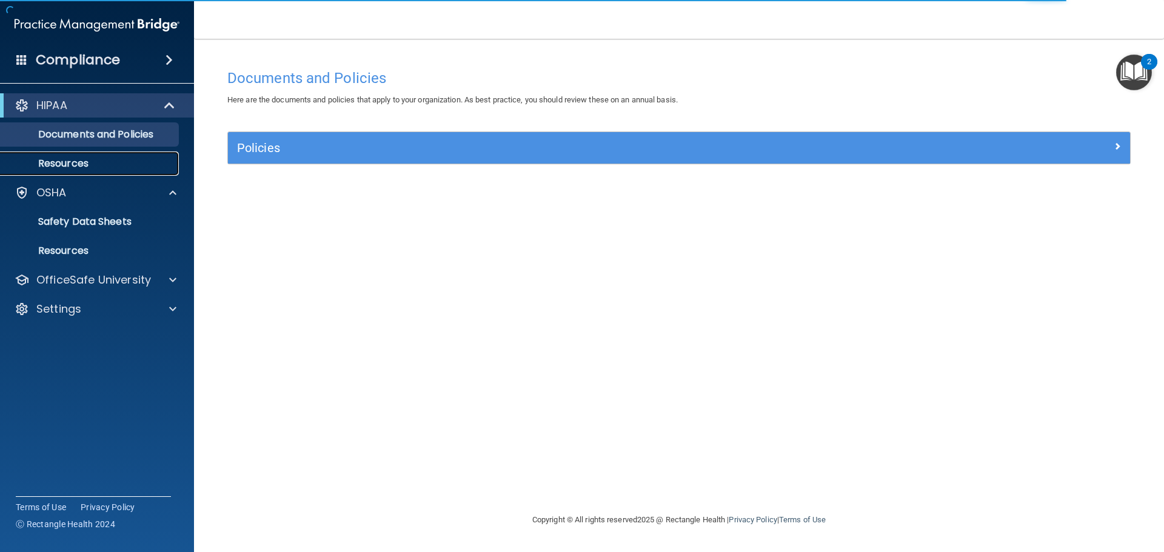
click at [90, 169] on p "Resources" at bounding box center [91, 164] width 166 height 12
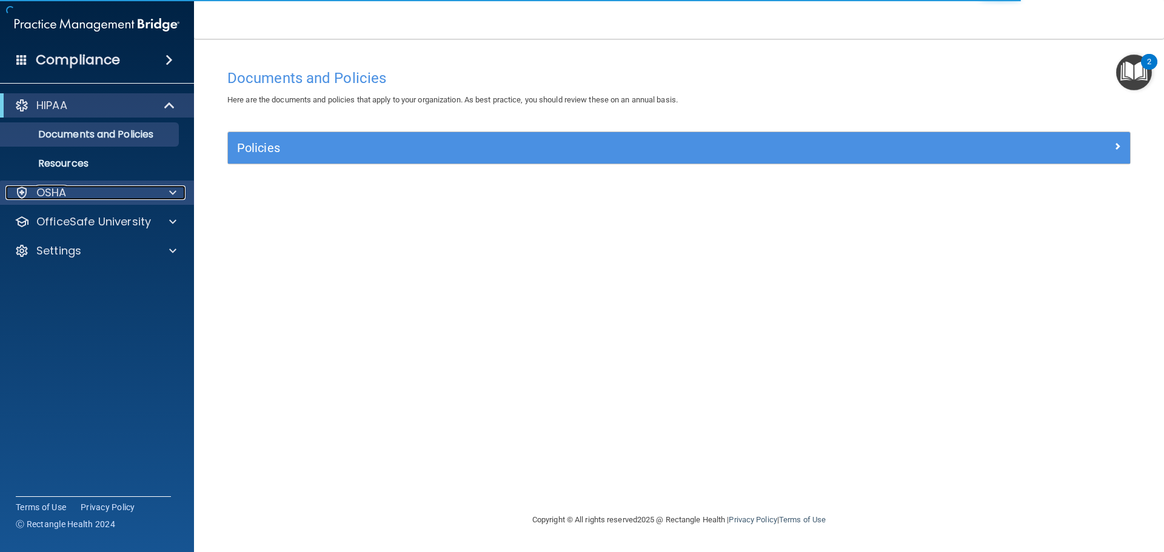
click at [173, 191] on span at bounding box center [172, 193] width 7 height 15
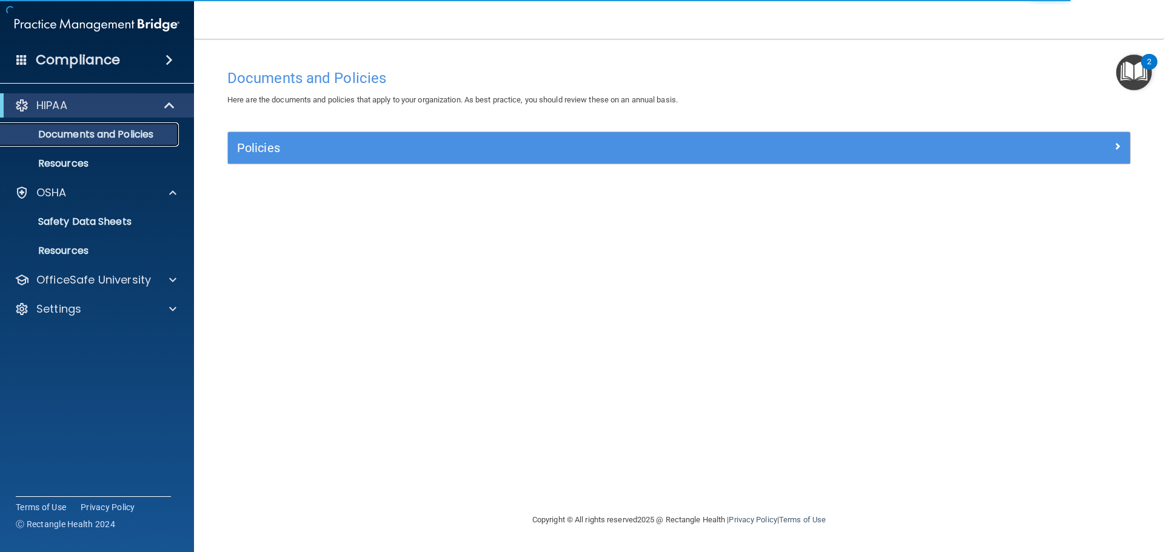
click at [101, 138] on p "Documents and Policies" at bounding box center [91, 135] width 166 height 12
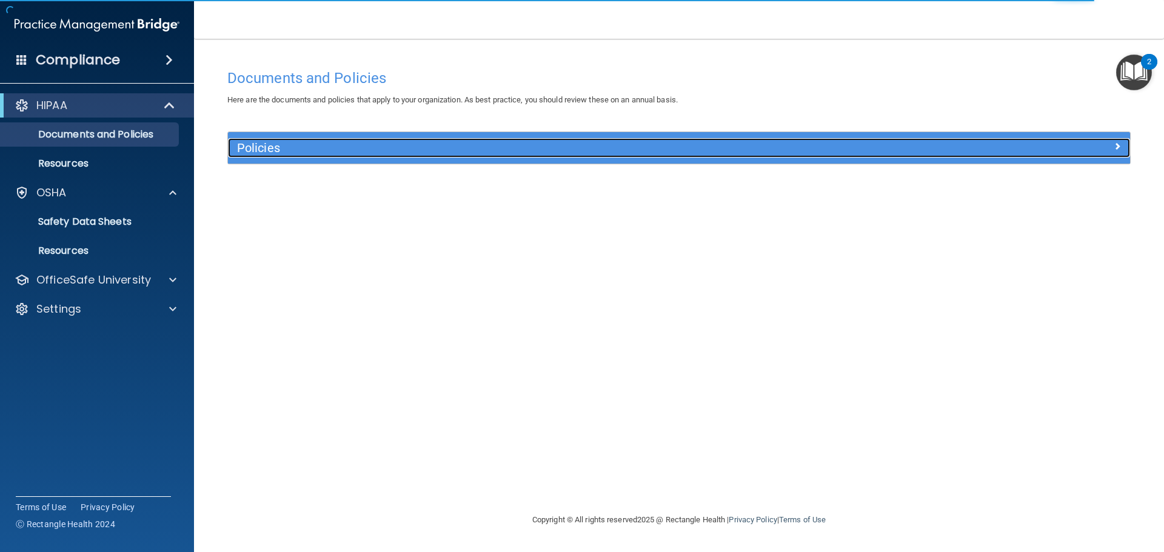
click at [261, 152] on h5 "Policies" at bounding box center [566, 147] width 658 height 13
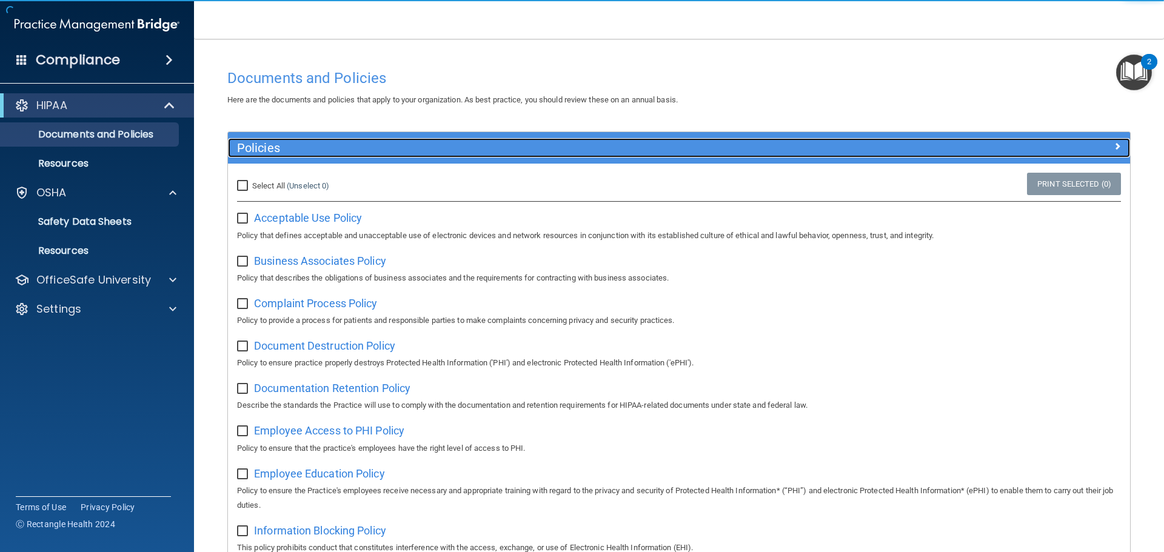
click at [261, 150] on h5 "Policies" at bounding box center [566, 147] width 658 height 13
